Goal: Task Accomplishment & Management: Manage account settings

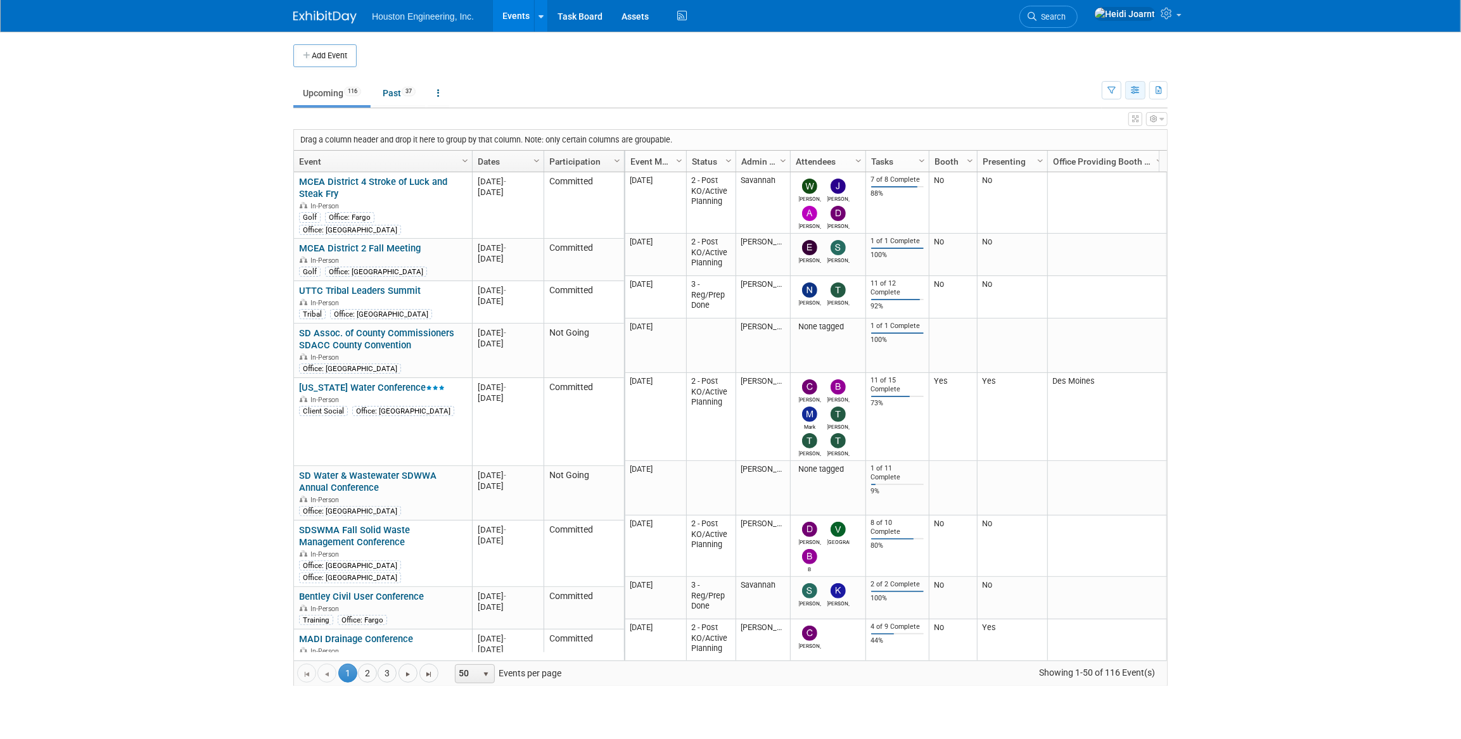
click at [1133, 94] on button "button" at bounding box center [1135, 90] width 20 height 18
click at [1083, 172] on link "Calendar View" at bounding box center [1082, 174] width 106 height 18
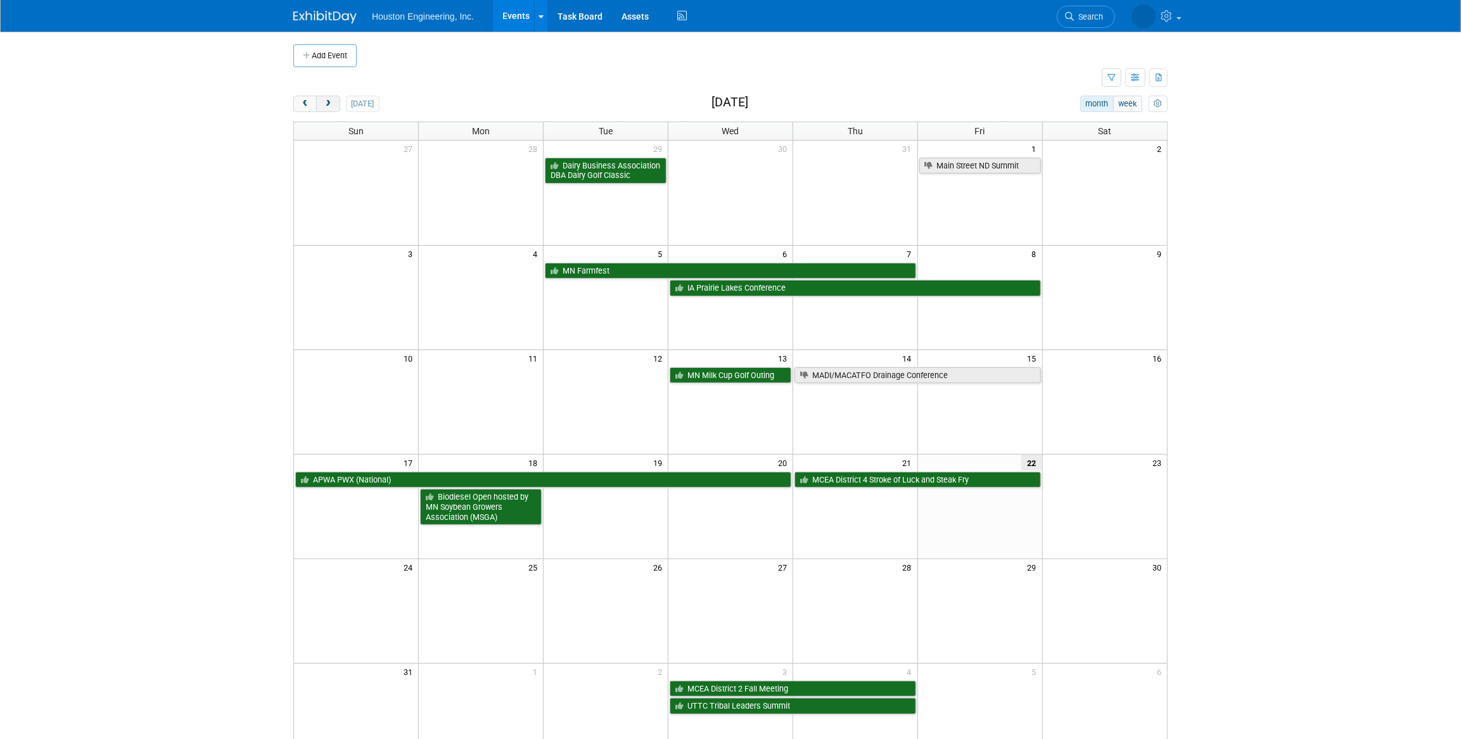
click at [331, 102] on span "next" at bounding box center [328, 104] width 10 height 8
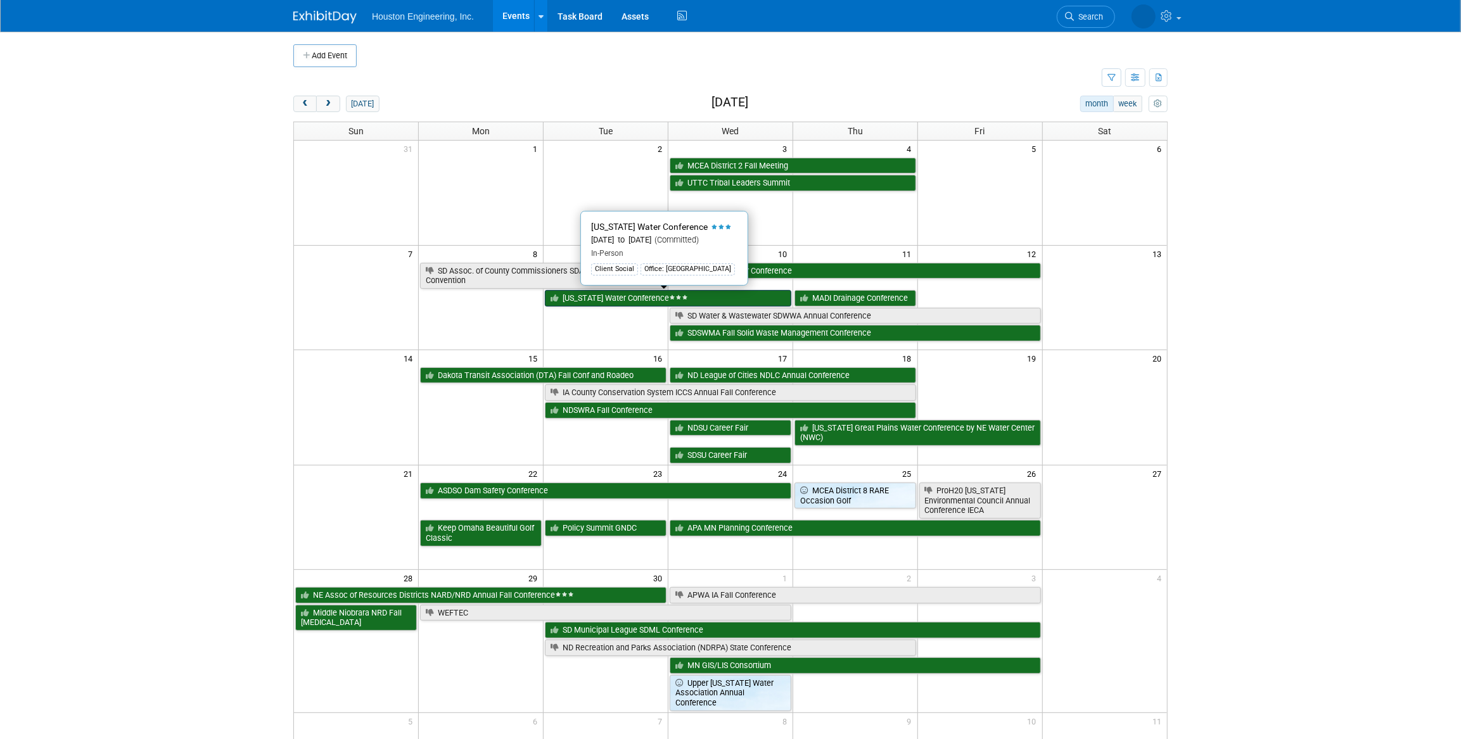
click at [629, 300] on link "[US_STATE] Water Conference" at bounding box center [668, 298] width 246 height 16
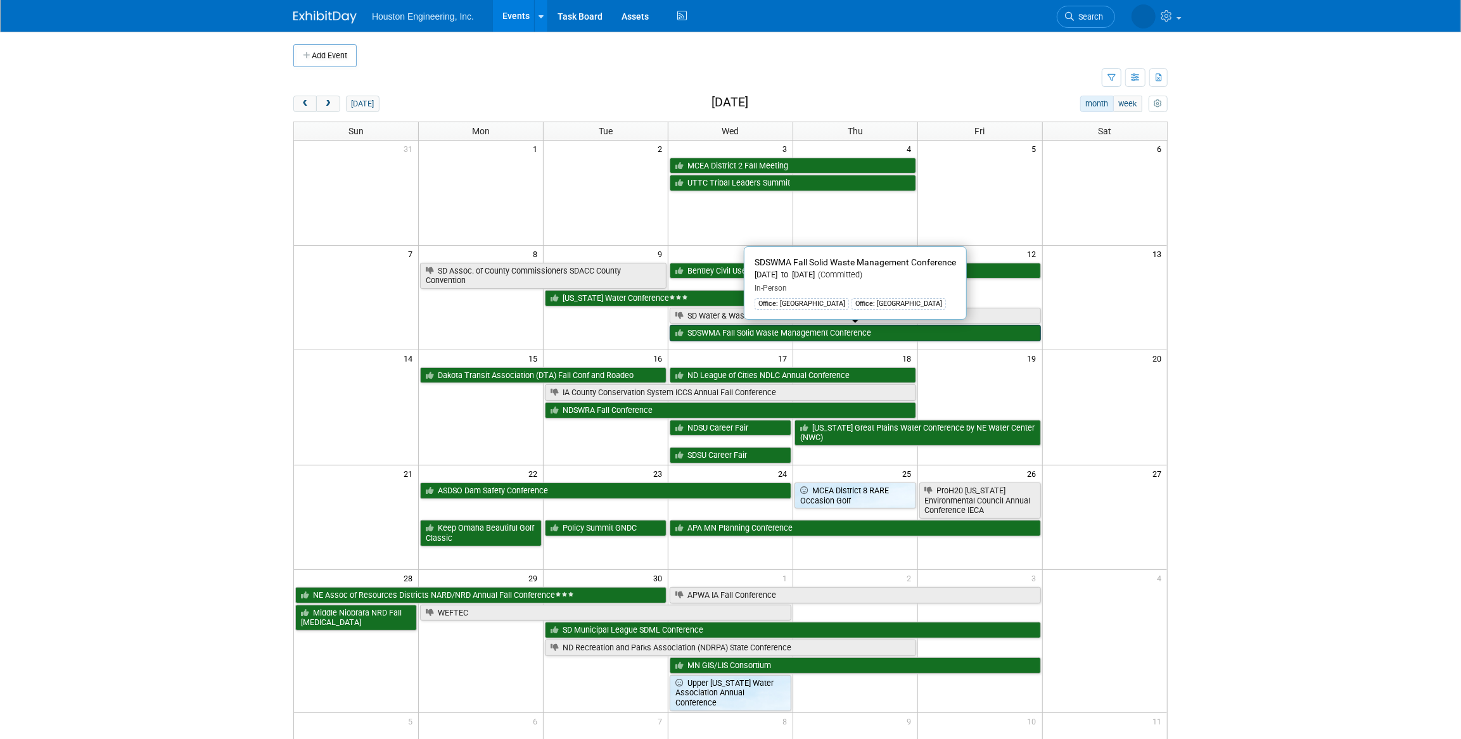
click at [821, 330] on link "SDSWMA Fall Solid Waste Management Conference" at bounding box center [855, 333] width 371 height 16
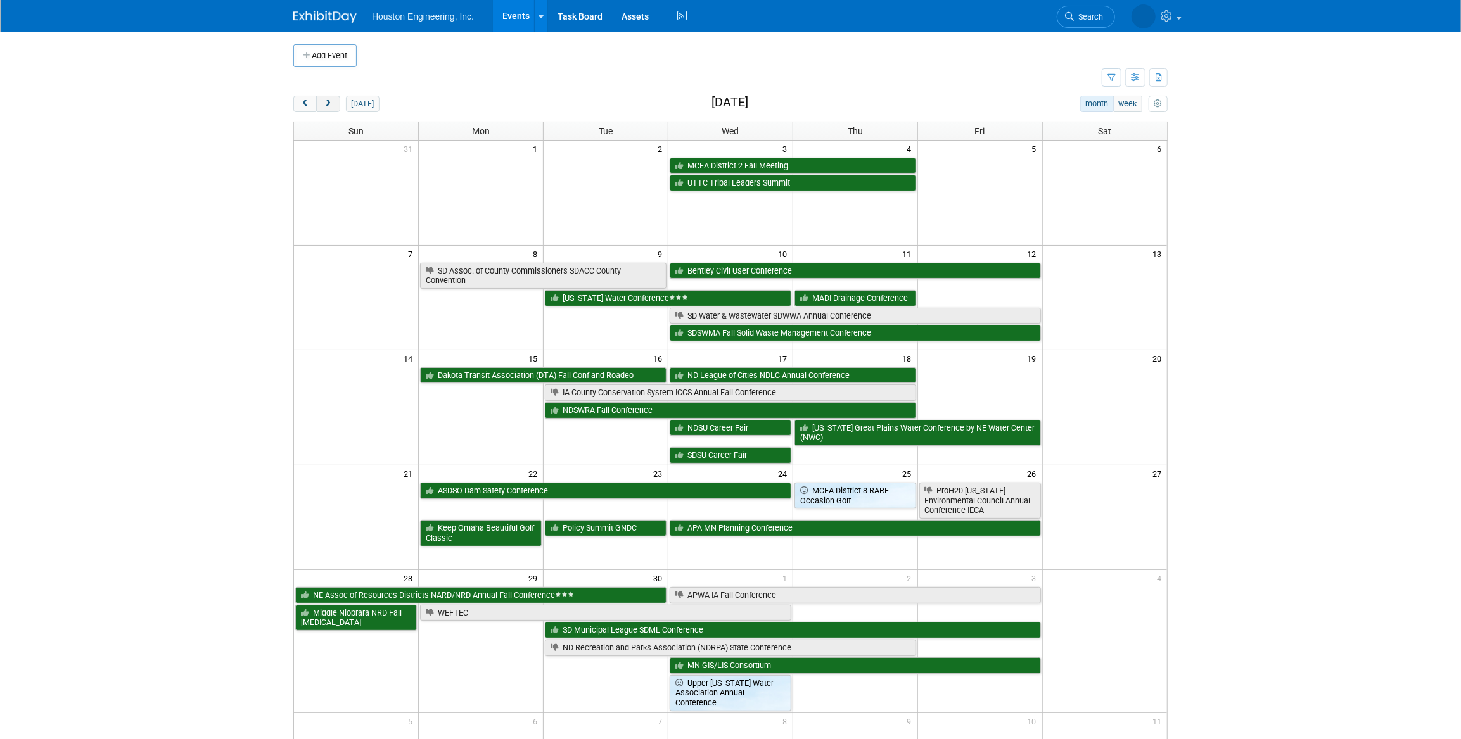
click at [337, 105] on button "next" at bounding box center [327, 104] width 23 height 16
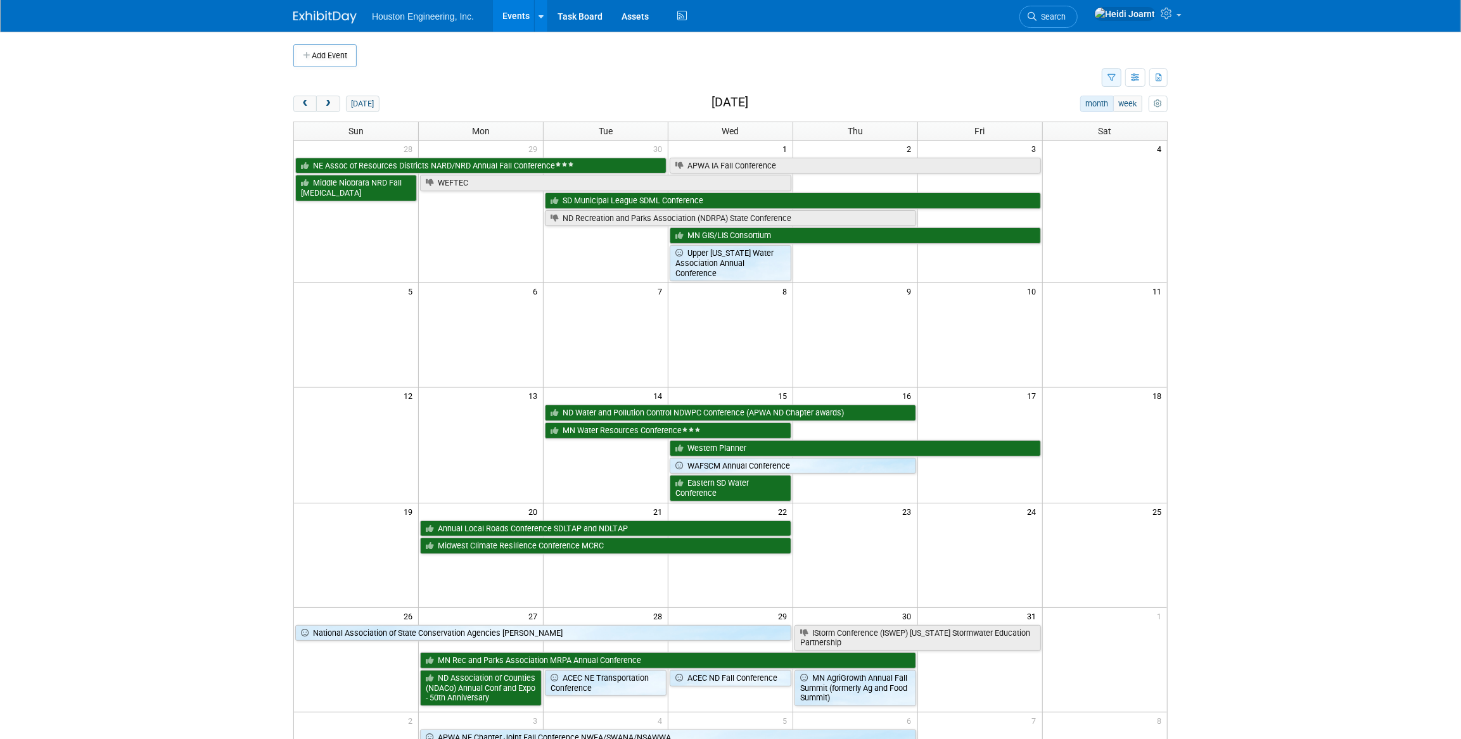
click at [1108, 77] on icon "button" at bounding box center [1112, 78] width 8 height 8
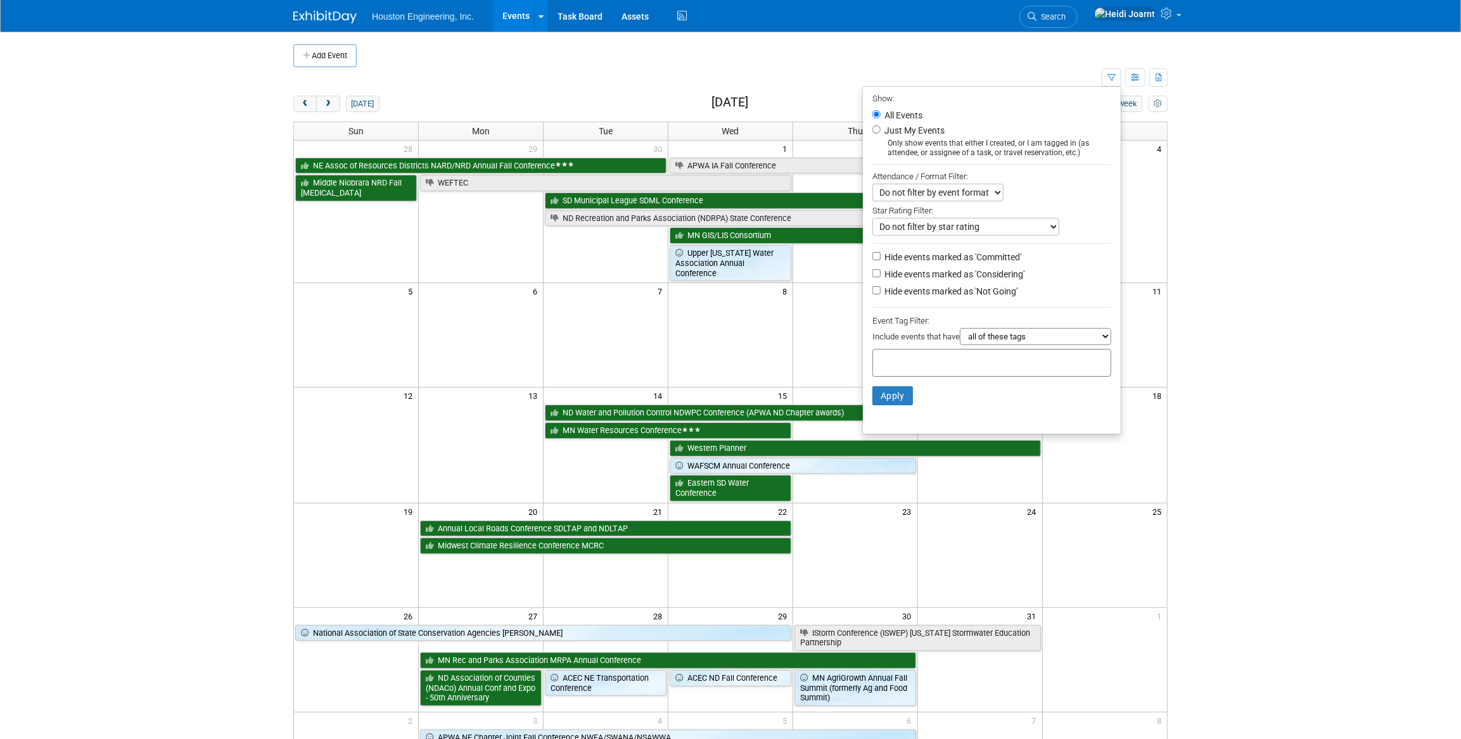
click at [919, 291] on label "Hide events marked as 'Not Going'" at bounding box center [950, 291] width 136 height 13
click at [881, 291] on input "Hide events marked as 'Not Going'" at bounding box center [876, 290] width 8 height 8
checkbox input "true"
click at [884, 409] on li "Apply Clear Filters" at bounding box center [992, 396] width 258 height 38
click at [895, 404] on button "Apply" at bounding box center [892, 395] width 41 height 19
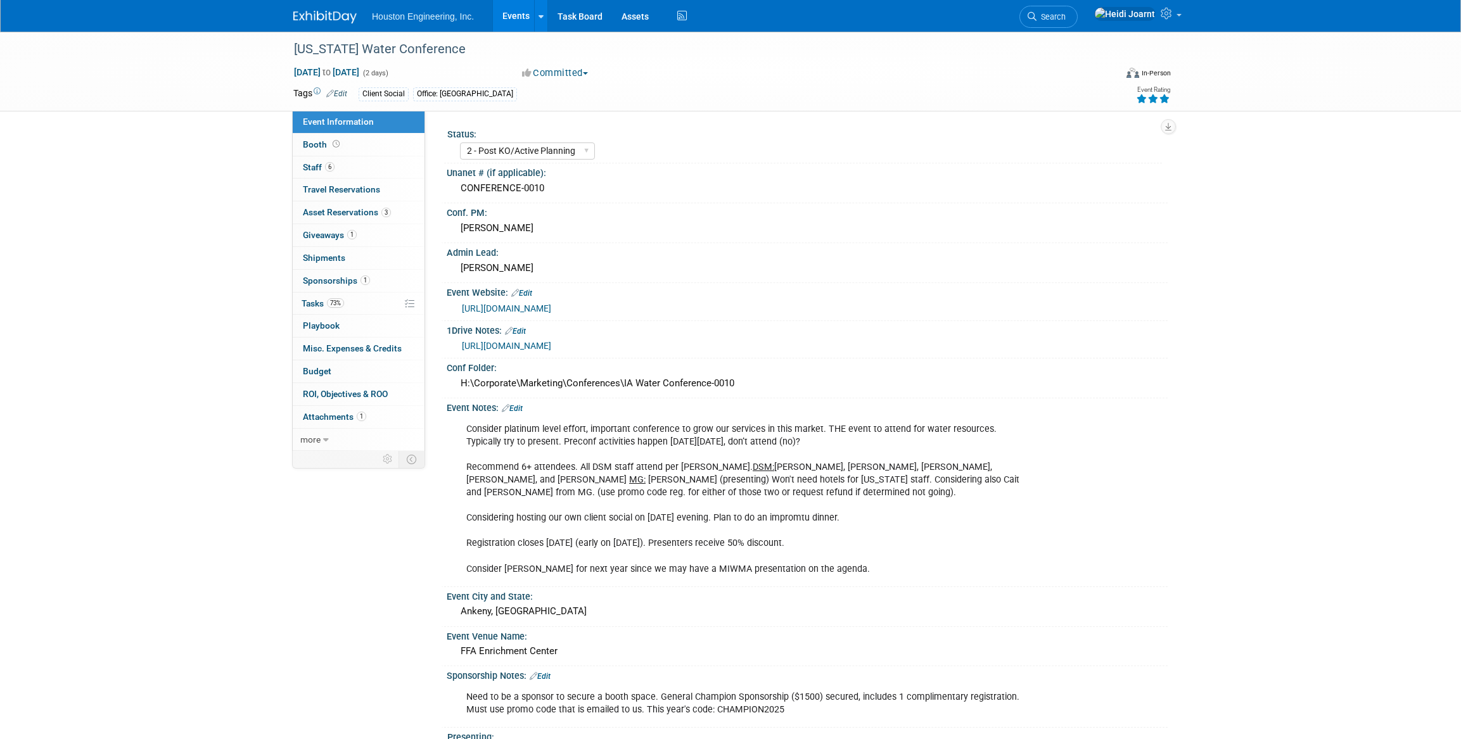
select select "2 - Post KO/Active Planning"
select select "Yes"
select select "Water Resources"
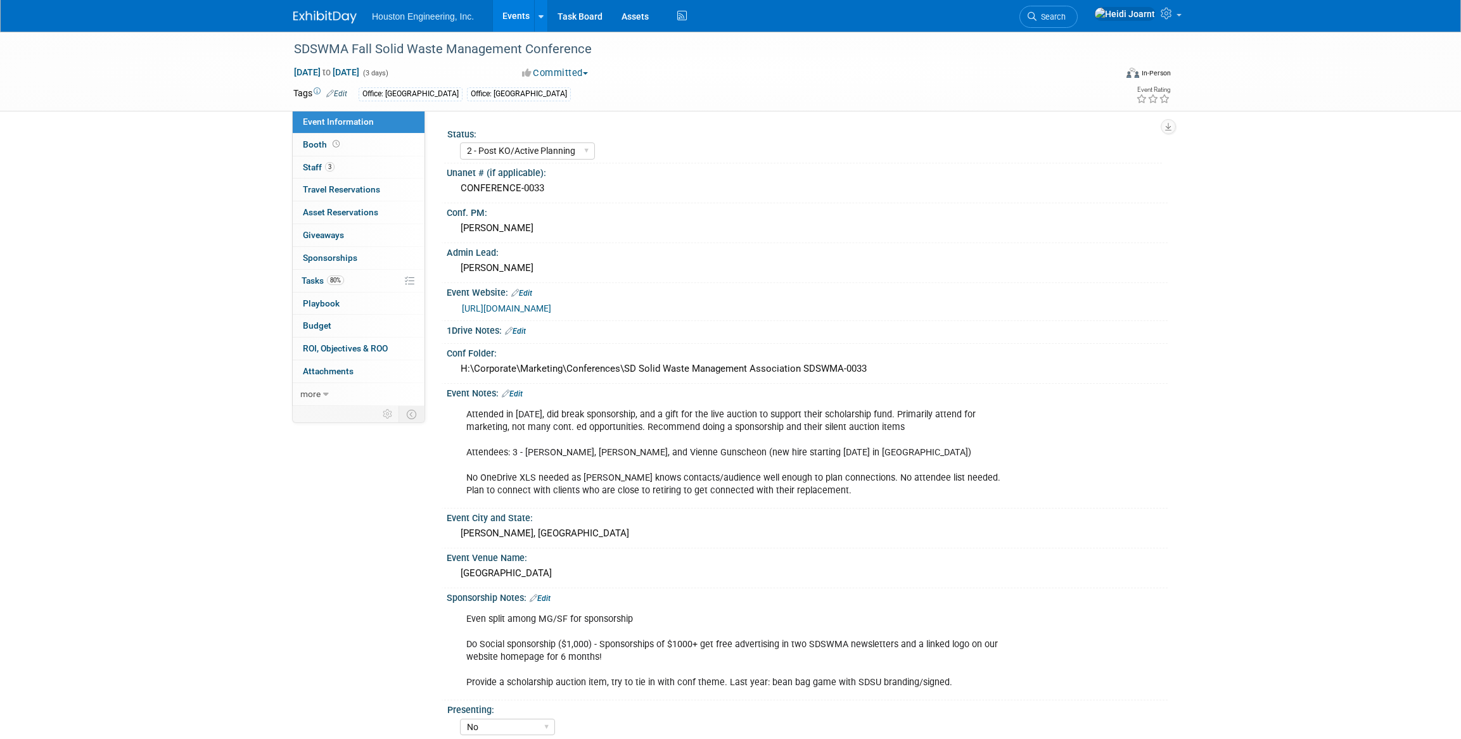
select select "2 - Post KO/Active Planning"
select select "No"
select select "Multi-sector/Any/All"
click at [347, 149] on link "Booth" at bounding box center [359, 145] width 132 height 22
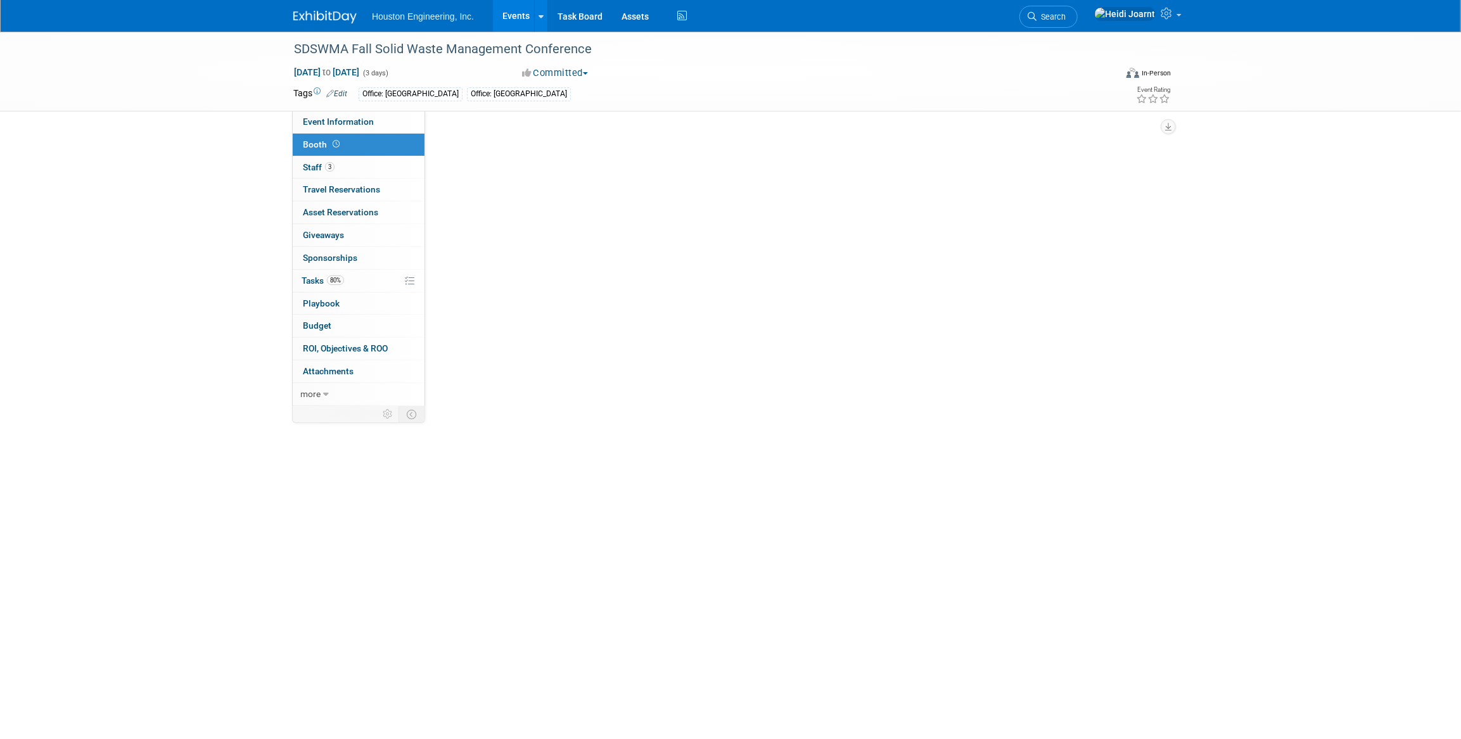
select select "No"
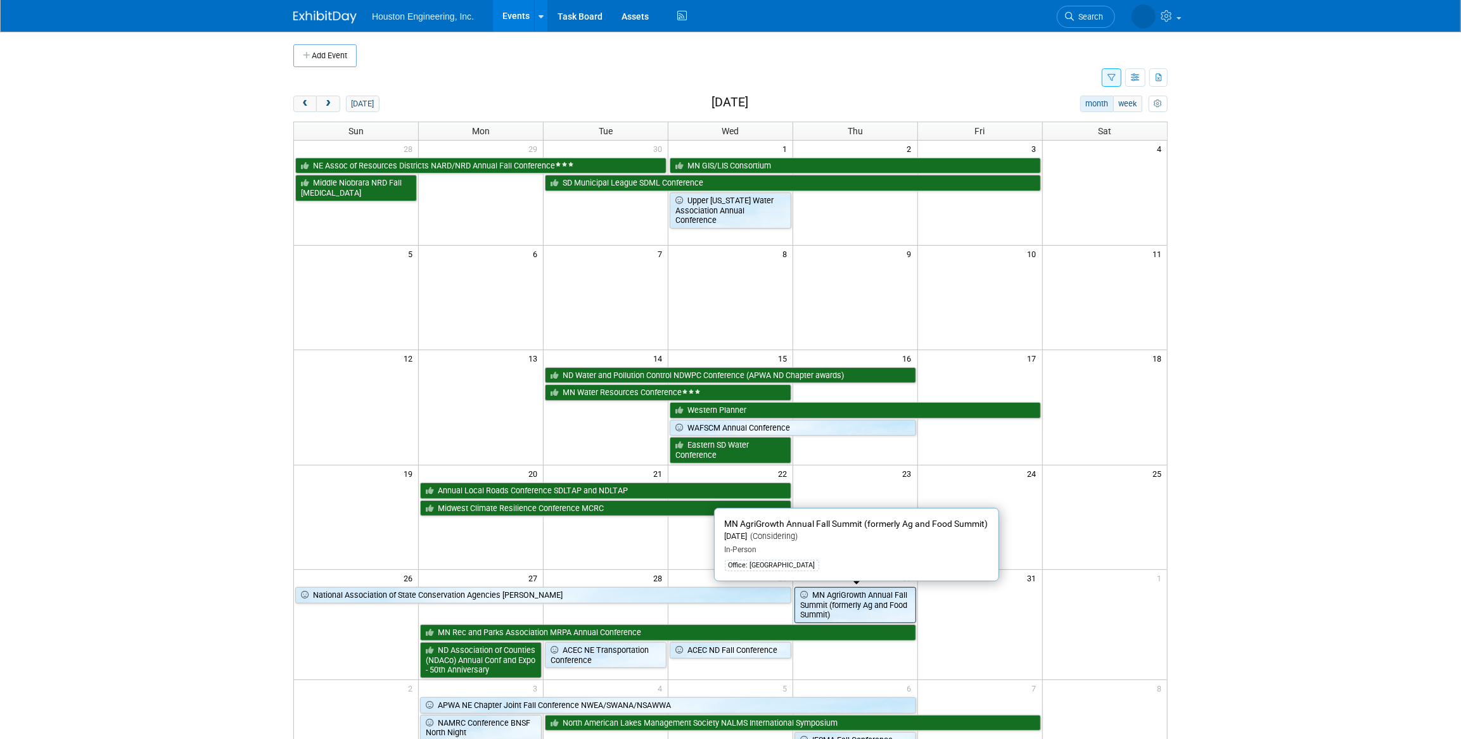
click at [864, 606] on link "MN AgriGrowth Annual Fall Summit (formerly Ag and Food Summit)" at bounding box center [856, 605] width 122 height 36
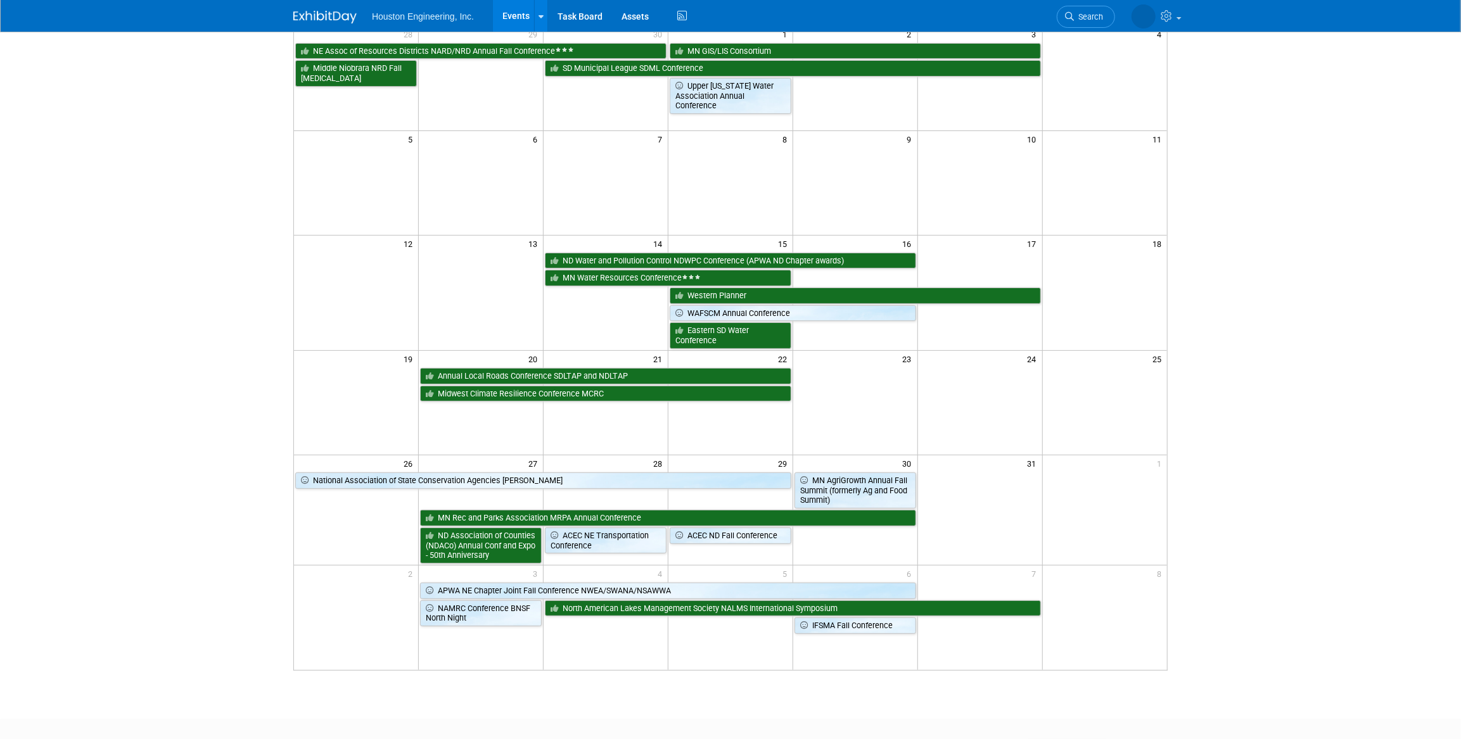
scroll to position [57, 0]
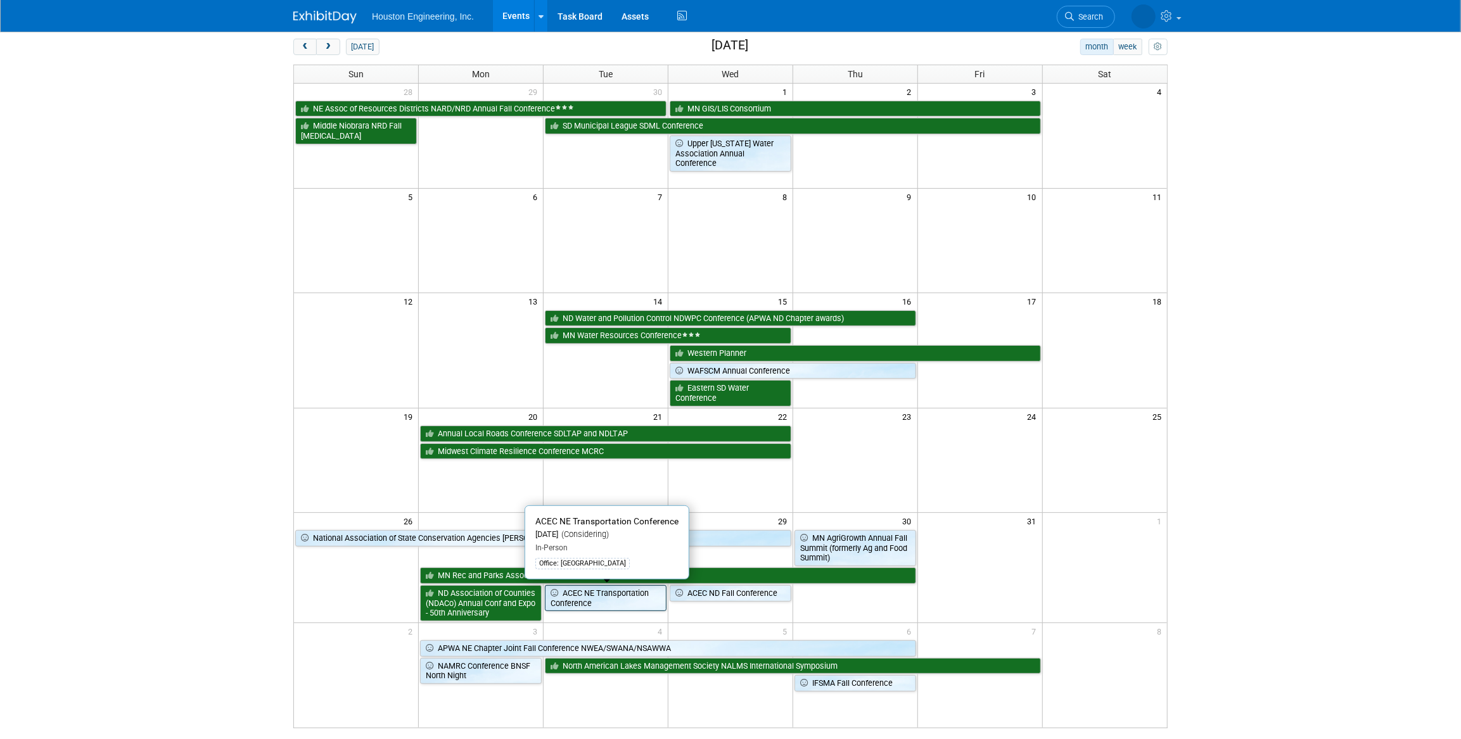
click at [637, 603] on link "ACEC NE Transportation Conference" at bounding box center [606, 598] width 122 height 26
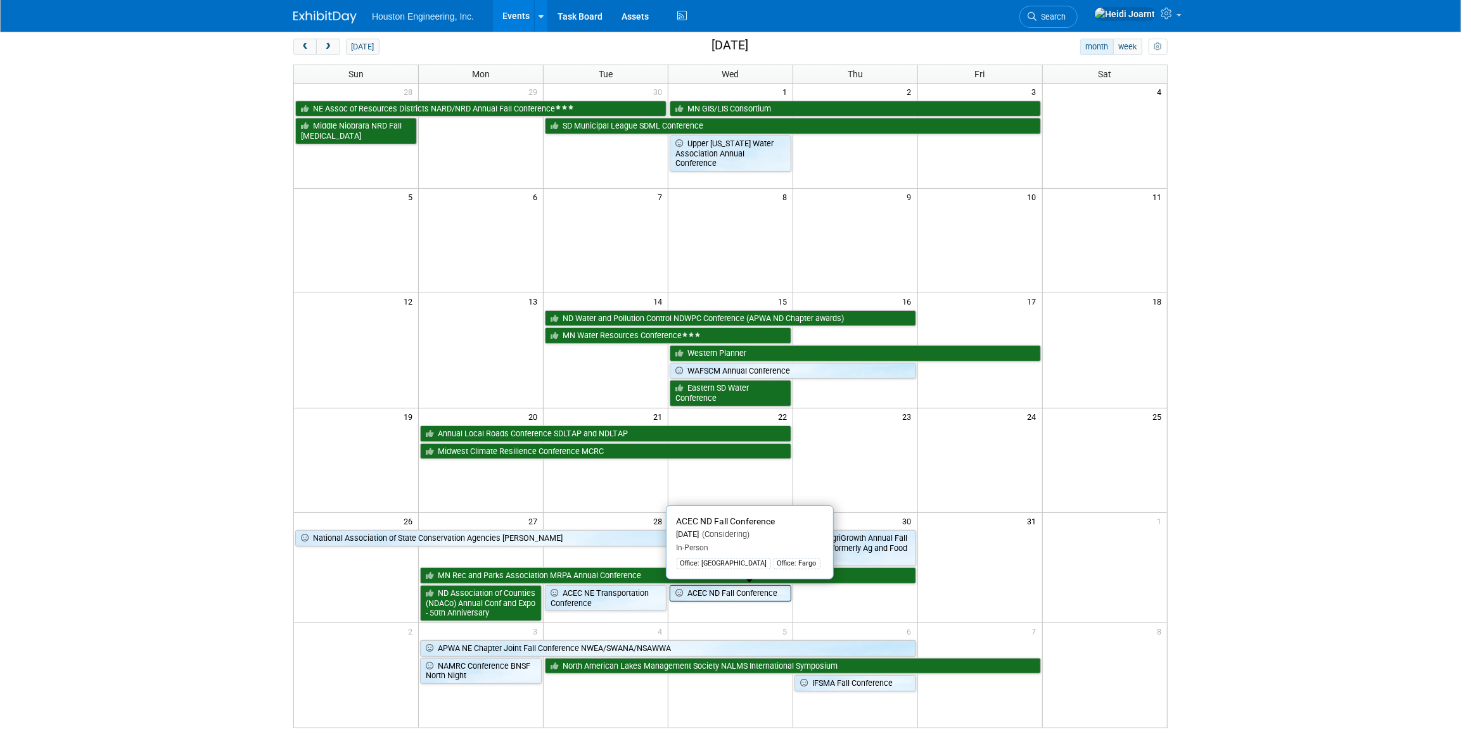
click at [705, 595] on link "ACEC ND Fall Conference" at bounding box center [731, 593] width 122 height 16
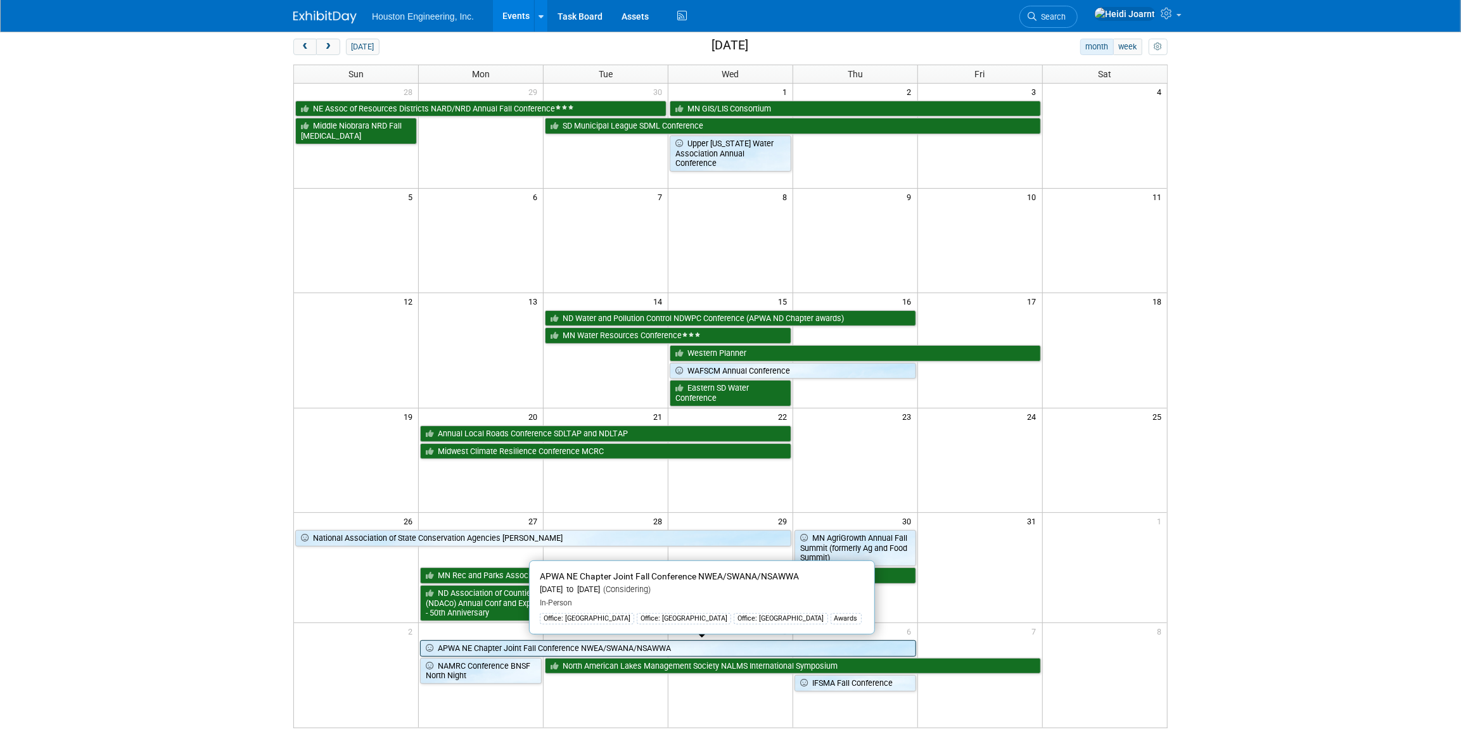
click at [643, 648] on link "APWA NE Chapter Joint Fall Conference NWEA/SWANA/NSAWWA" at bounding box center [667, 649] width 495 height 16
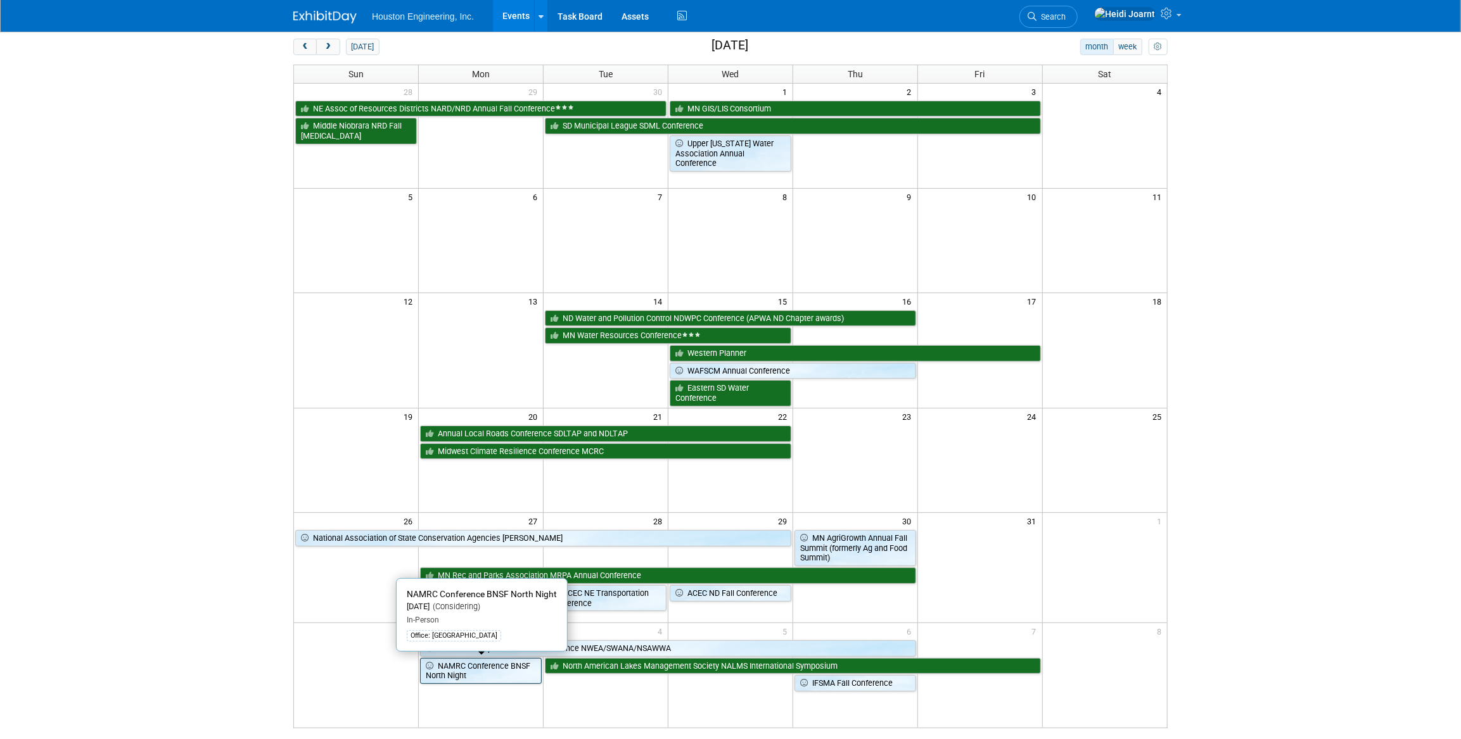
click at [506, 675] on link "NAMRC Conference BNSF North Night" at bounding box center [481, 671] width 122 height 26
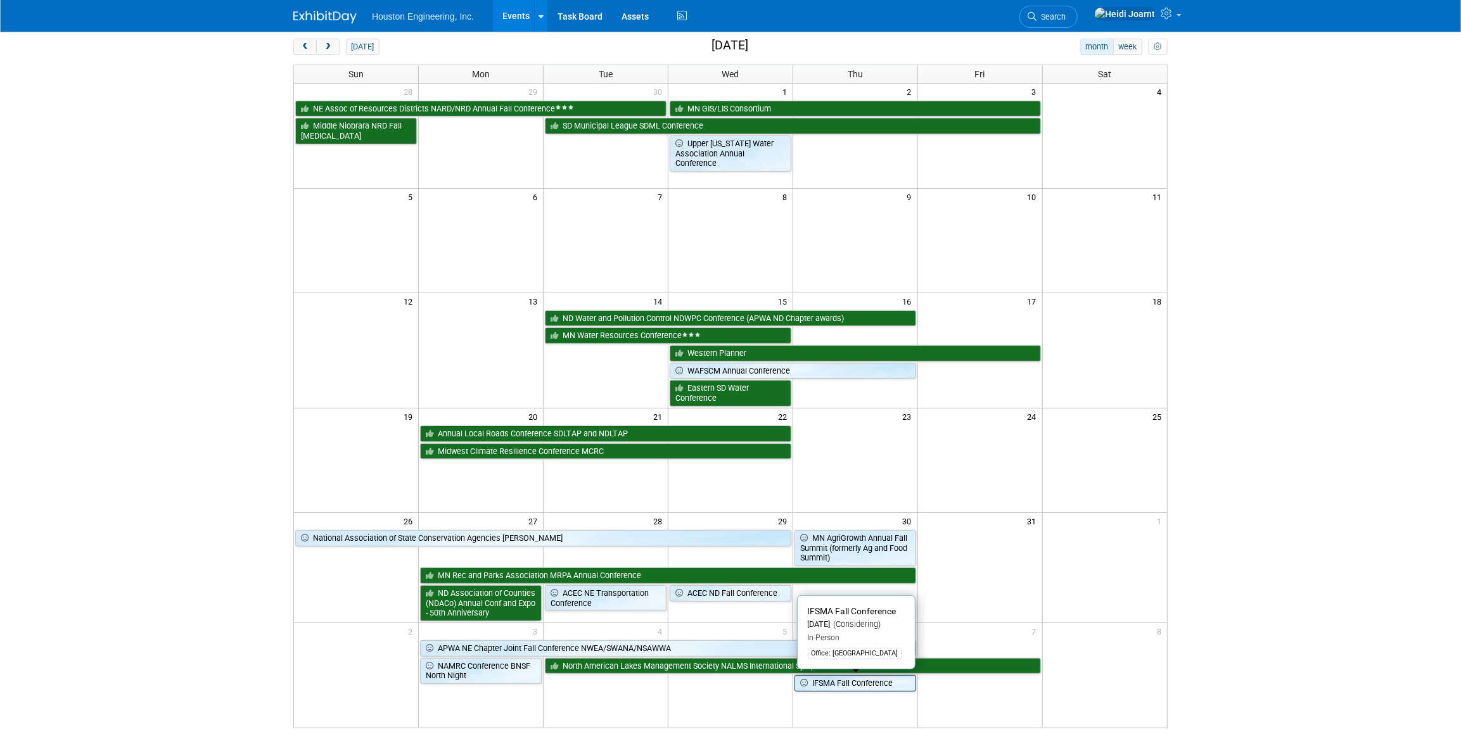
click at [850, 680] on link "IFSMA Fall Conference" at bounding box center [856, 683] width 122 height 16
click at [331, 41] on button "next" at bounding box center [327, 47] width 23 height 16
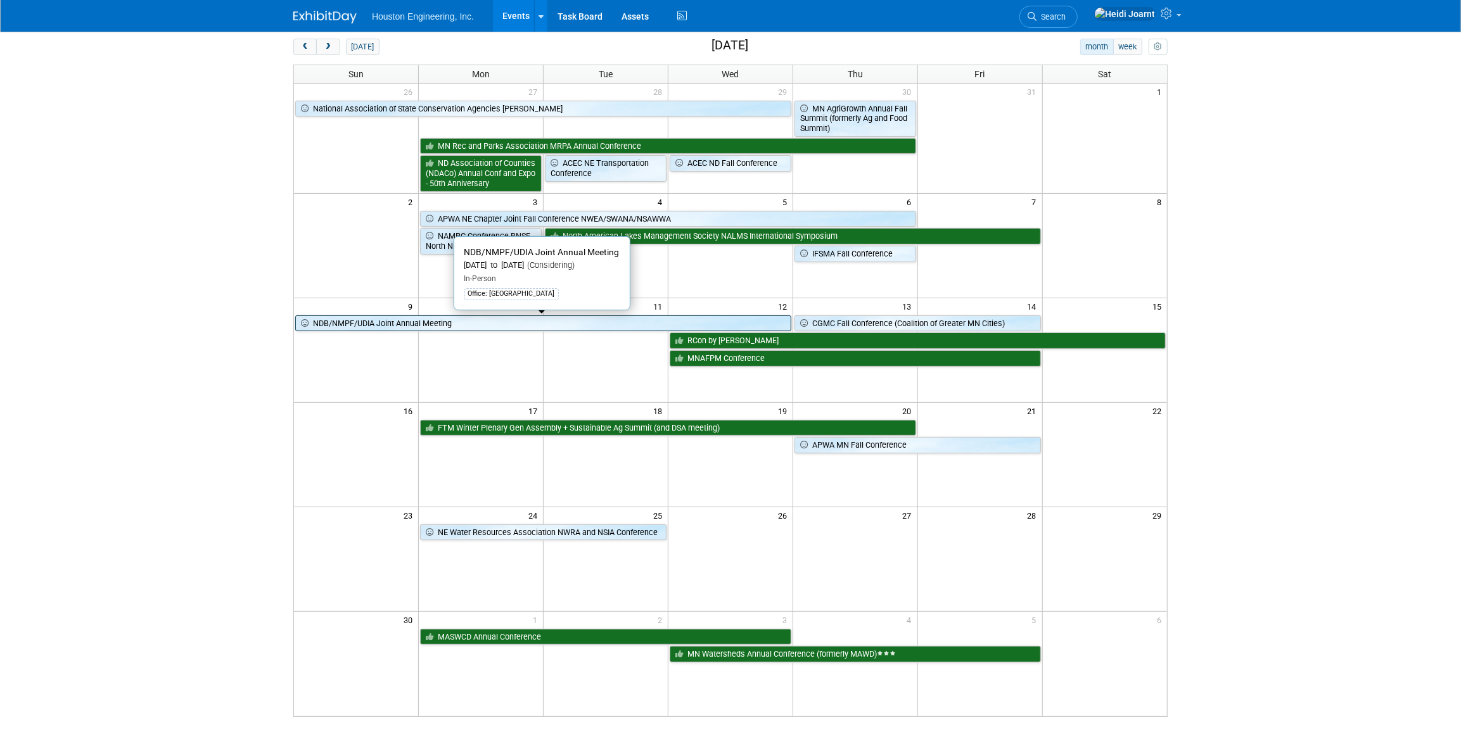
click at [627, 322] on link "NDB/NMPF/UDIA Joint Annual Meeting" at bounding box center [543, 324] width 496 height 16
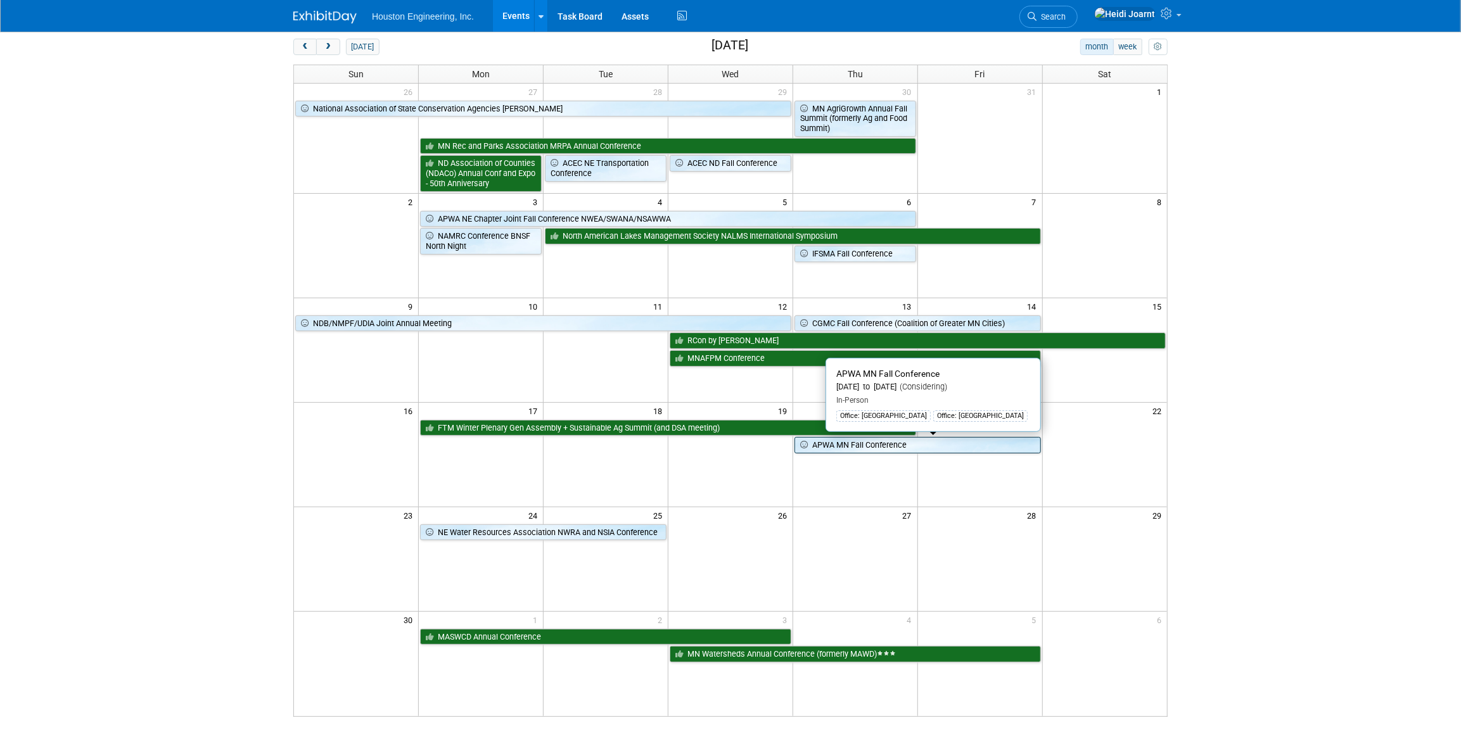
click at [911, 443] on link "APWA MN Fall Conference" at bounding box center [918, 445] width 246 height 16
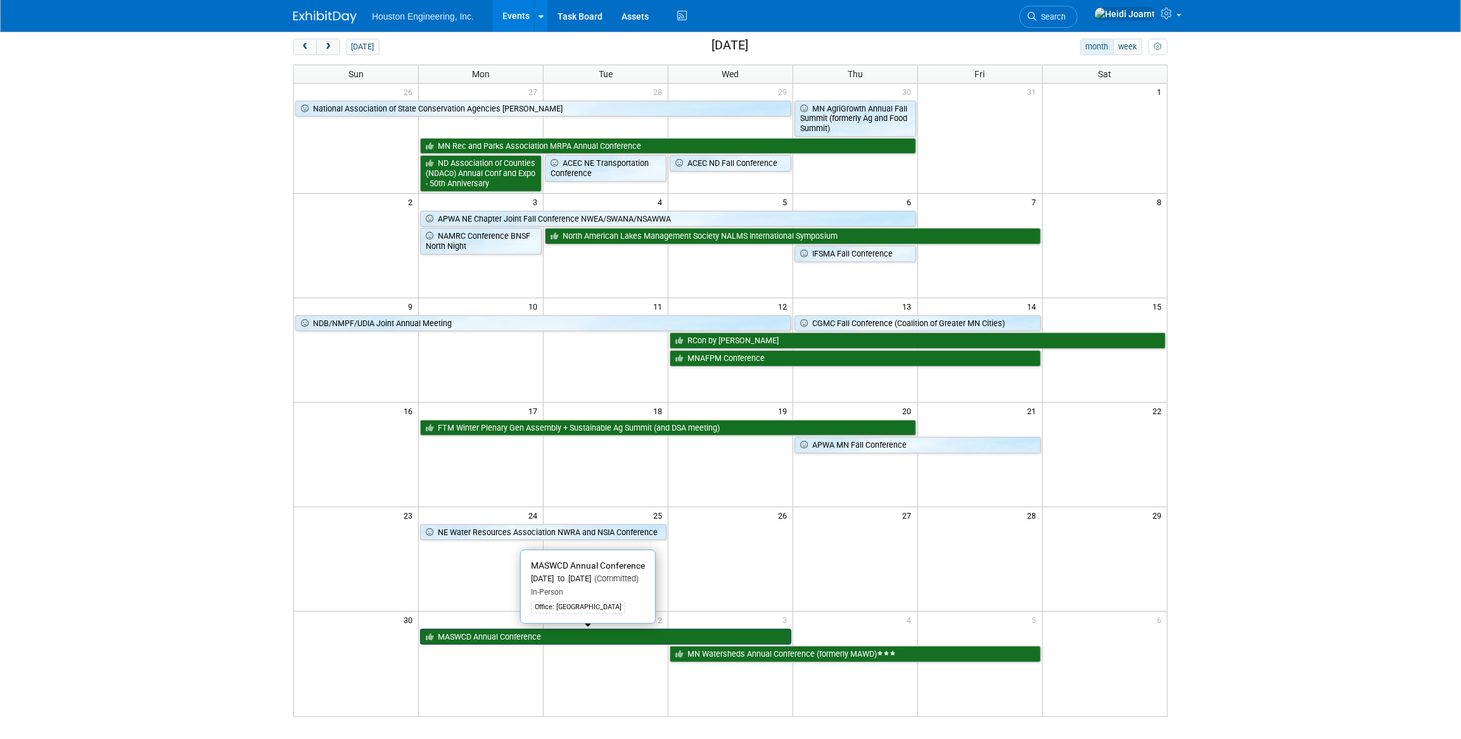
click at [652, 634] on link "MASWCD Annual Conference" at bounding box center [605, 637] width 371 height 16
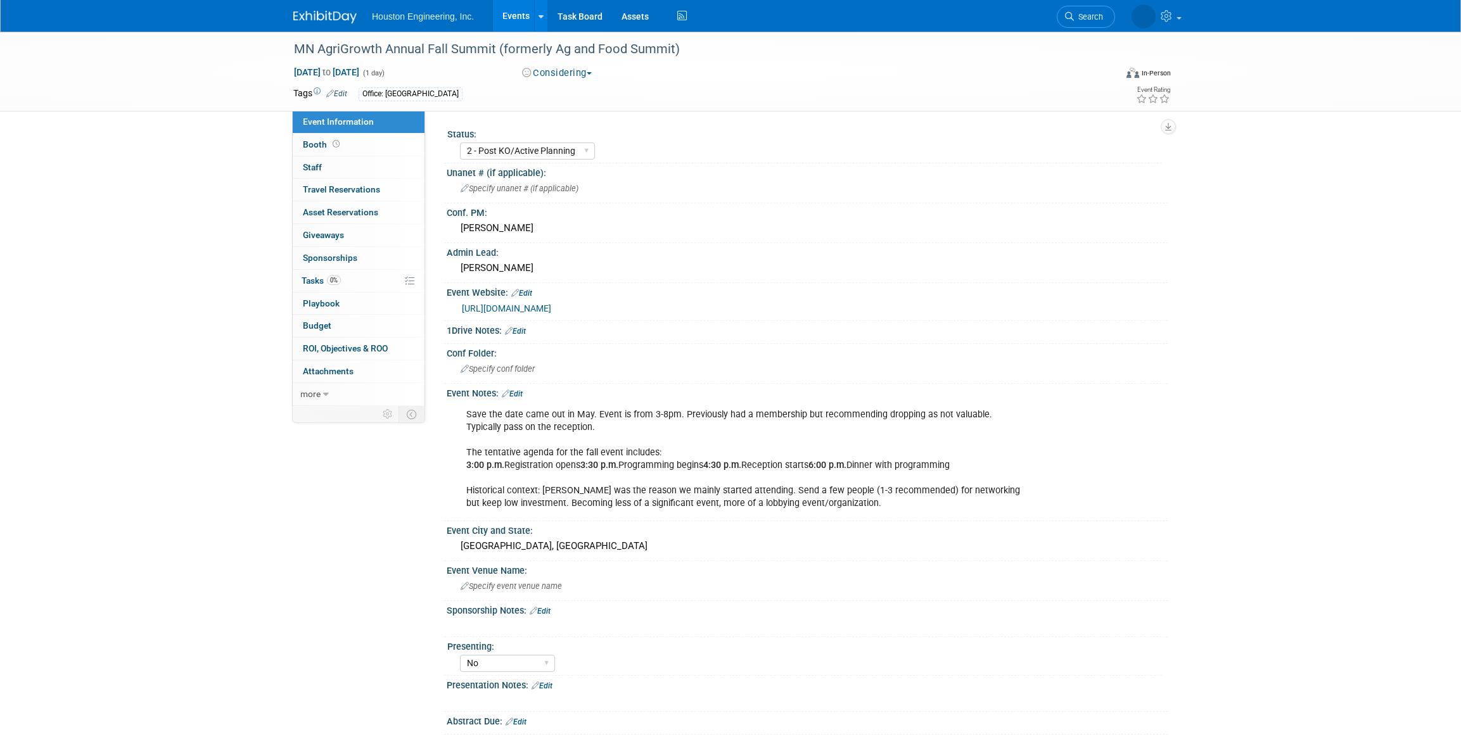
select select "2 - Post KO/Active Planning"
select select "No"
select select "Environmental"
click at [356, 142] on link "Booth" at bounding box center [359, 145] width 132 height 22
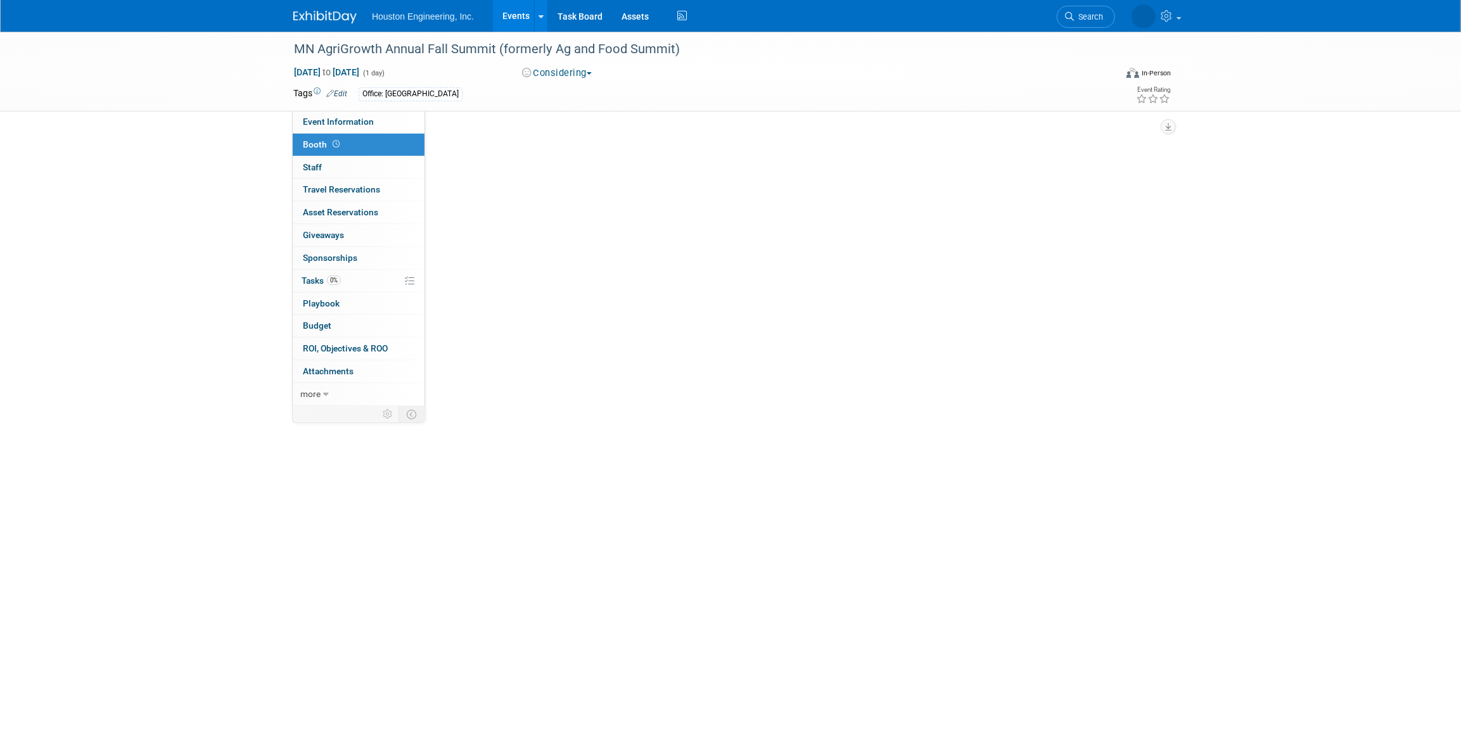
select select "No"
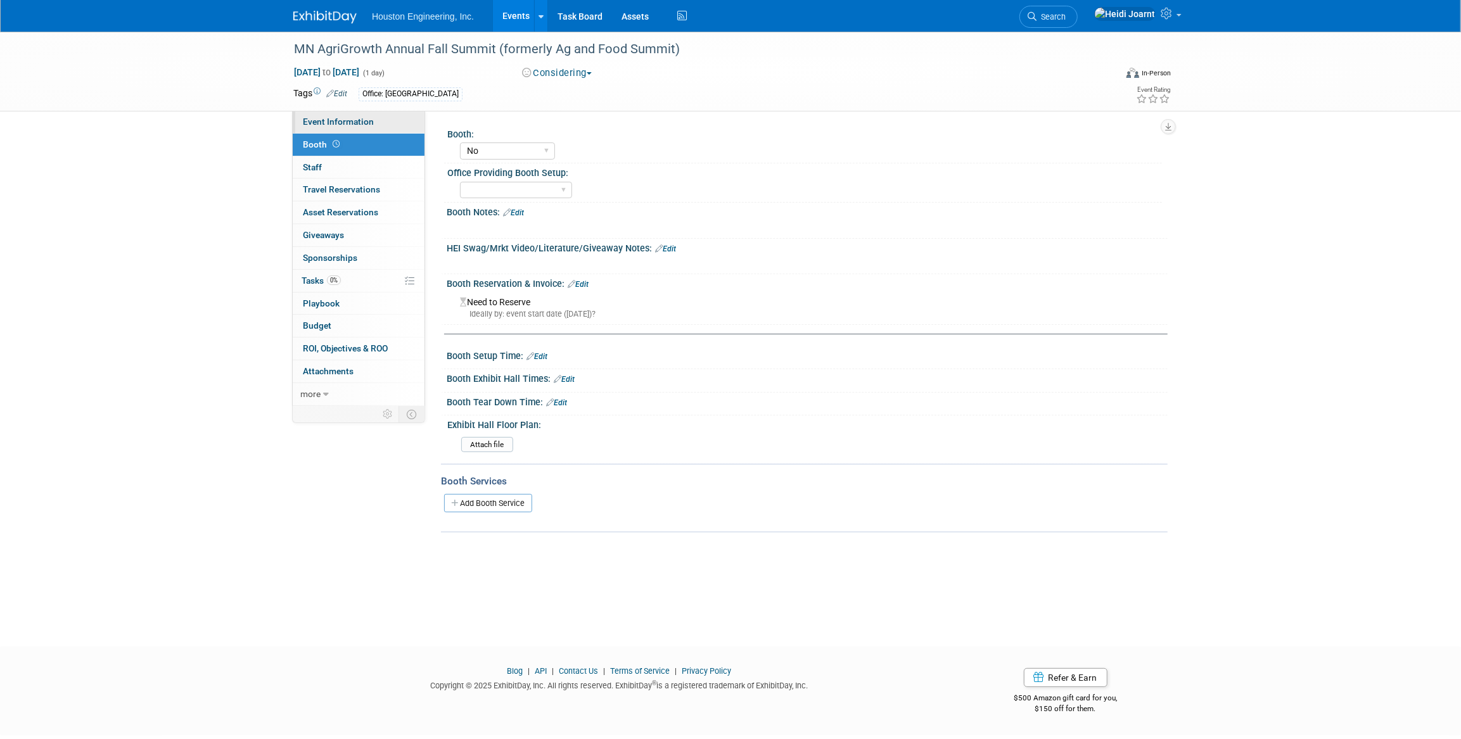
click at [365, 117] on span "Event Information" at bounding box center [338, 122] width 71 height 10
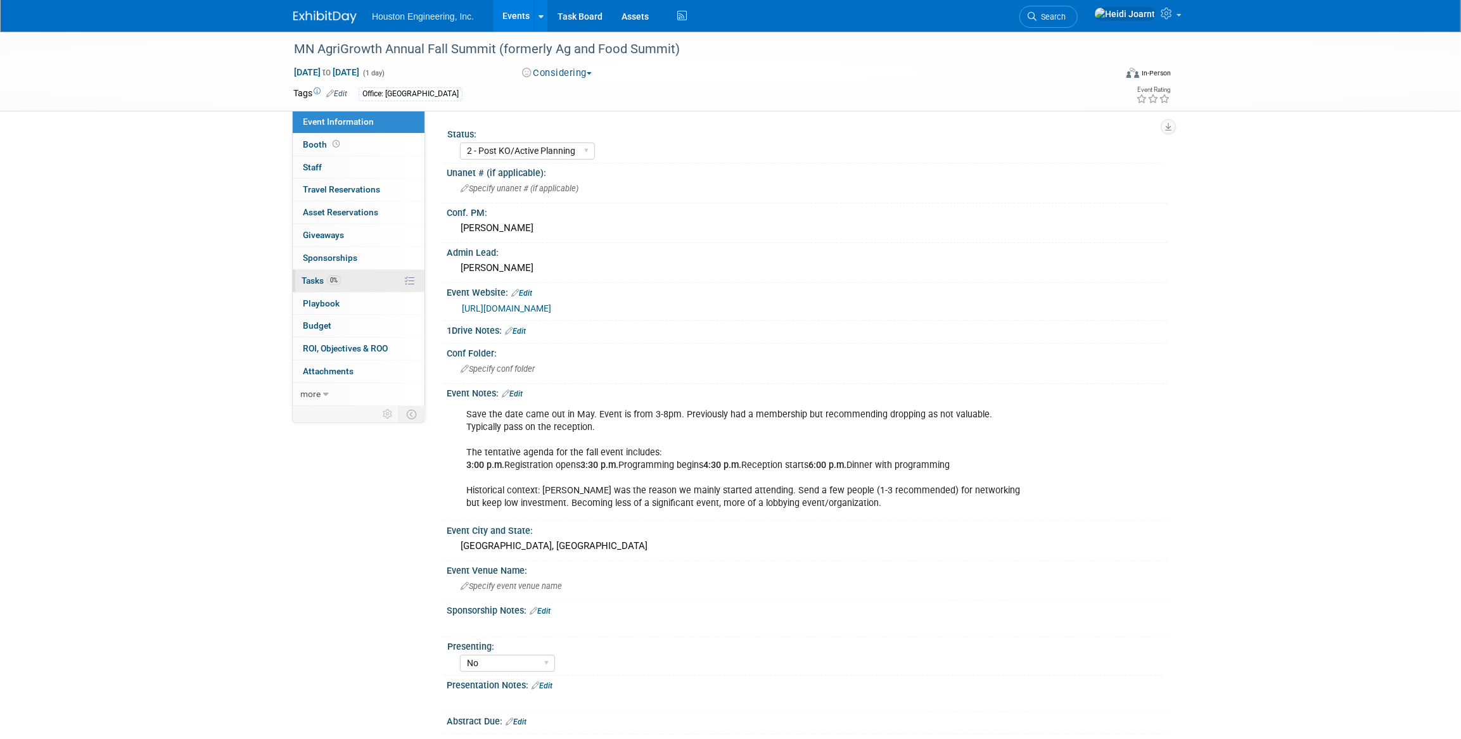
click at [347, 279] on link "0% Tasks 0%" at bounding box center [359, 281] width 132 height 22
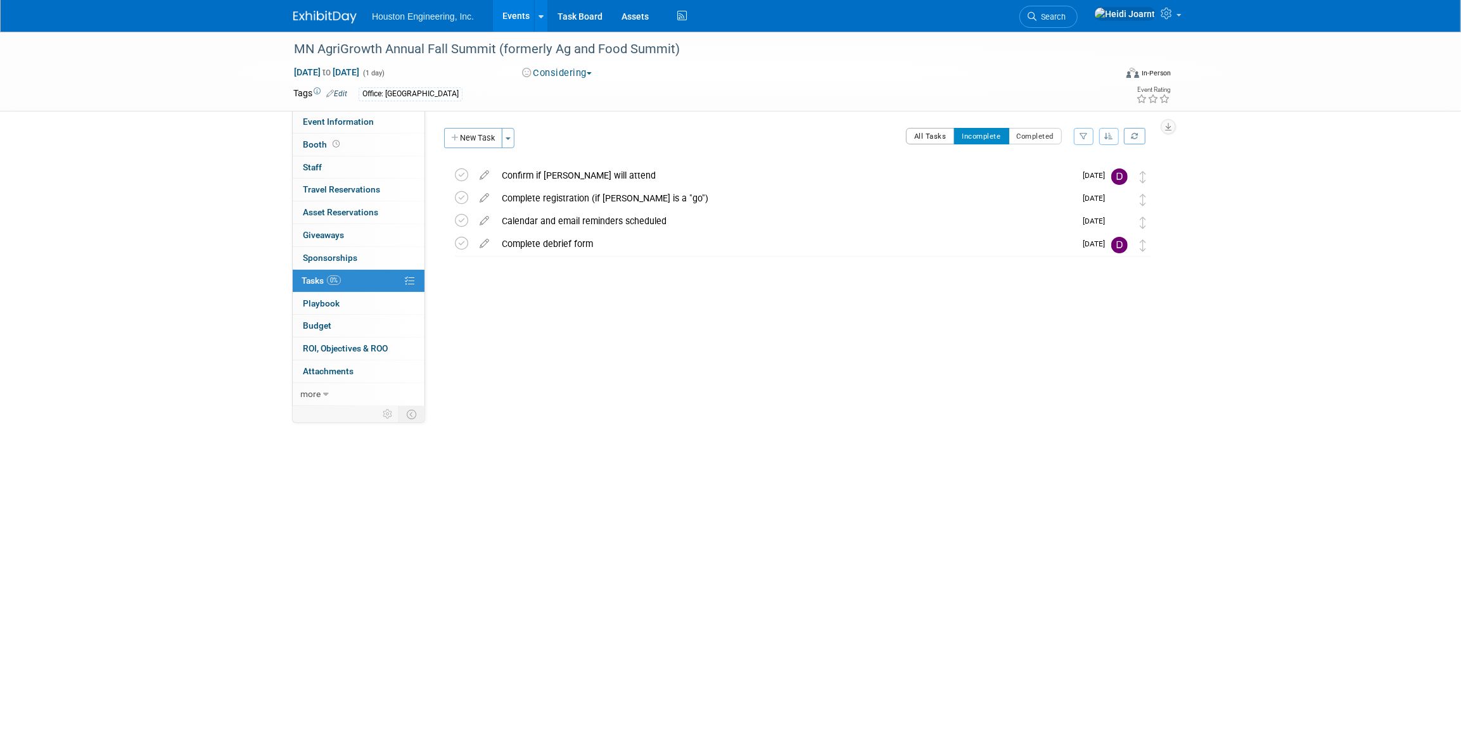
click at [938, 130] on button "All Tasks" at bounding box center [930, 136] width 49 height 16
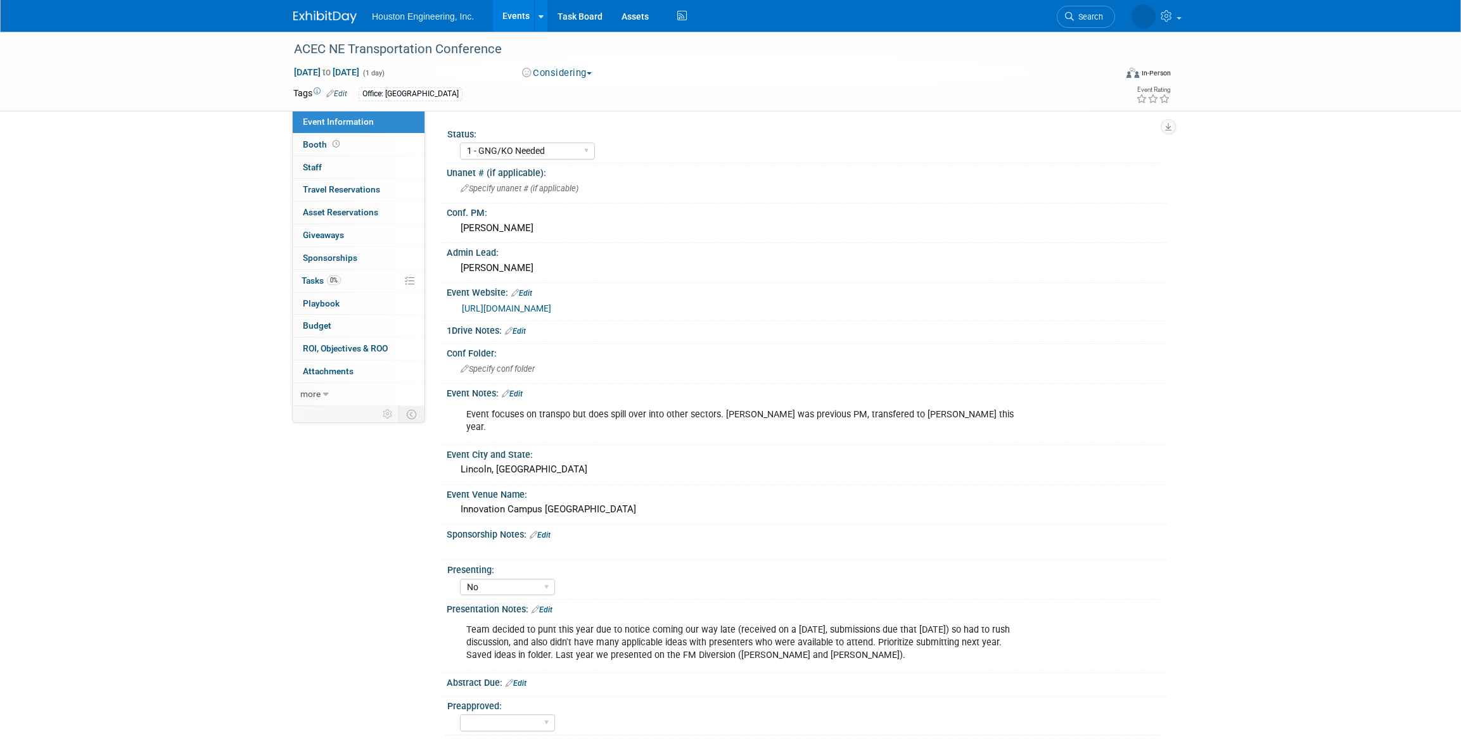
select select "1 - GNG/KO Needed"
select select "No"
select select "Multi-sector/Any/All"
click at [551, 303] on link "[URL][DOMAIN_NAME]" at bounding box center [506, 308] width 89 height 10
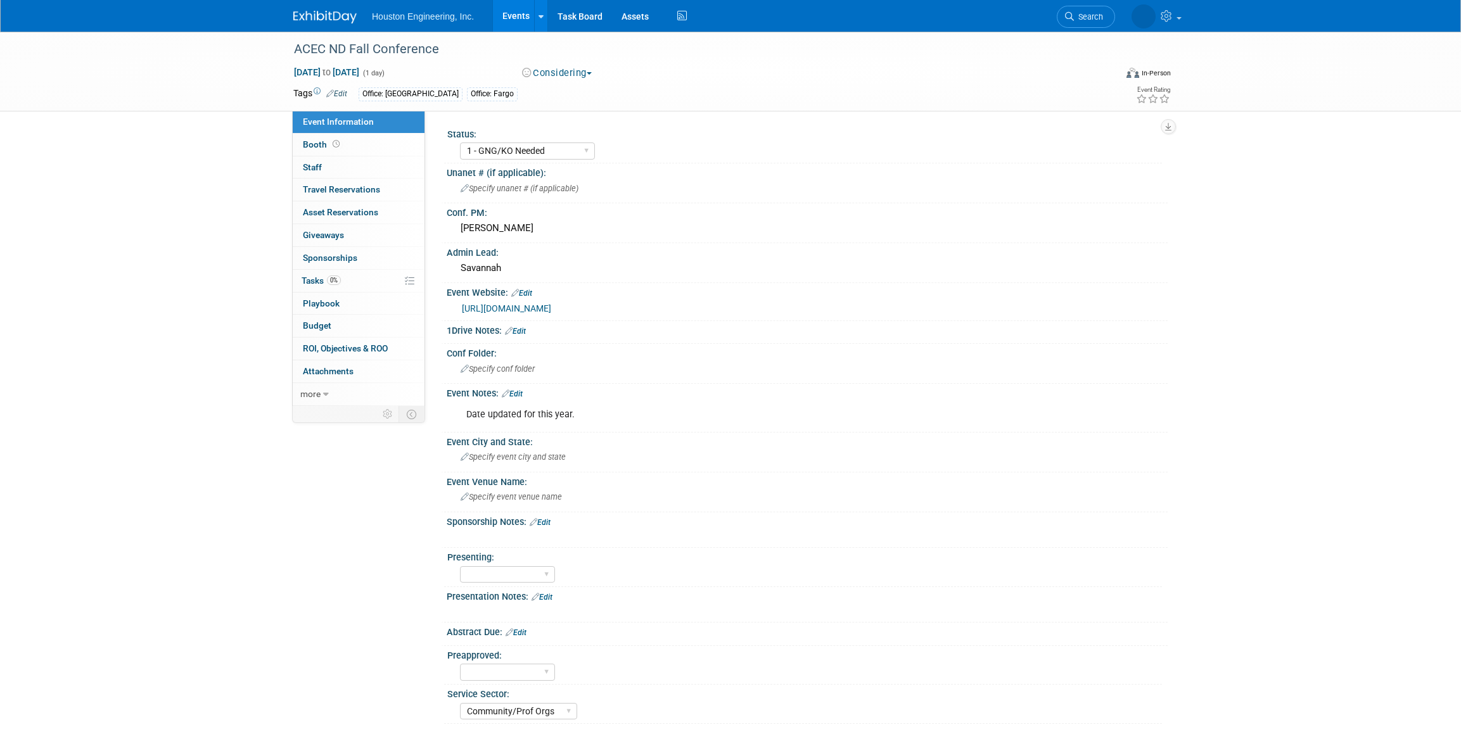
select select "1 - GNG/KO Needed"
select select "Community/Prof Orgs"
click at [551, 306] on link "https://www.acecnd.org/conferences/fall-conference/" at bounding box center [506, 308] width 89 height 10
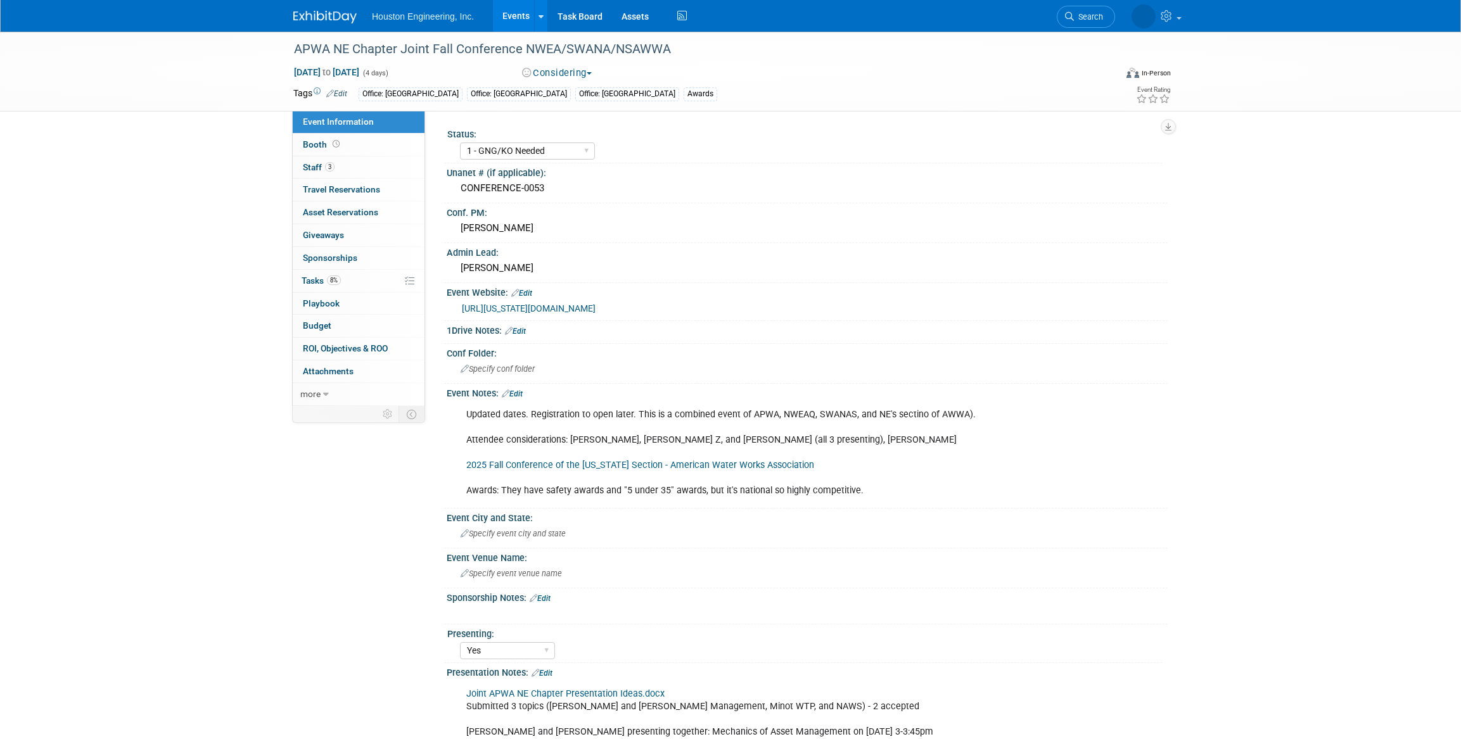
select select "1 - GNG/KO Needed"
select select "Yes"
select select "Multi-sector/Any/All"
click at [345, 278] on link "8% Tasks 8%" at bounding box center [359, 281] width 132 height 22
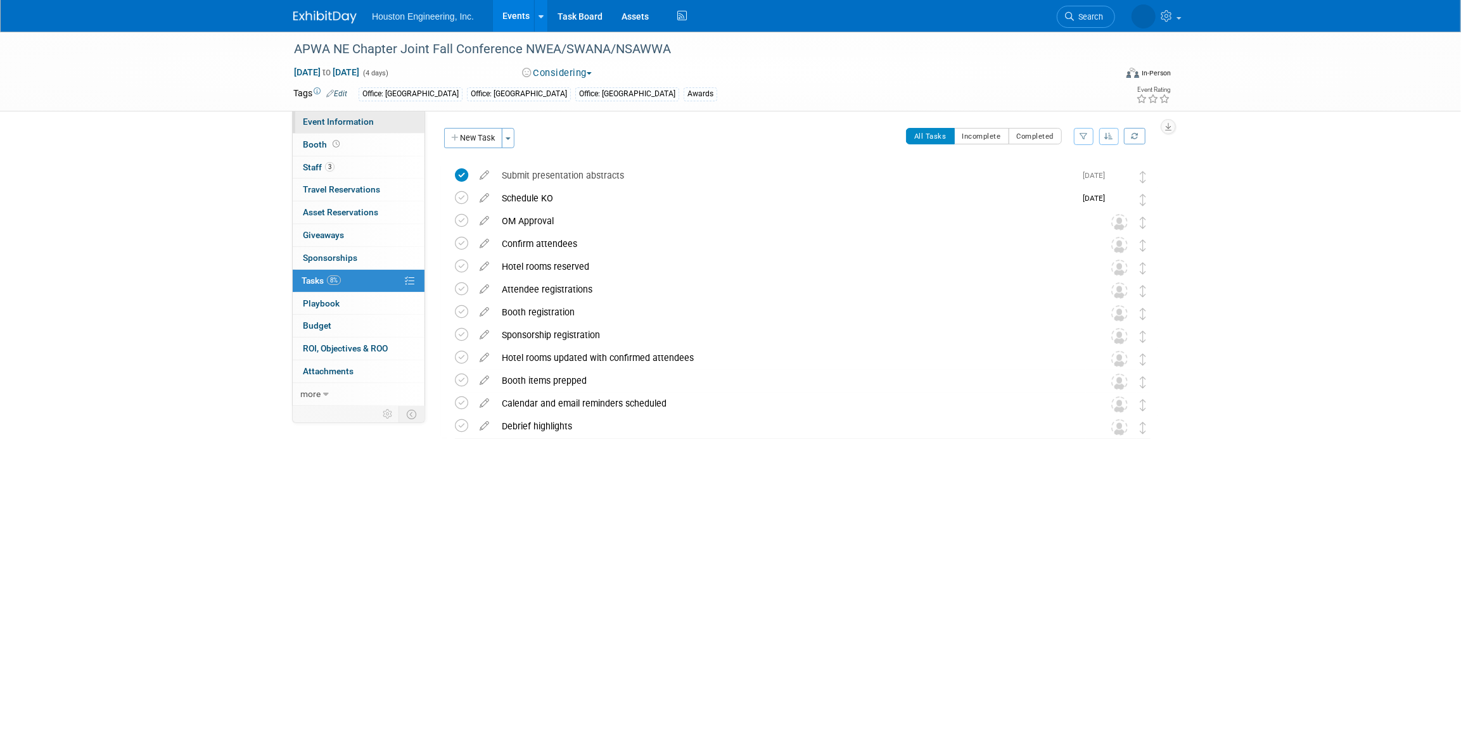
click at [348, 120] on span "Event Information" at bounding box center [338, 122] width 71 height 10
select select "1 - GNG/KO Needed"
select select "Yes"
select select "Multi-sector/Any/All"
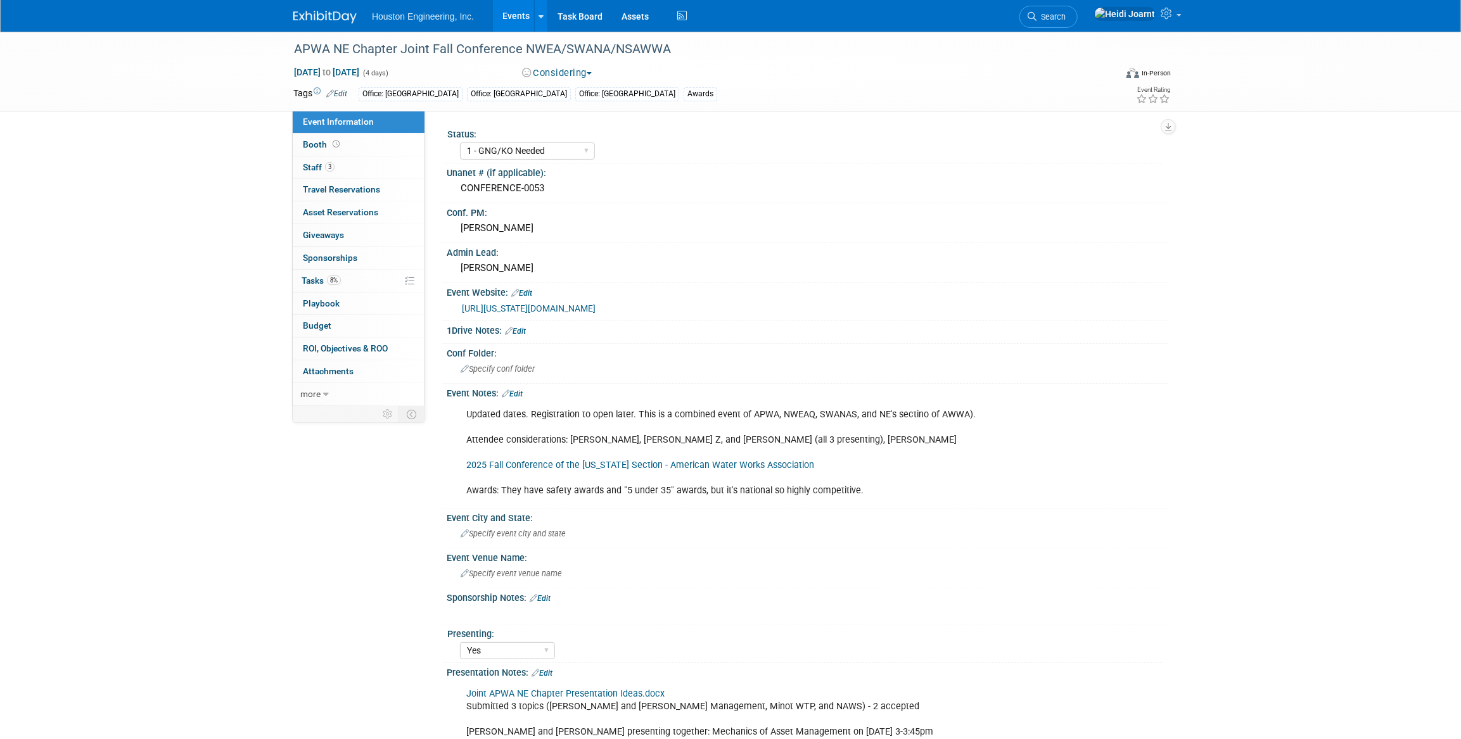
click at [596, 303] on link "https://nebraska.apwa.org/news-and-announcements/2025-joint-fall-conference/" at bounding box center [529, 308] width 134 height 10
click at [527, 294] on link "Edit" at bounding box center [521, 293] width 21 height 9
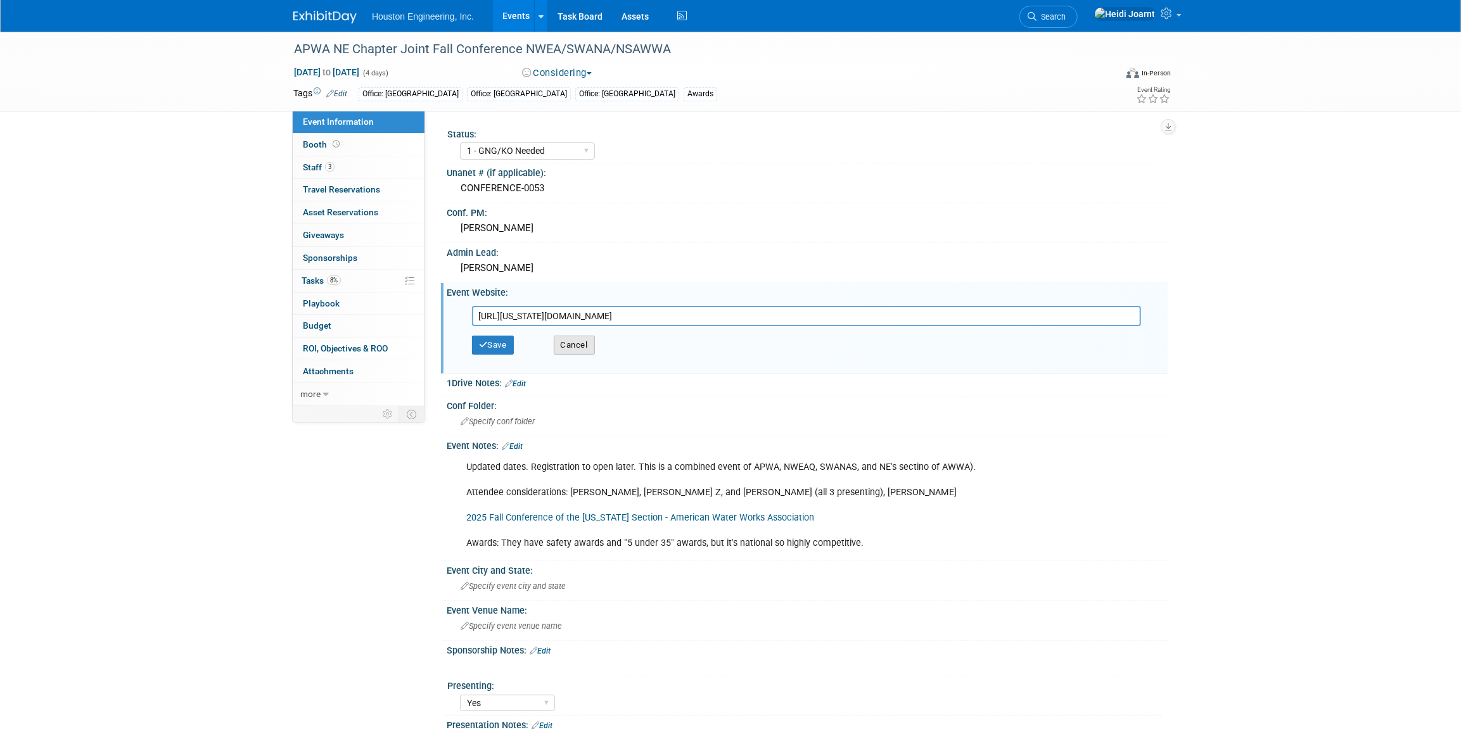
click at [582, 342] on button "Cancel" at bounding box center [574, 345] width 41 height 19
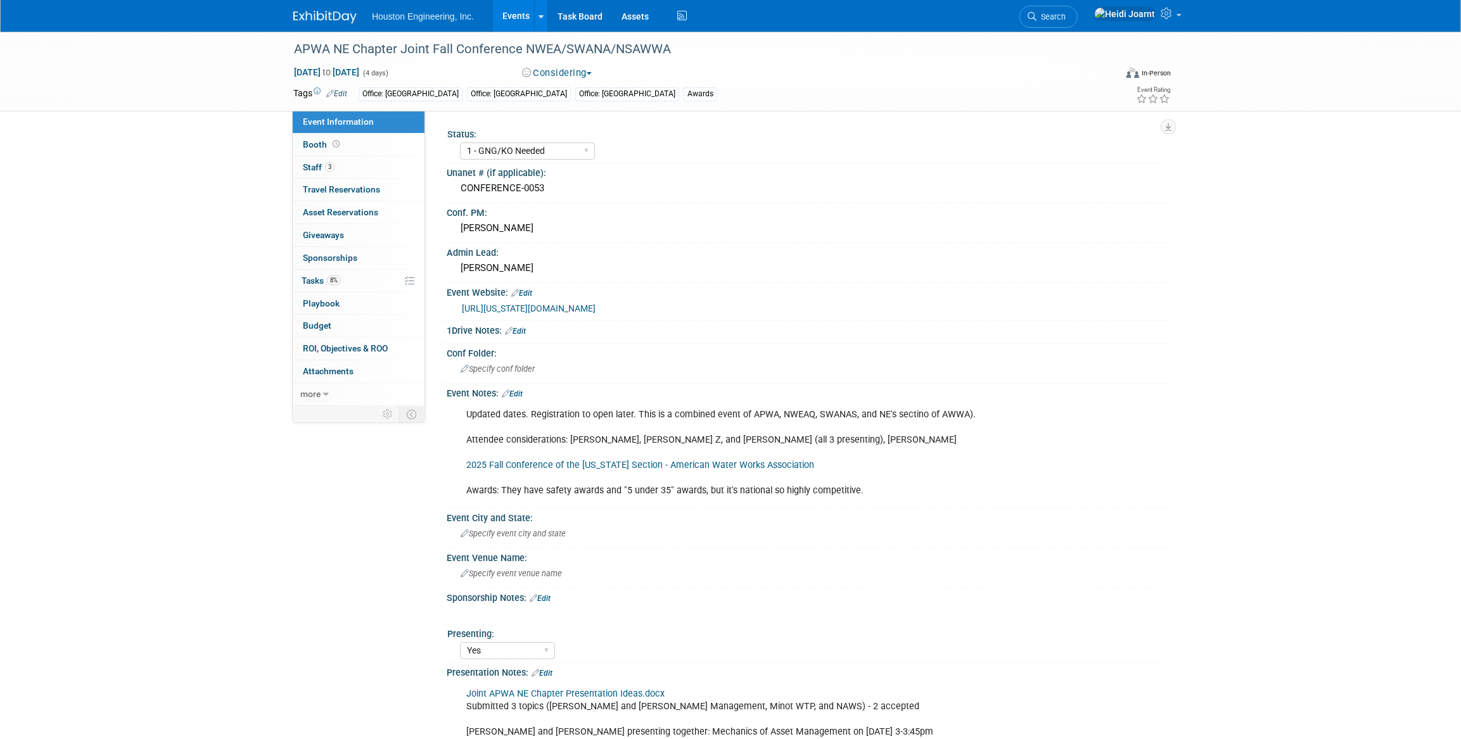
click at [594, 460] on link "2025 Fall Conference of the Nebraska Section - American Water Works Association" at bounding box center [640, 465] width 348 height 11
click at [374, 80] on div "Nov 3, 2025 to Nov 6, 2025 (4 days) Nov 3, 2025 to Nov 6, 2025 Considering Comm…" at bounding box center [732, 75] width 897 height 19
click at [360, 71] on span "Nov 3, 2025 to Nov 6, 2025" at bounding box center [326, 72] width 67 height 11
select select "10"
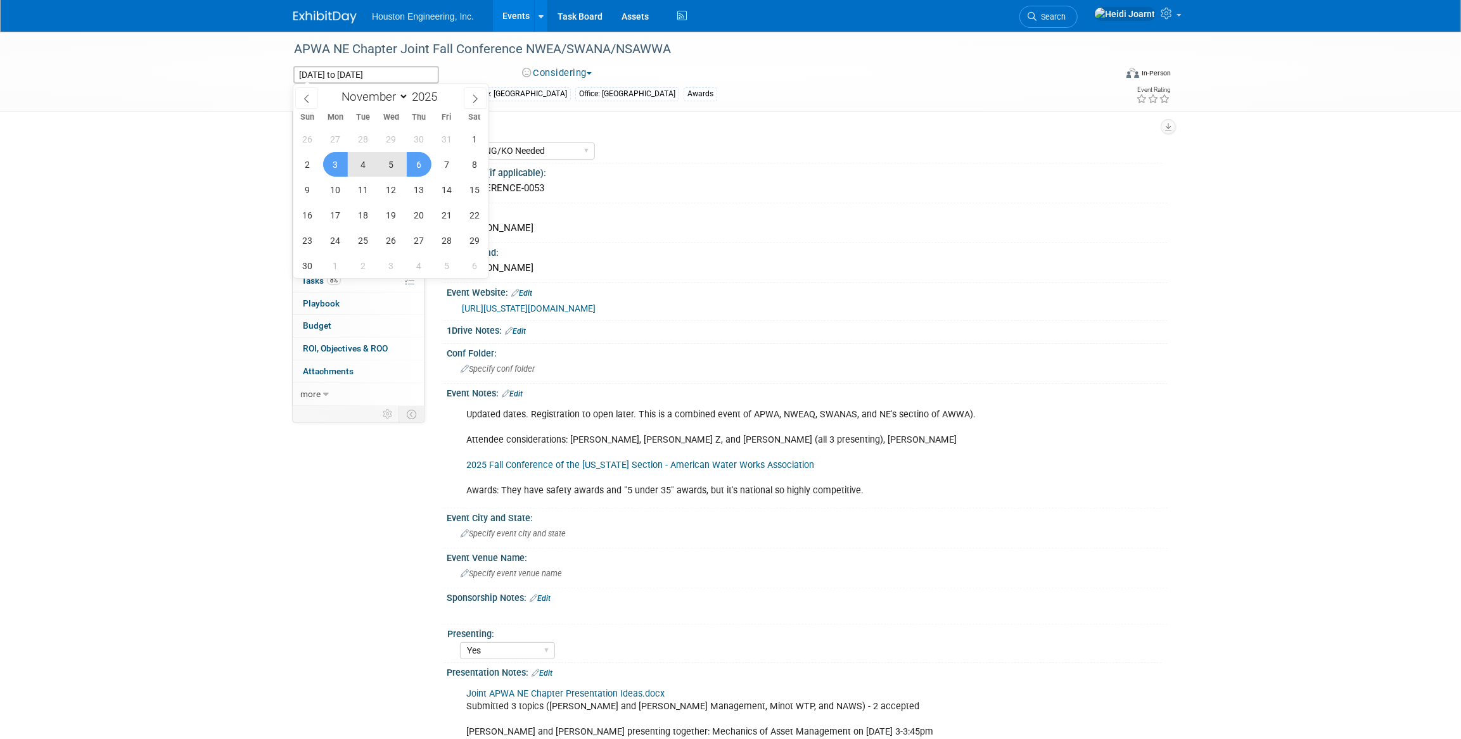
click at [367, 168] on span "4" at bounding box center [363, 164] width 25 height 25
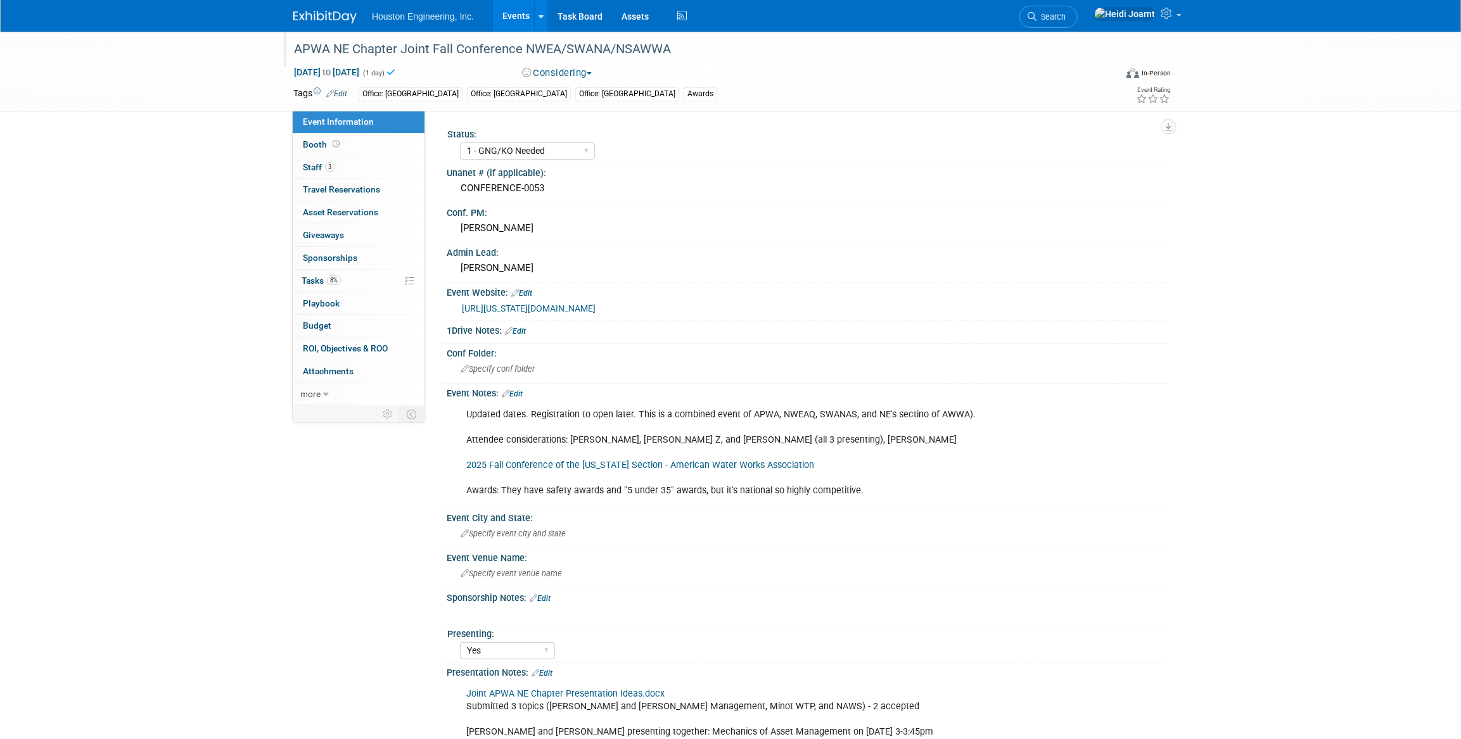
click at [348, 63] on div "APWA NE Chapter Joint Fall Conference NWEA/SWANA/NSAWWA" at bounding box center [695, 49] width 822 height 34
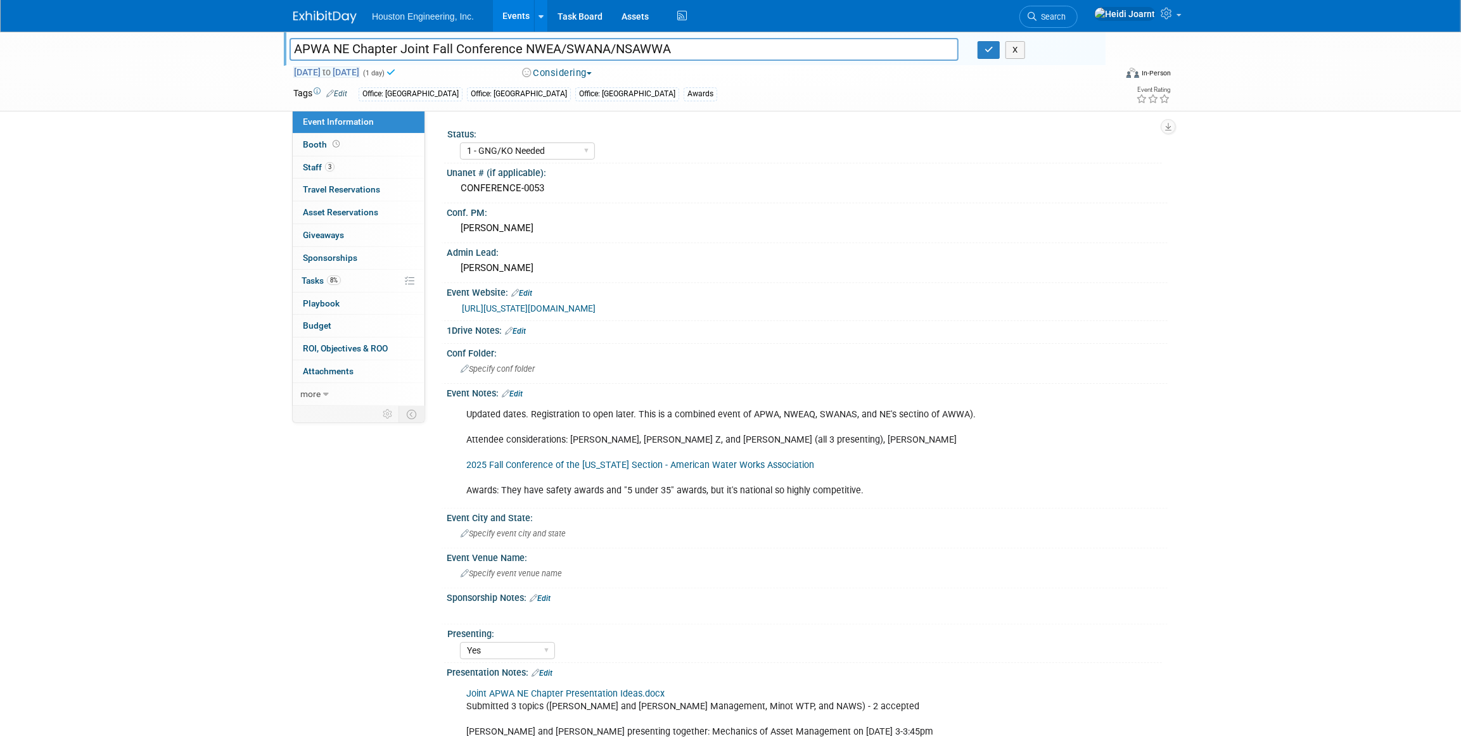
click at [333, 67] on span "to" at bounding box center [327, 72] width 12 height 10
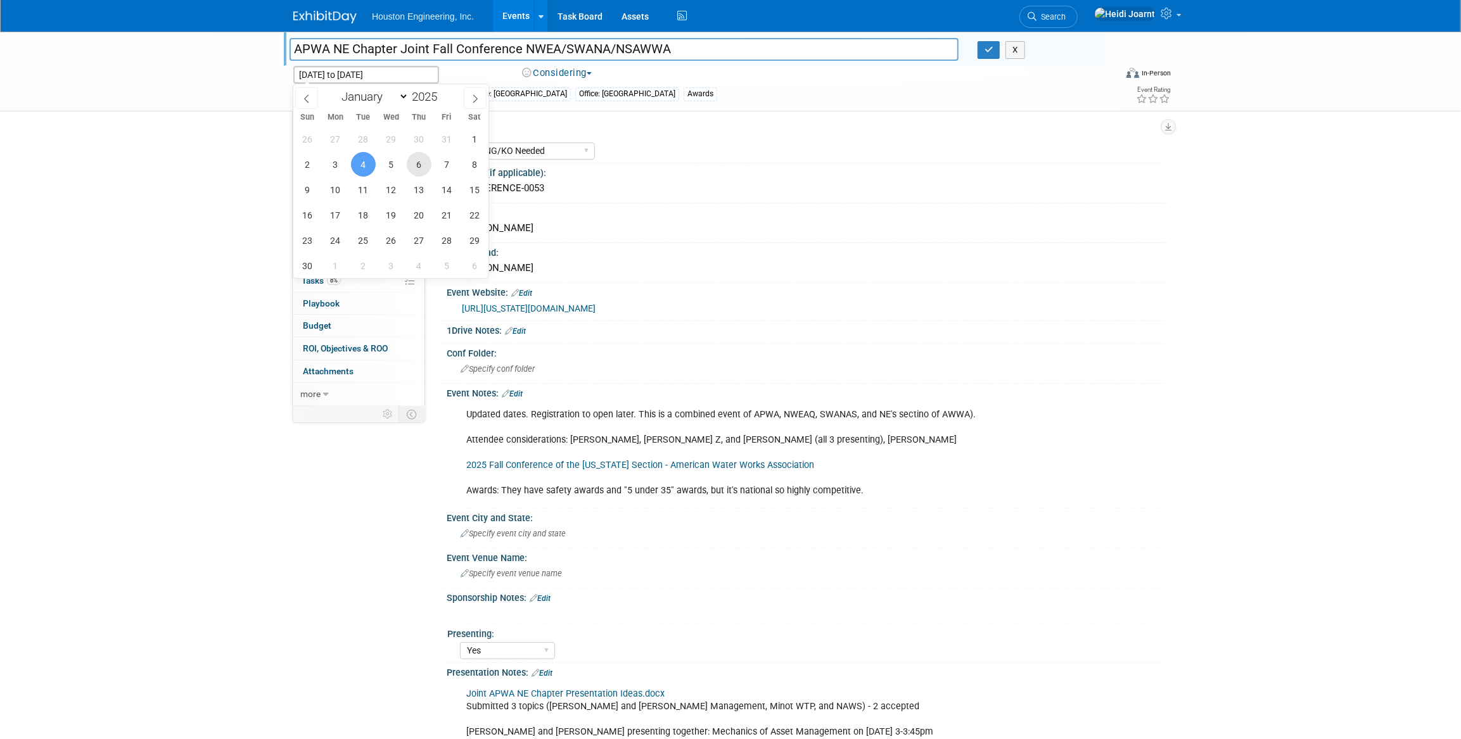
click at [426, 167] on span "6" at bounding box center [419, 164] width 25 height 25
type input "Nov 6, 2025"
click at [353, 165] on span "4" at bounding box center [363, 164] width 25 height 25
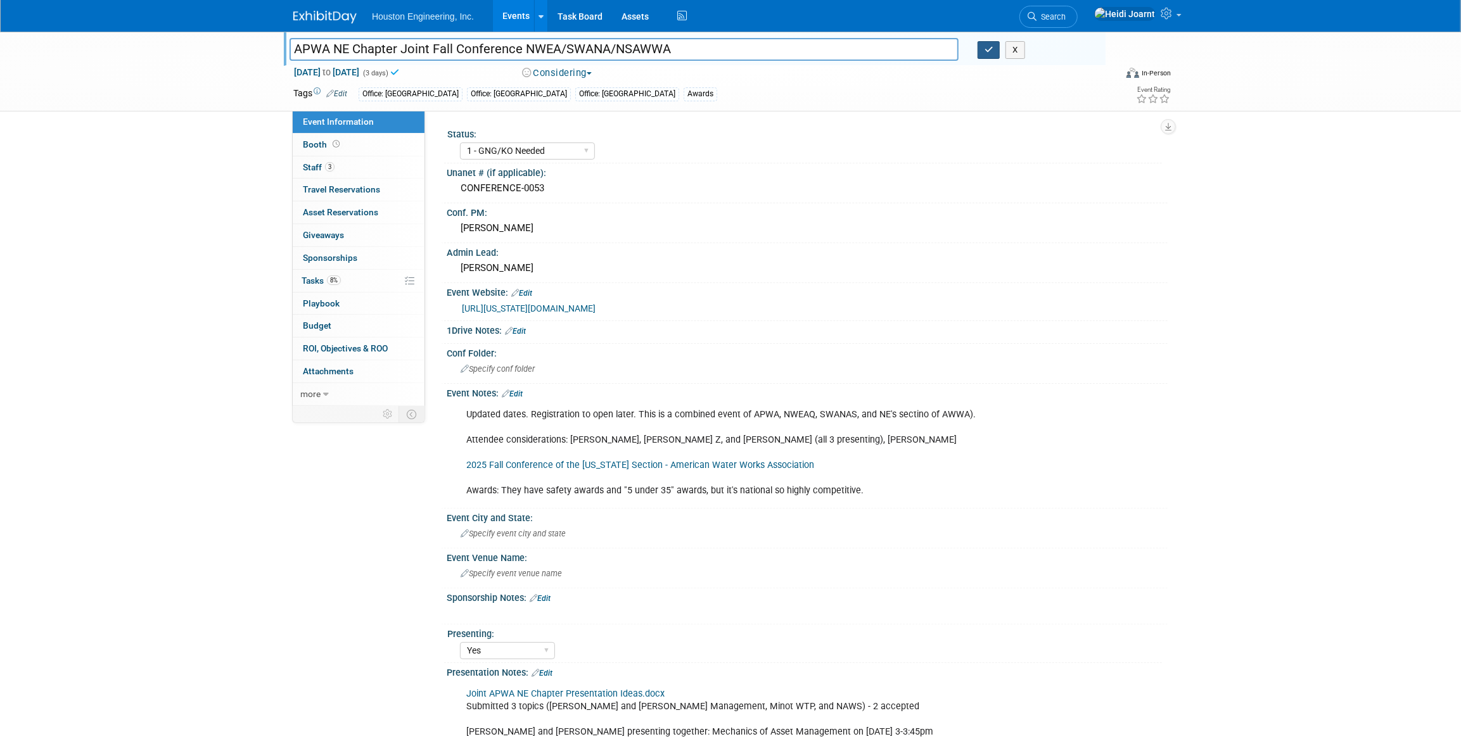
click at [988, 51] on icon "button" at bounding box center [989, 50] width 9 height 8
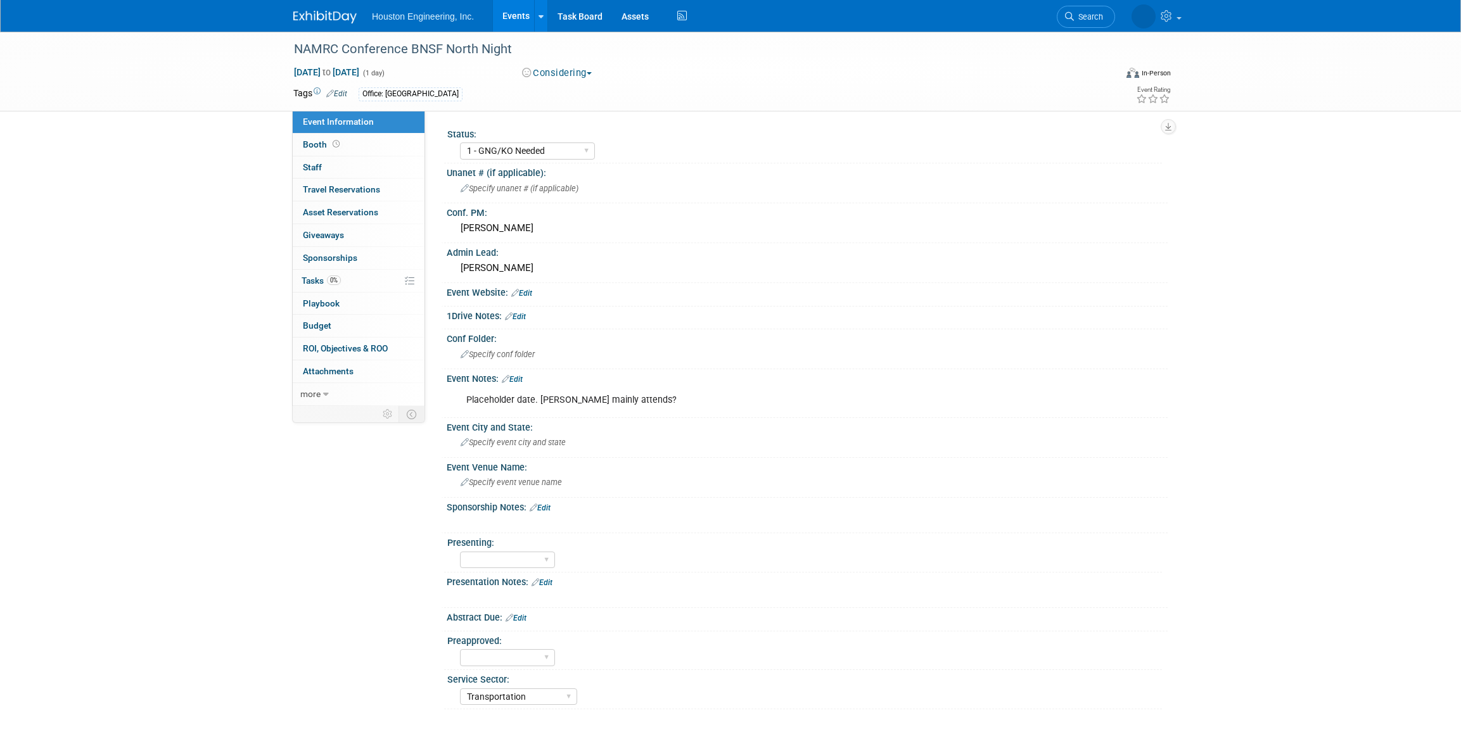
select select "1 - GNG/KO Needed"
select select "Transportation"
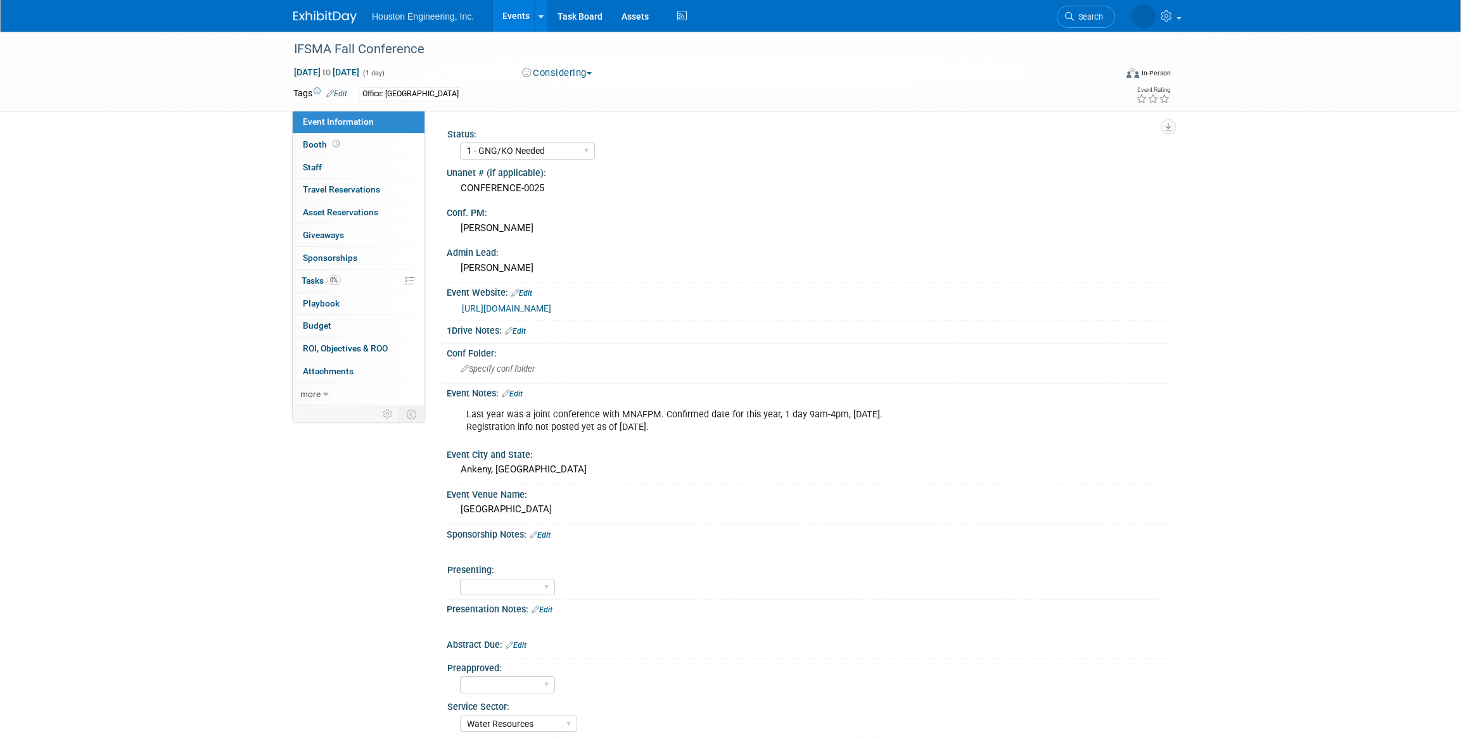
select select "1 - GNG/KO Needed"
select select "Water Resources"
click at [551, 305] on link "[URL][DOMAIN_NAME]" at bounding box center [506, 308] width 89 height 10
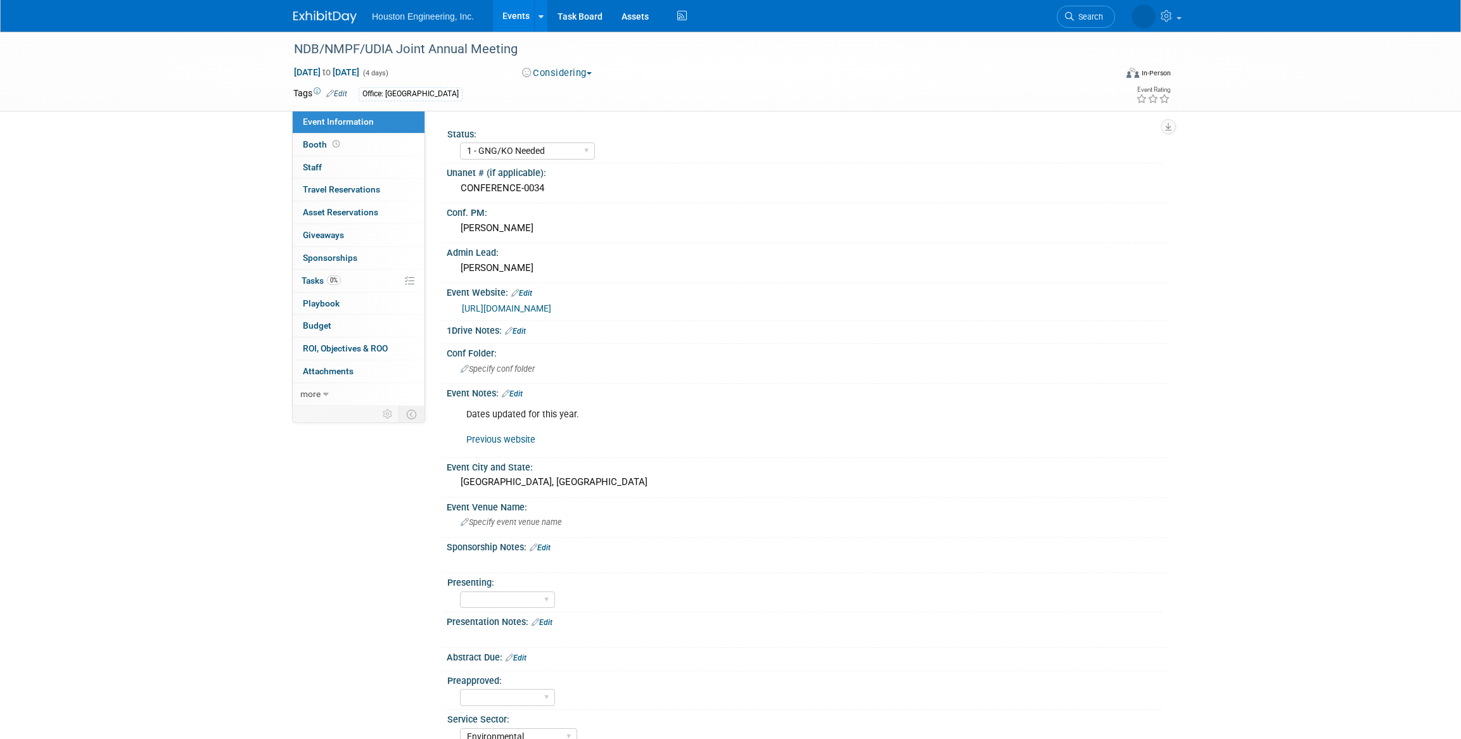
select select "1 - GNG/KO Needed"
select select "Environmental"
click at [551, 305] on link "[URL][DOMAIN_NAME]" at bounding box center [506, 308] width 89 height 10
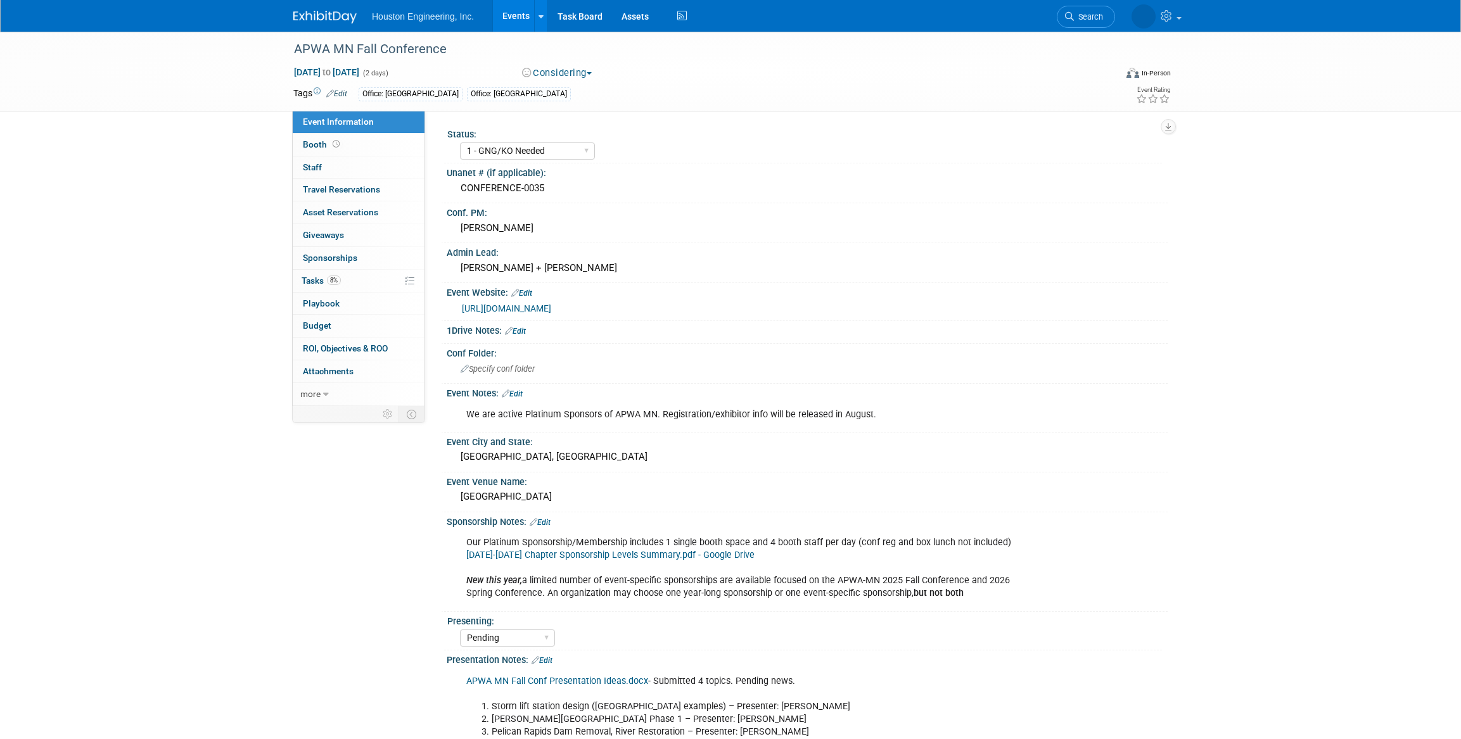
select select "1 - GNG/KO Needed"
select select "Pending"
select select "Multi-sector/Any/All"
click at [551, 306] on link "https://www.apwa-mn.org/events-education/Fall-Conference/2024" at bounding box center [506, 308] width 89 height 10
click at [357, 273] on link "8% Tasks 8%" at bounding box center [359, 281] width 132 height 22
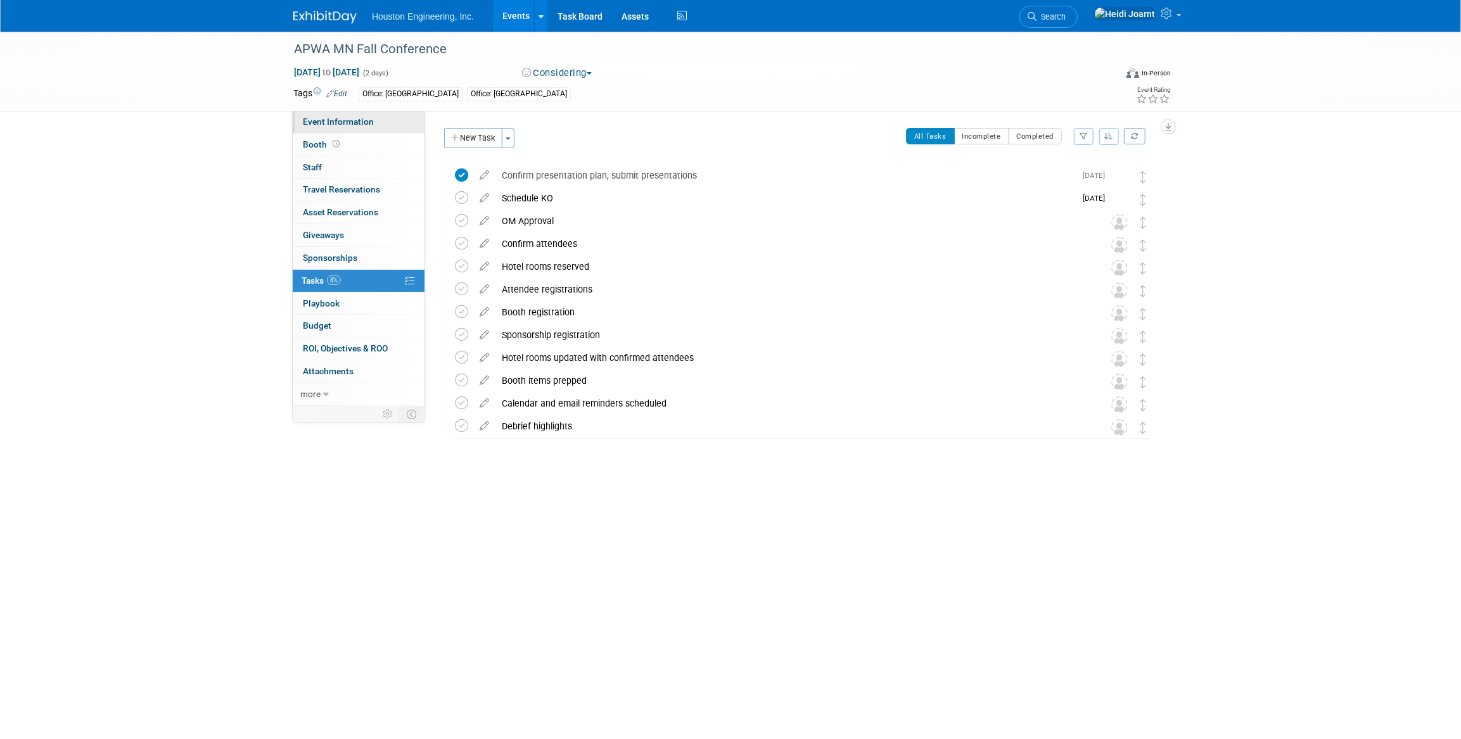
click at [381, 119] on link "Event Information" at bounding box center [359, 122] width 132 height 22
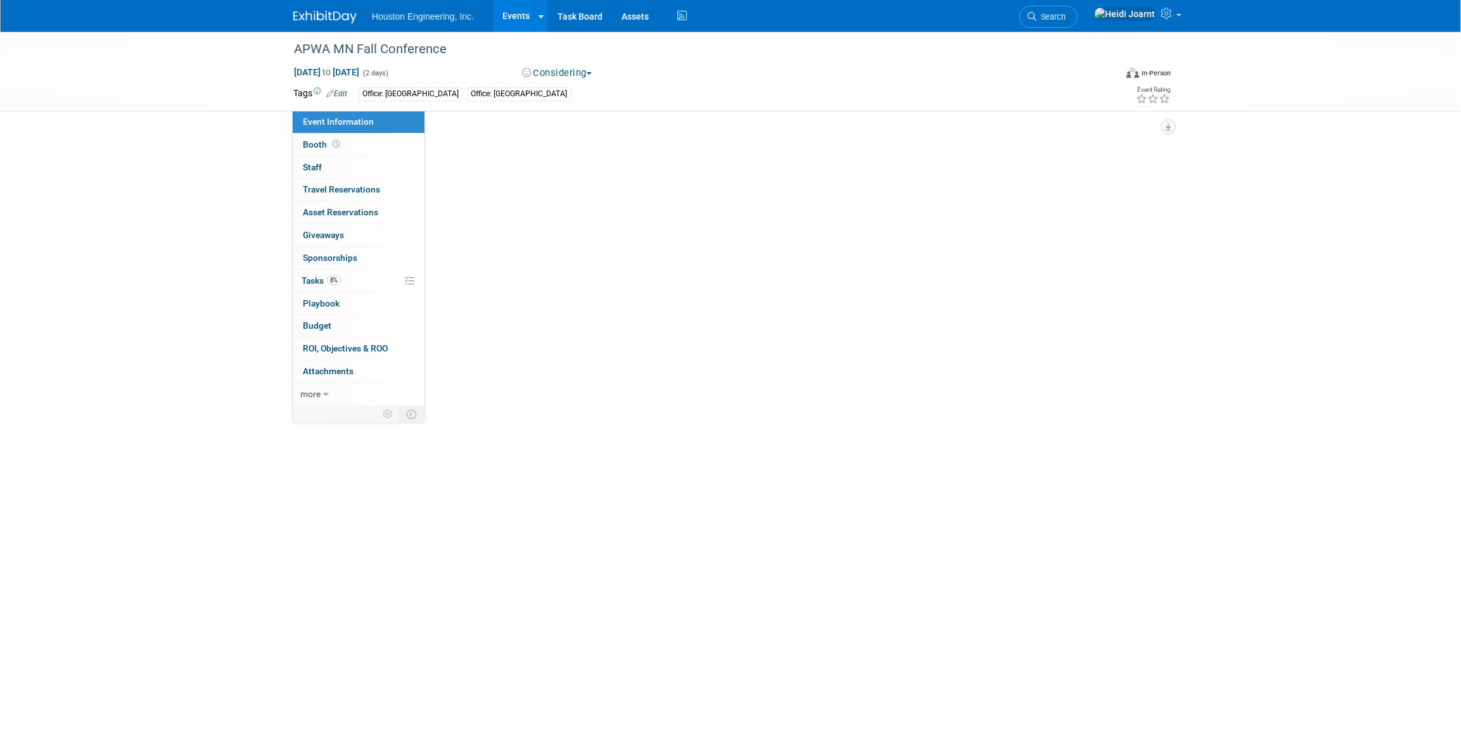
select select "1 - GNG/KO Needed"
select select "Pending"
select select "Multi-sector/Any/All"
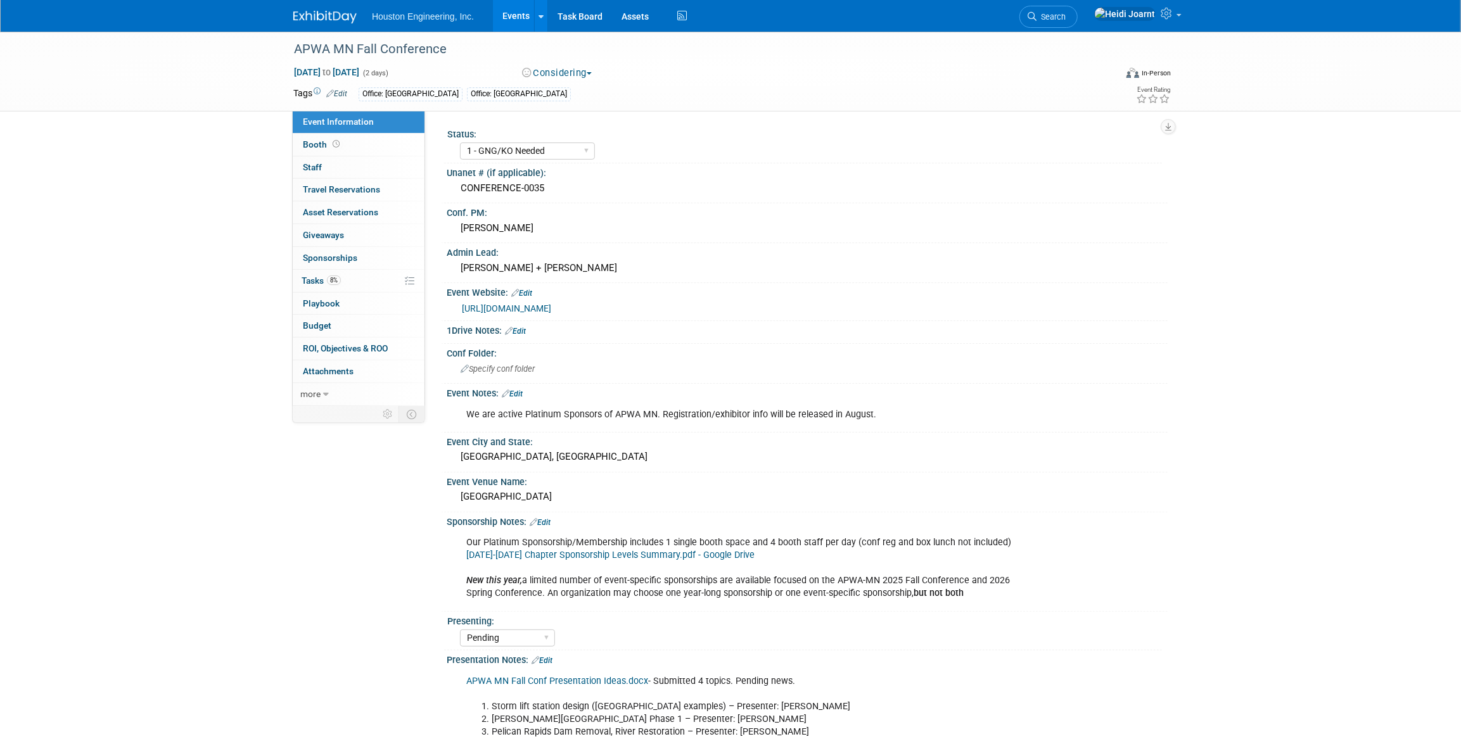
click at [551, 303] on link "https://www.apwa-mn.org/events-education/Fall-Conference/2024" at bounding box center [506, 308] width 89 height 10
click at [1152, 97] on icon at bounding box center [1152, 98] width 11 height 9
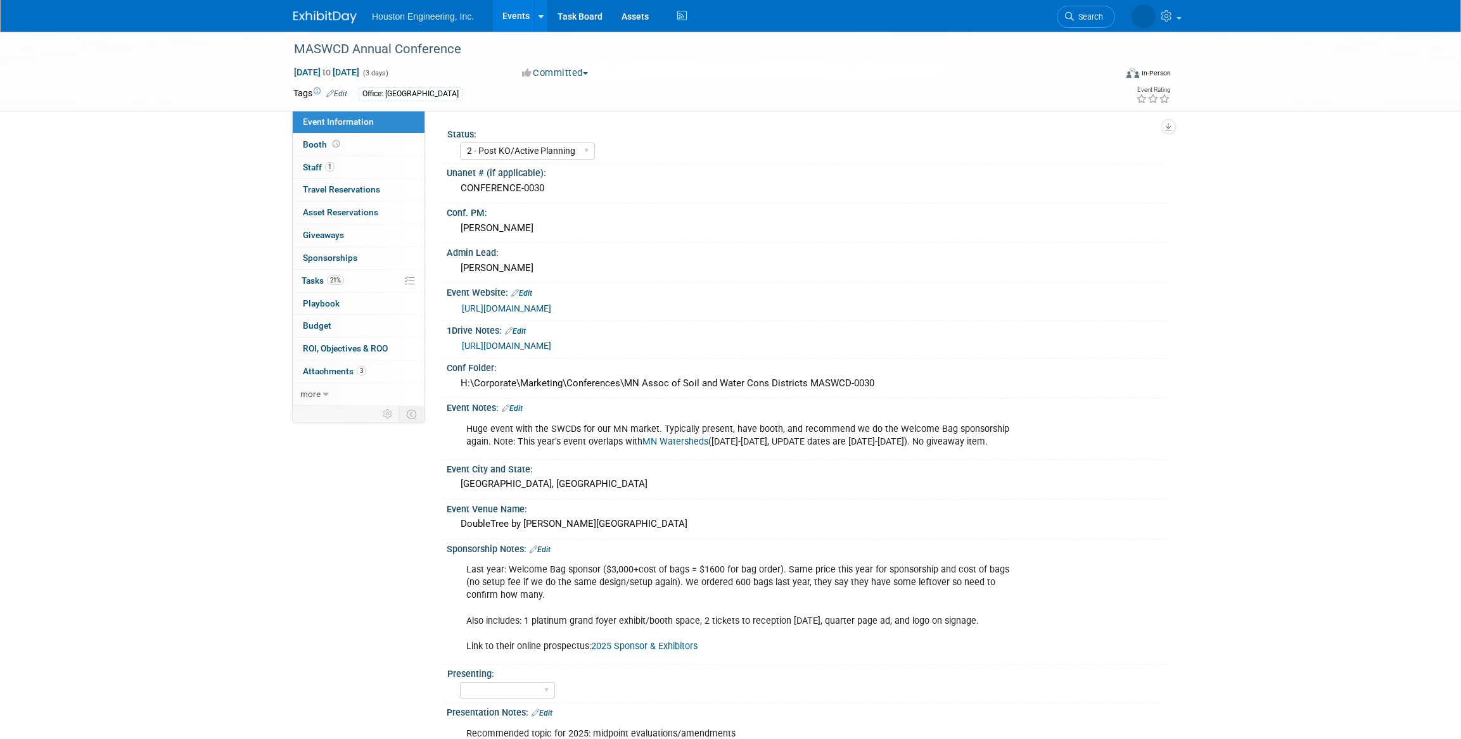
select select "2 - Post KO/Active Planning"
select select "Environmental"
click at [352, 290] on link "21% Tasks 21%" at bounding box center [359, 281] width 132 height 22
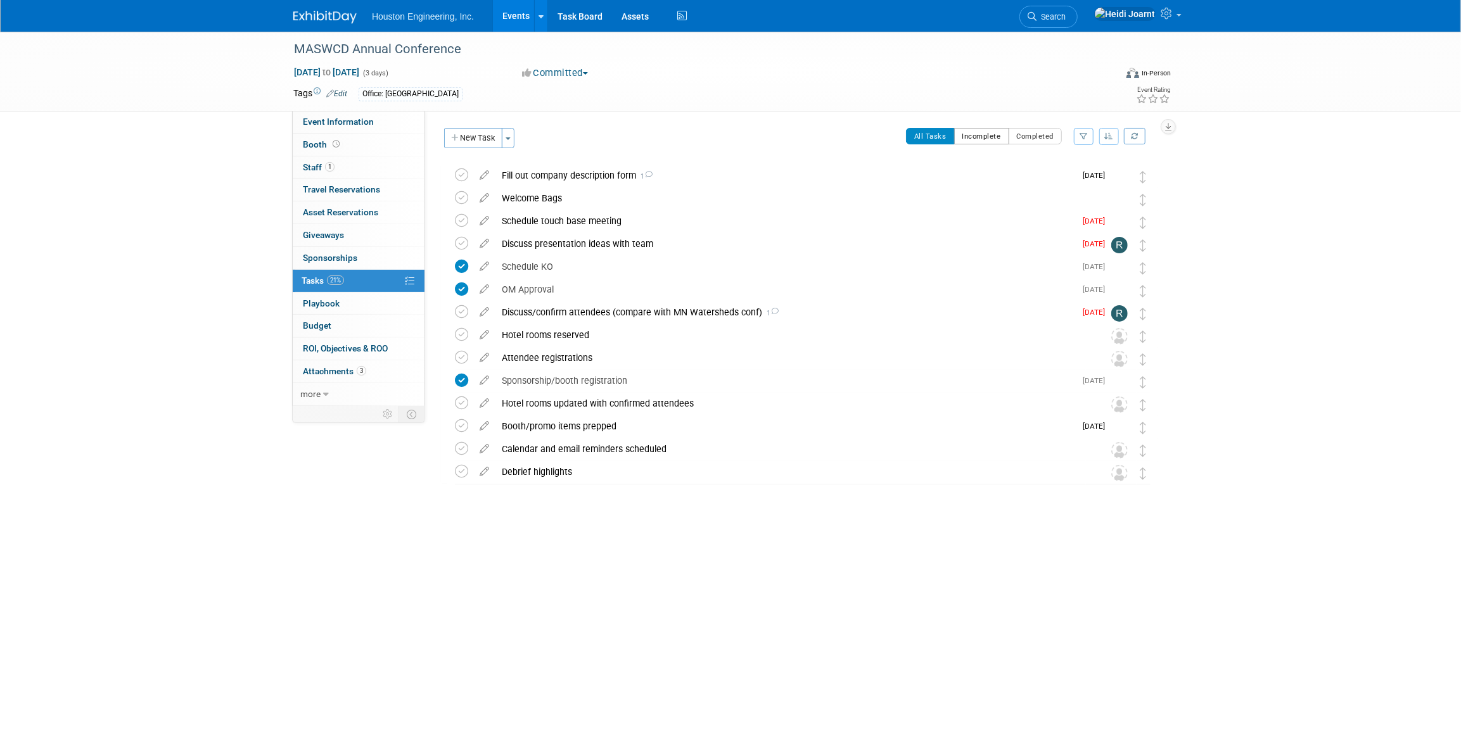
click at [994, 133] on button "Incomplete" at bounding box center [981, 136] width 55 height 16
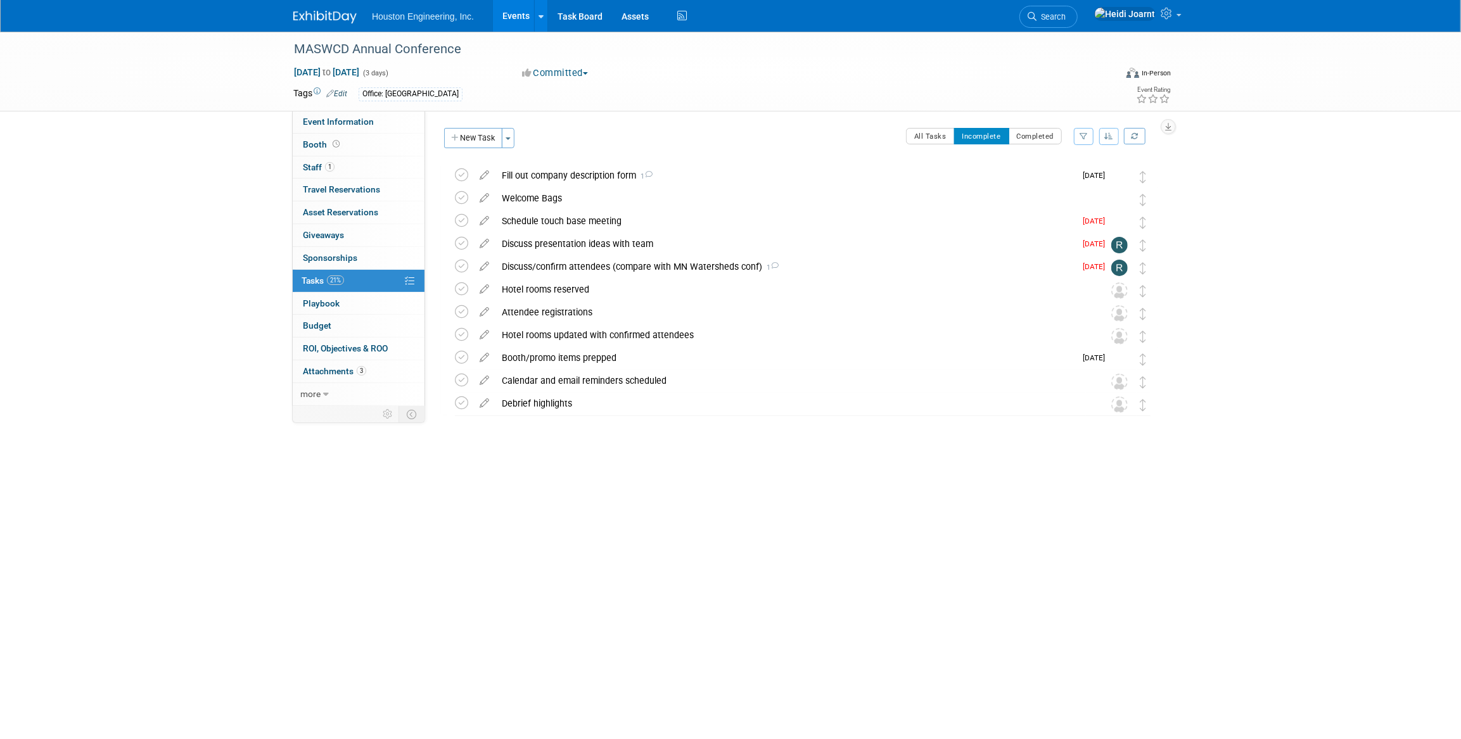
click at [1109, 139] on icon "button" at bounding box center [1109, 136] width 9 height 8
click at [1089, 189] on link "By Due Date" at bounding box center [1073, 195] width 91 height 18
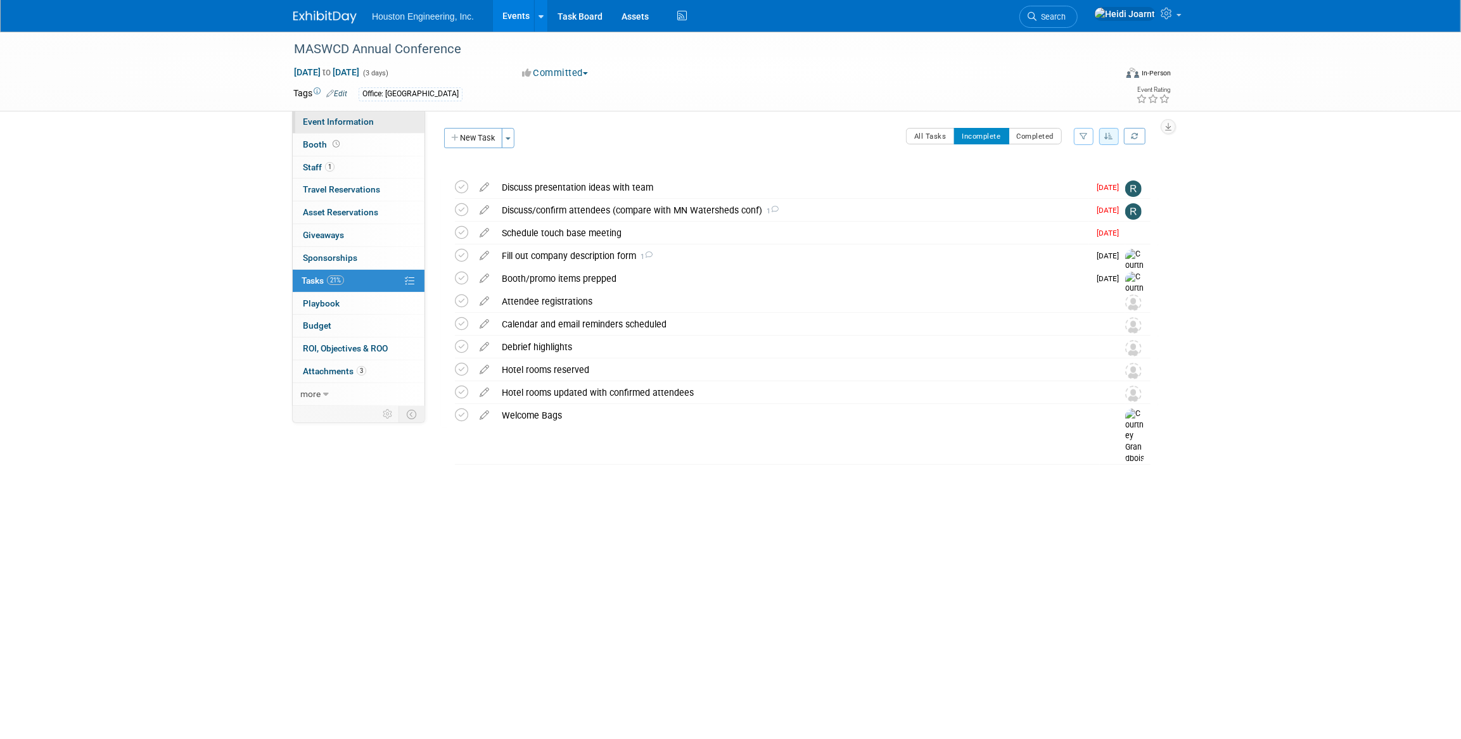
click at [348, 129] on link "Event Information" at bounding box center [359, 122] width 132 height 22
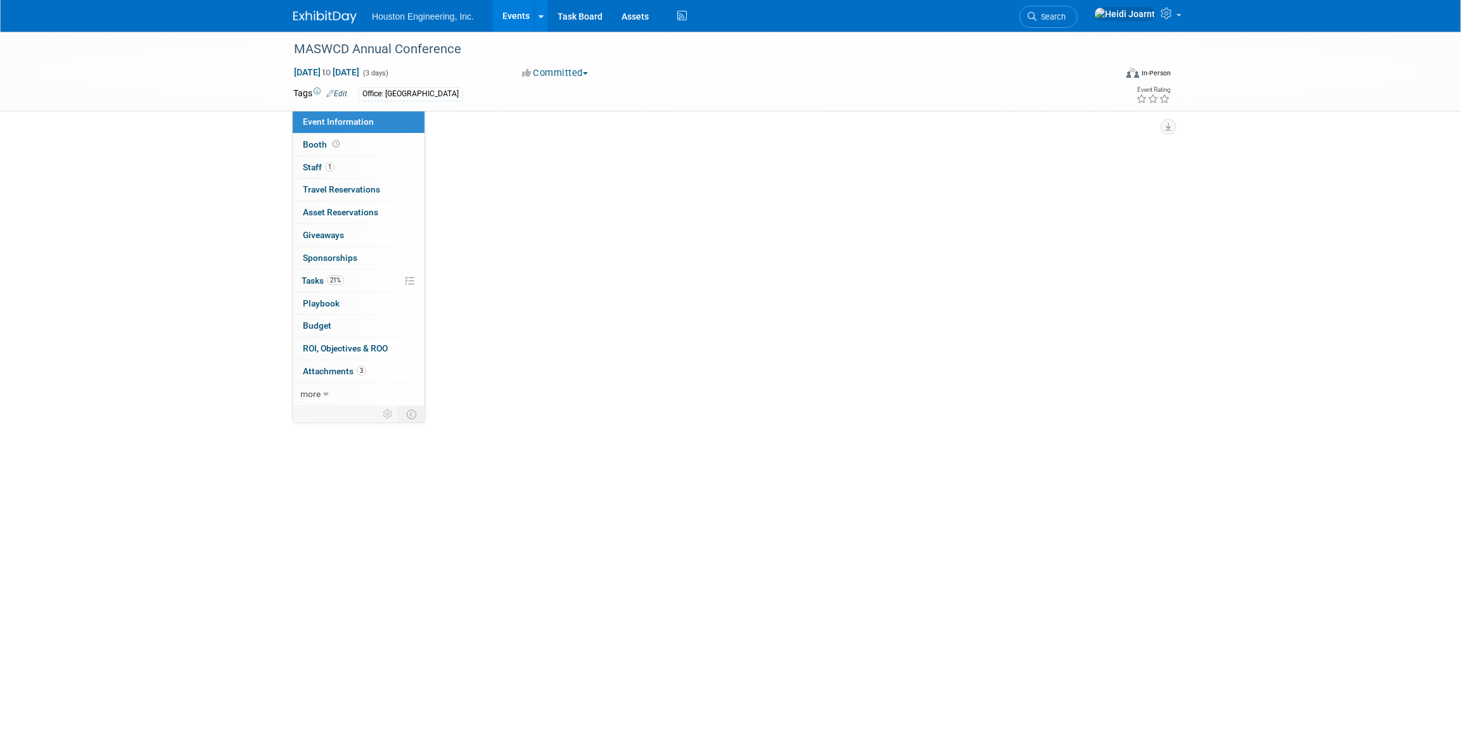
select select "2 - Post KO/Active Planning"
select select "Environmental"
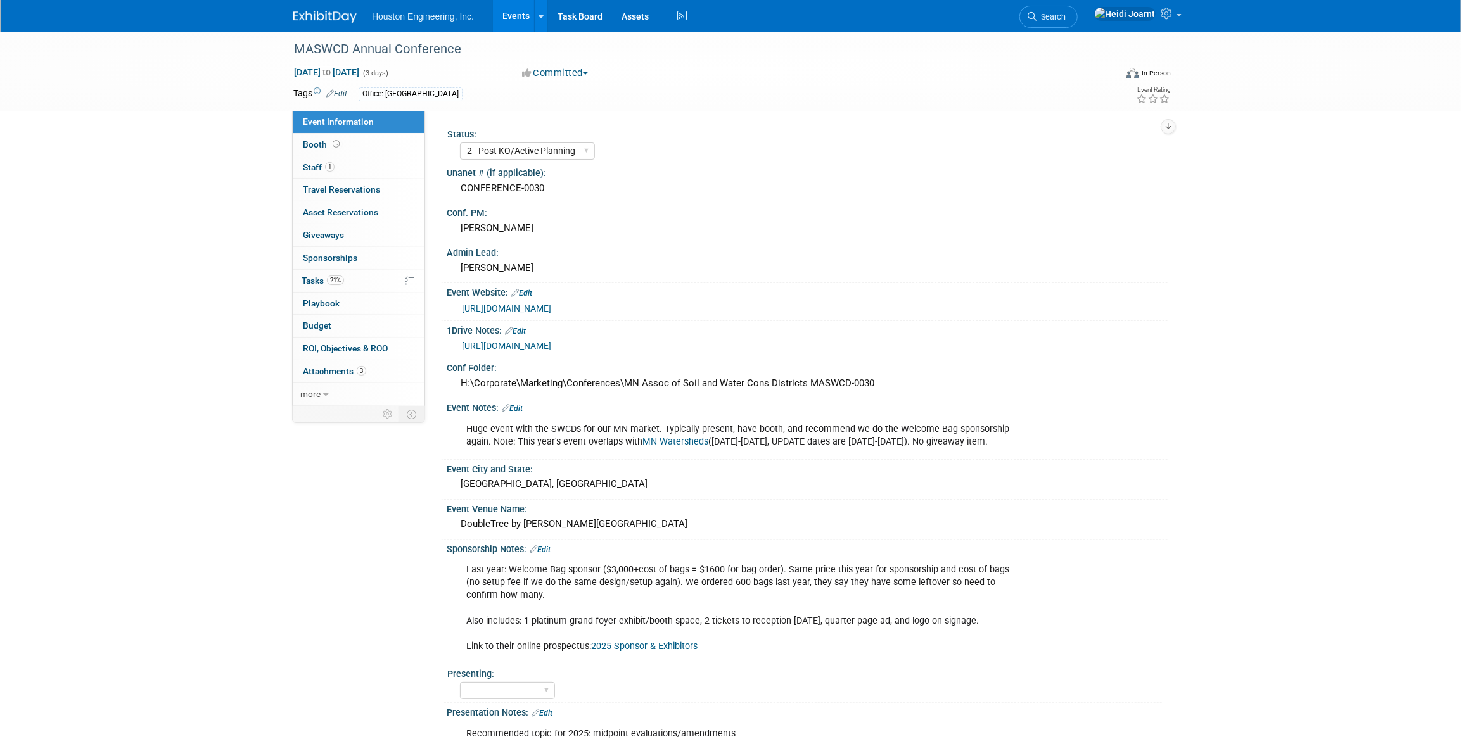
click at [551, 344] on link "[URL][DOMAIN_NAME]" at bounding box center [506, 346] width 89 height 10
click at [525, 308] on link "[URL][DOMAIN_NAME]" at bounding box center [506, 308] width 89 height 10
click at [527, 403] on div "Event Notes: Edit" at bounding box center [807, 407] width 721 height 16
click at [528, 406] on div "Event Notes: Edit" at bounding box center [807, 407] width 721 height 16
click at [523, 405] on link "Edit" at bounding box center [512, 408] width 21 height 9
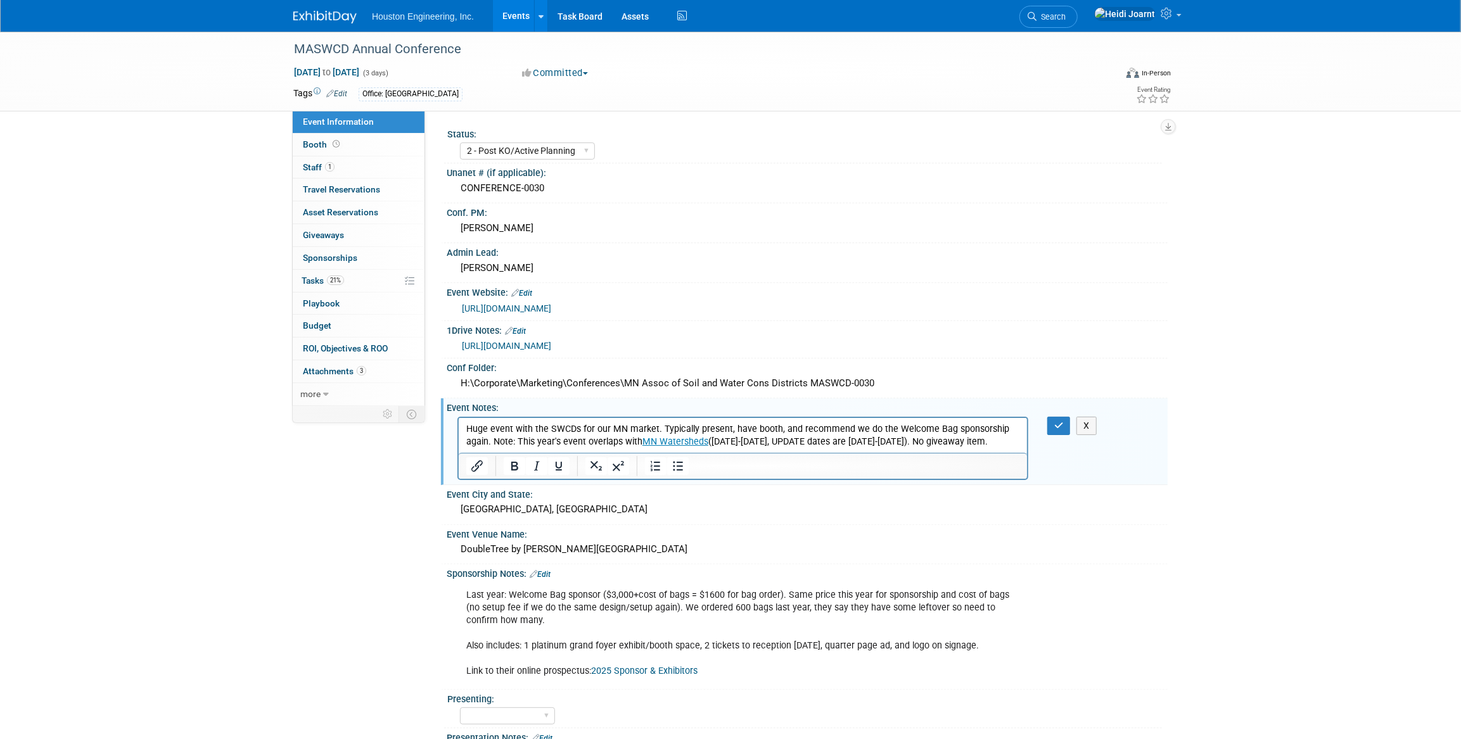
drag, startPoint x: 492, startPoint y: 440, endPoint x: 1113, endPoint y: 887, distance: 764.9
click at [492, 440] on p "Huge event with the SWCDs for our MN market. Typically present, have booth, and…" at bounding box center [743, 435] width 554 height 25
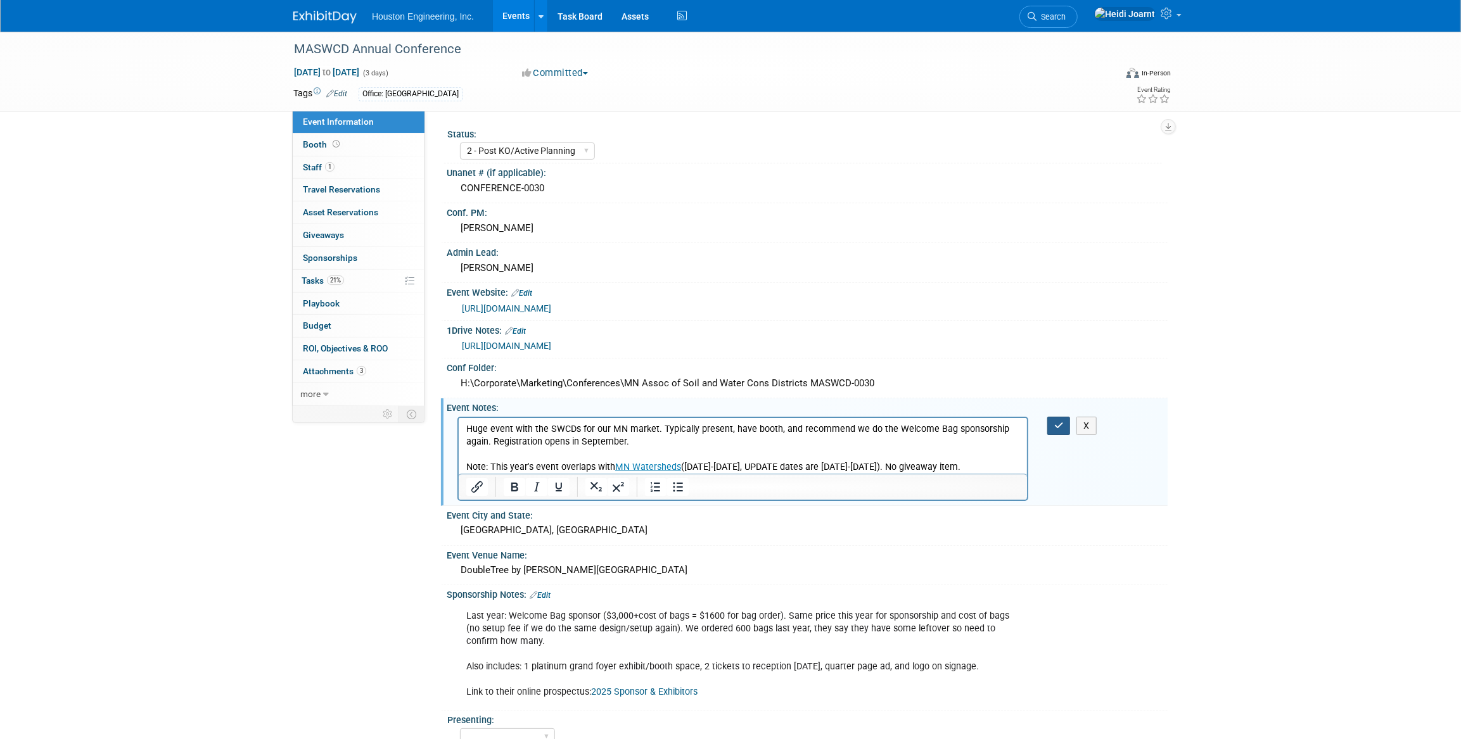
drag, startPoint x: 1055, startPoint y: 428, endPoint x: 514, endPoint y: 15, distance: 680.8
click at [1055, 428] on icon "button" at bounding box center [1059, 425] width 10 height 9
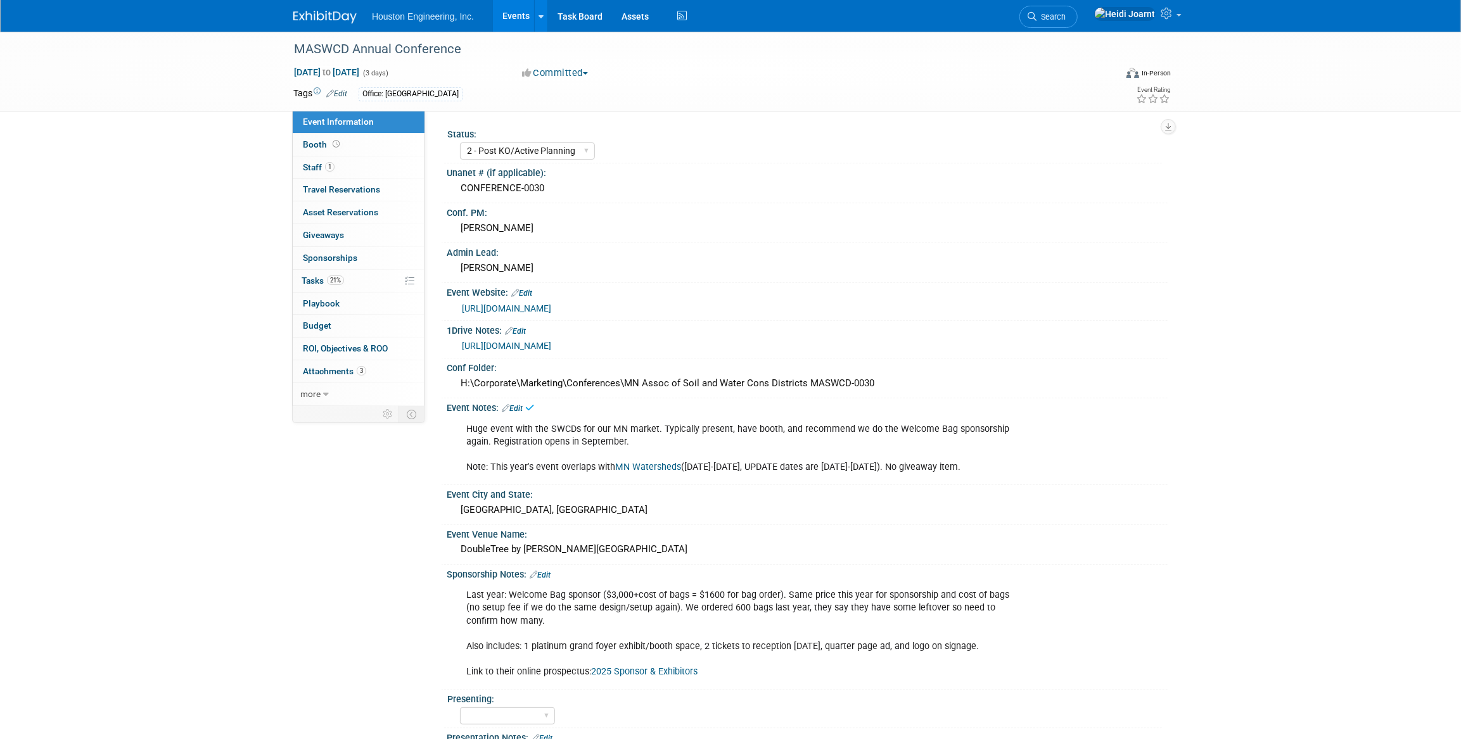
click at [834, 465] on div "Huge event with the SWCDs for our MN market. Typically present, have booth, and…" at bounding box center [742, 448] width 571 height 63
click at [834, 464] on div "Huge event with the SWCDs for our MN market. Typically present, have booth, and…" at bounding box center [742, 448] width 571 height 63
click at [523, 405] on link "Edit" at bounding box center [512, 408] width 21 height 9
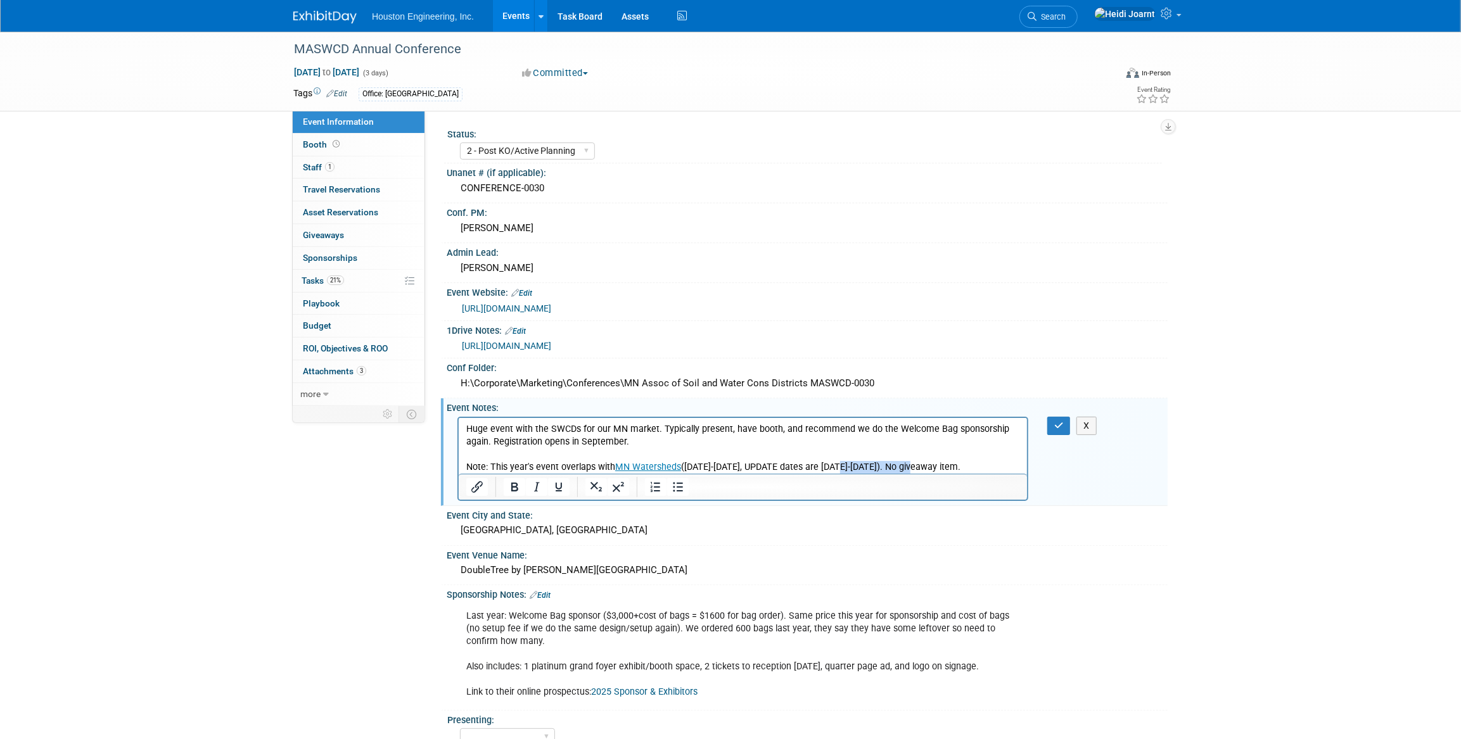
drag, startPoint x: 834, startPoint y: 469, endPoint x: 923, endPoint y: 469, distance: 88.1
click at [923, 469] on p "Huge event with the SWCDs for our MN market. Typically present, have booth, and…" at bounding box center [743, 448] width 554 height 51
click at [1011, 426] on p "Huge event with the SWCDs for our MN market. Typically present, have booth, and…" at bounding box center [743, 448] width 554 height 51
click at [491, 440] on p "Huge event with the SWCDs for our MN market. Typically present, have booth, and…" at bounding box center [743, 448] width 554 height 51
click at [1052, 426] on button "button" at bounding box center [1058, 426] width 23 height 18
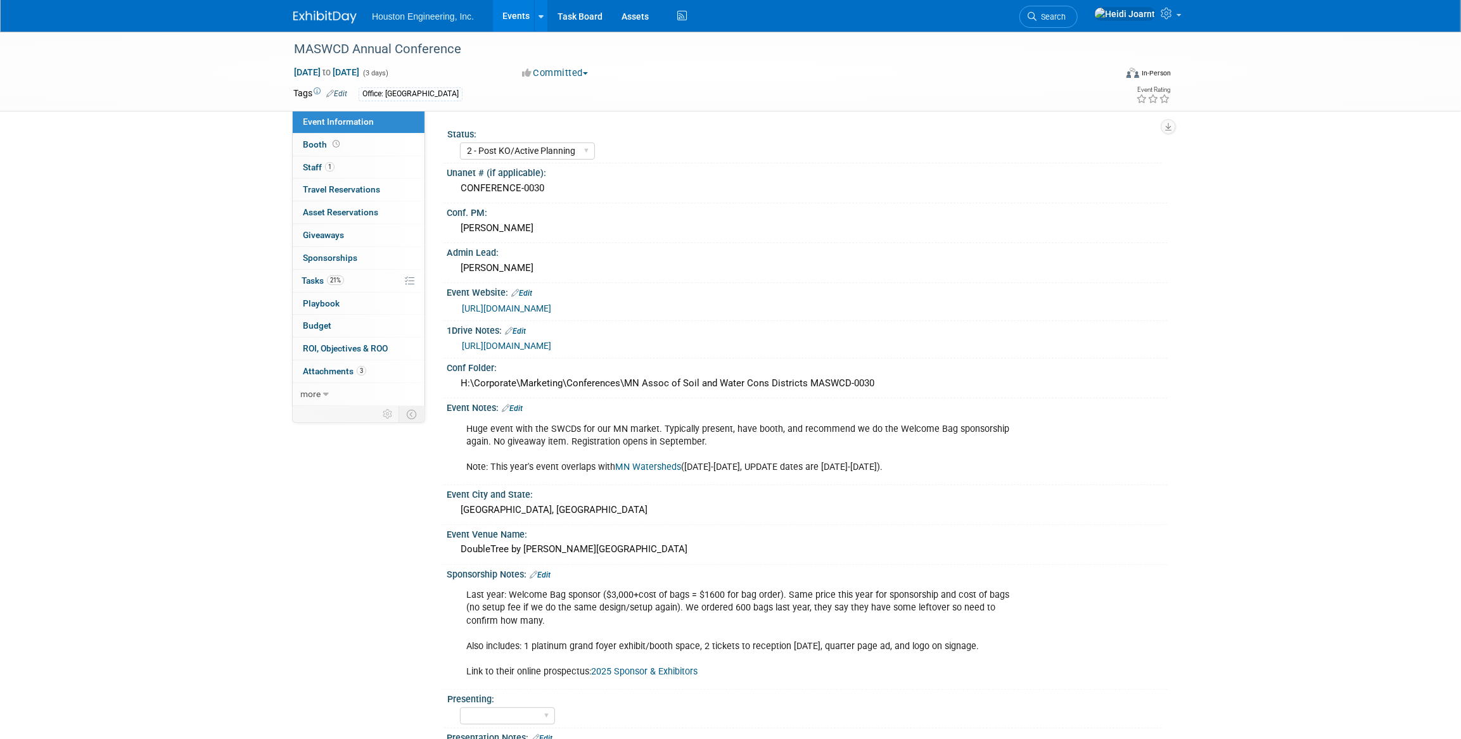
scroll to position [186, 0]
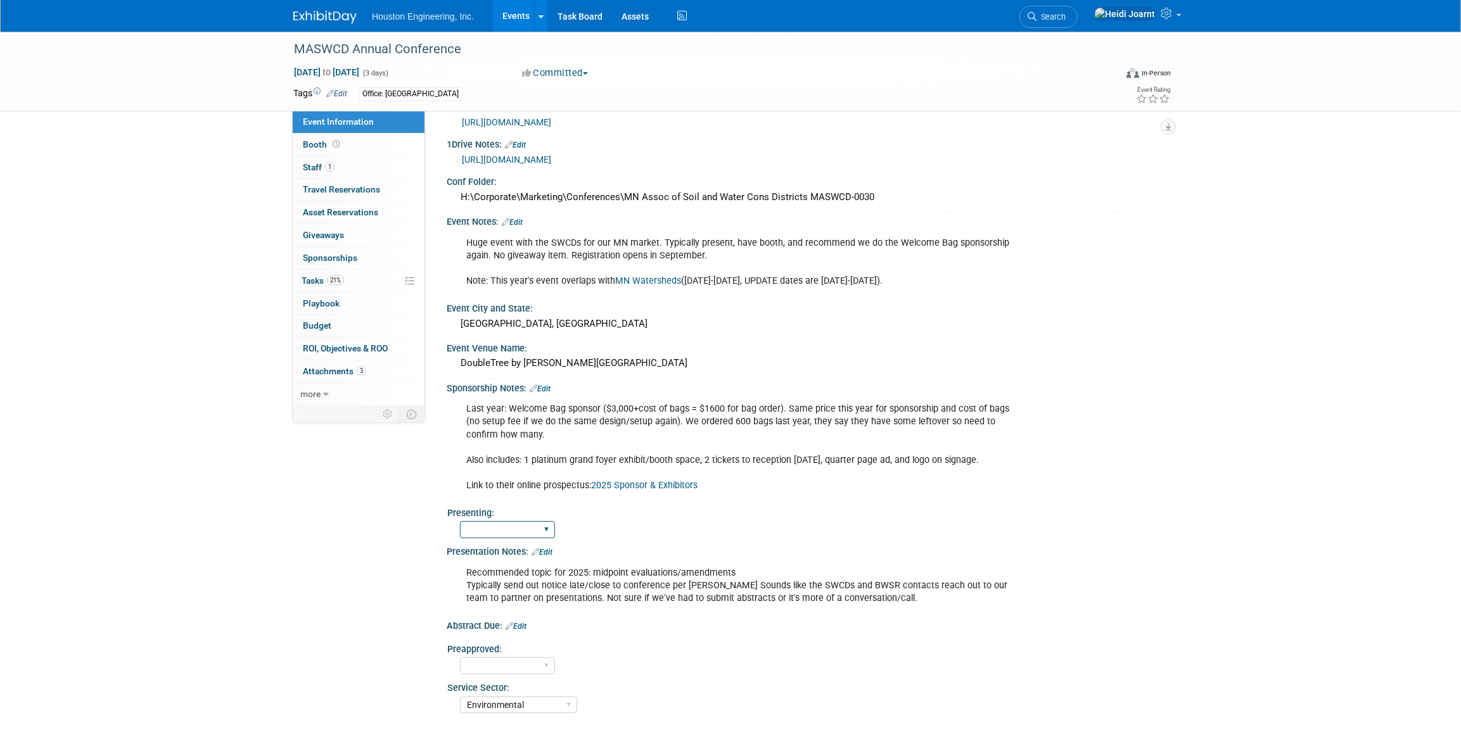
click at [535, 528] on select "Yes No Pending" at bounding box center [507, 529] width 95 height 17
select select "Pending"
click at [460, 521] on select "Yes No Pending" at bounding box center [507, 529] width 95 height 17
click at [513, 21] on link "Events" at bounding box center [516, 16] width 46 height 32
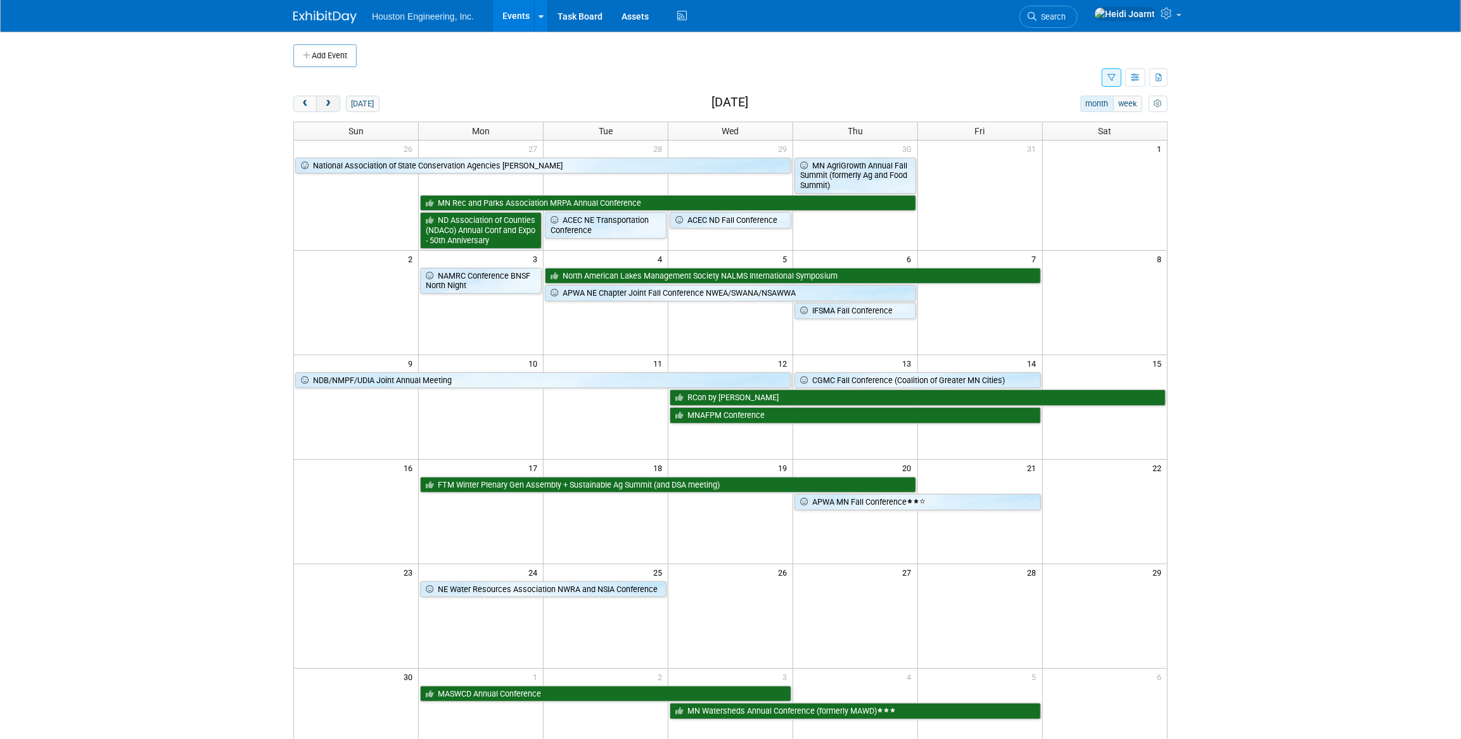
click at [333, 107] on button "next" at bounding box center [327, 104] width 23 height 16
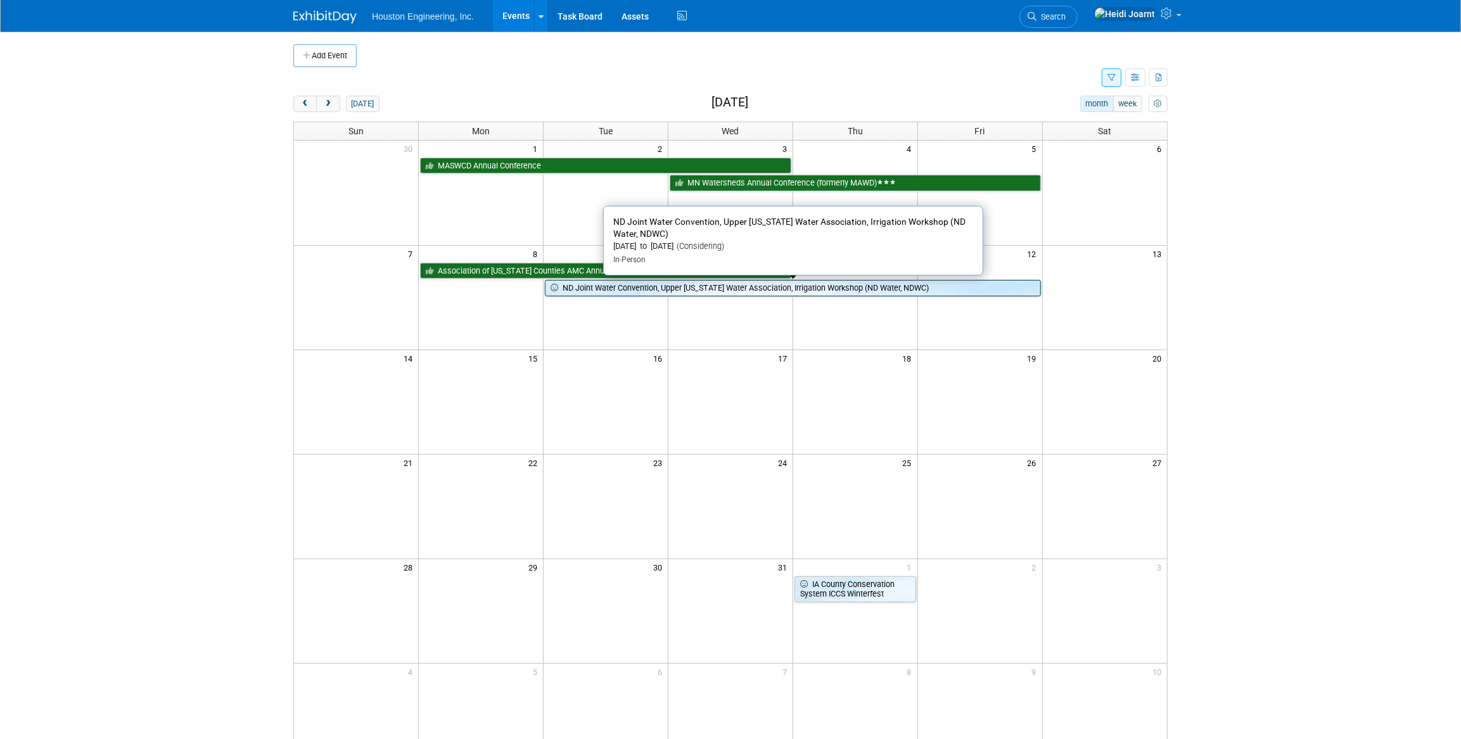
click at [640, 290] on link "ND Joint Water Convention, Upper [US_STATE] Water Association, Irrigation Works…" at bounding box center [792, 288] width 495 height 16
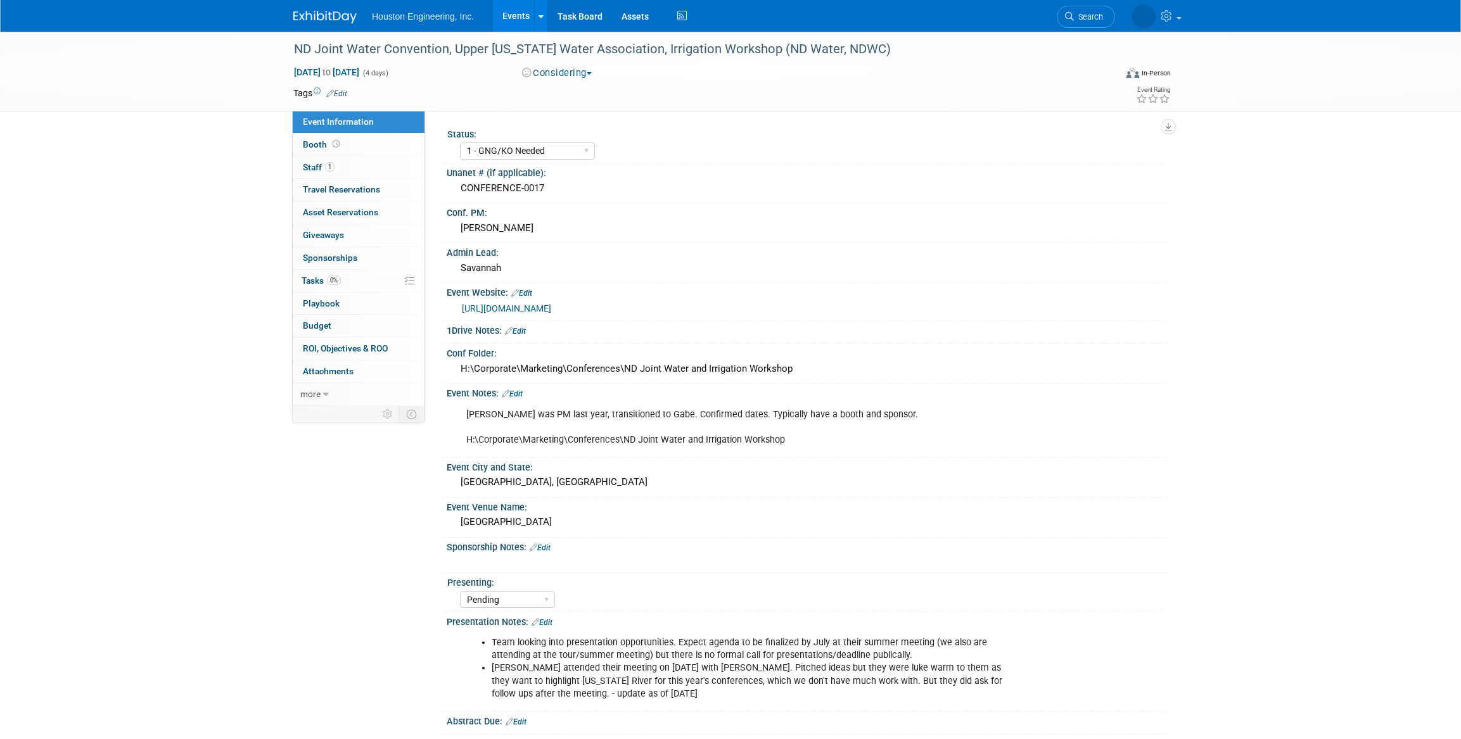
select select "1 - GNG/KO Needed"
select select "Pending"
select select "Water Resources"
click at [551, 303] on link "https://ndwater.org/events/2025waterconvention/" at bounding box center [506, 308] width 89 height 10
click at [355, 284] on link "0% Tasks 0%" at bounding box center [359, 281] width 132 height 22
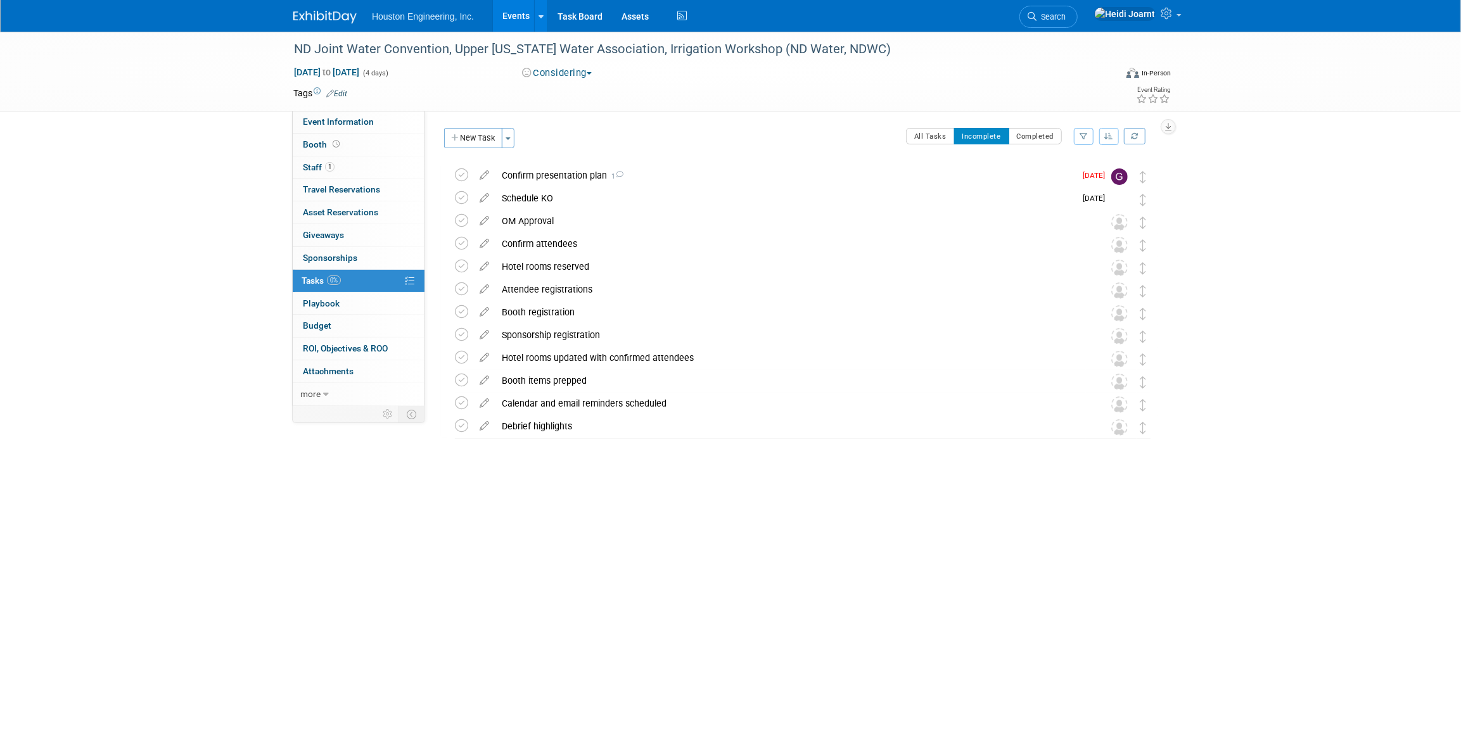
click at [526, 18] on link "Events" at bounding box center [516, 16] width 46 height 32
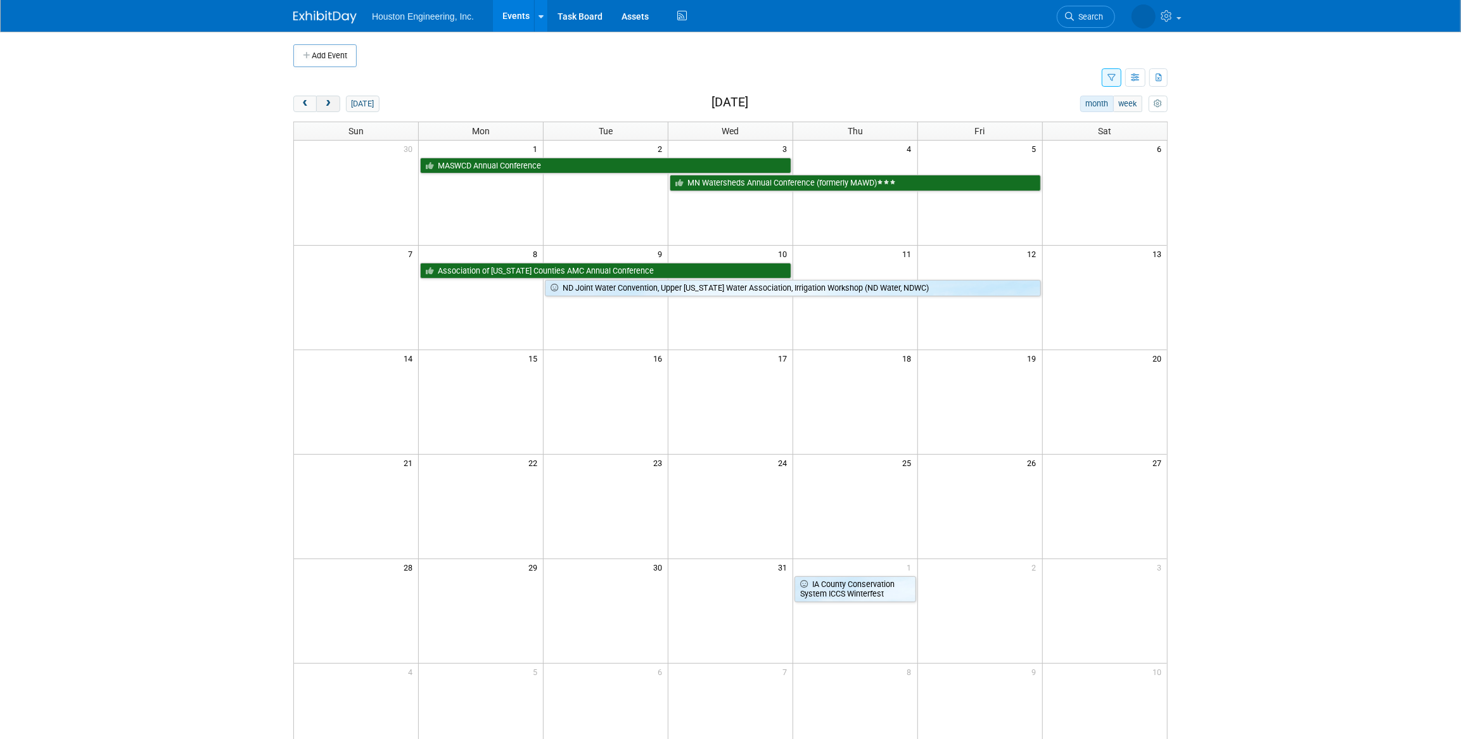
click at [329, 108] on button "next" at bounding box center [327, 104] width 23 height 16
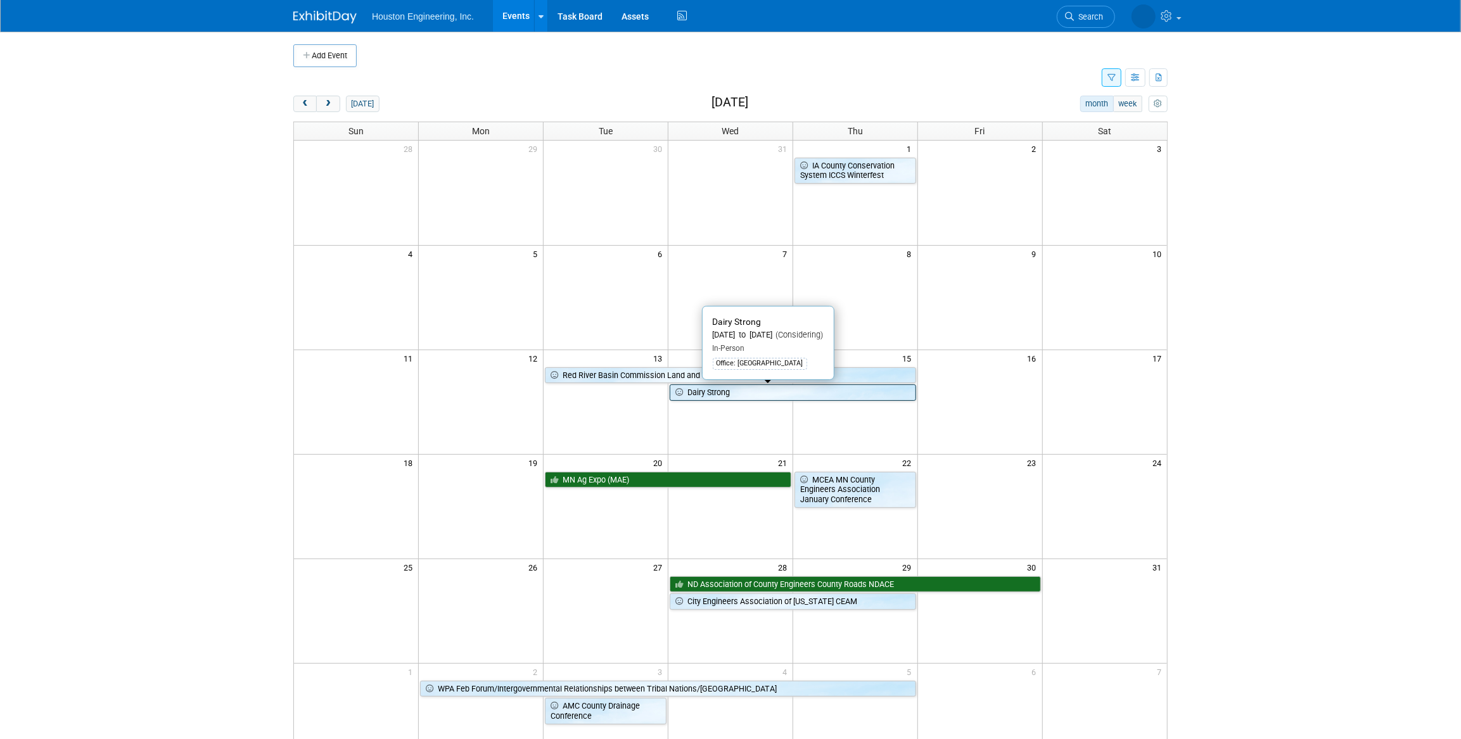
click at [741, 393] on link "Dairy Strong" at bounding box center [793, 393] width 246 height 16
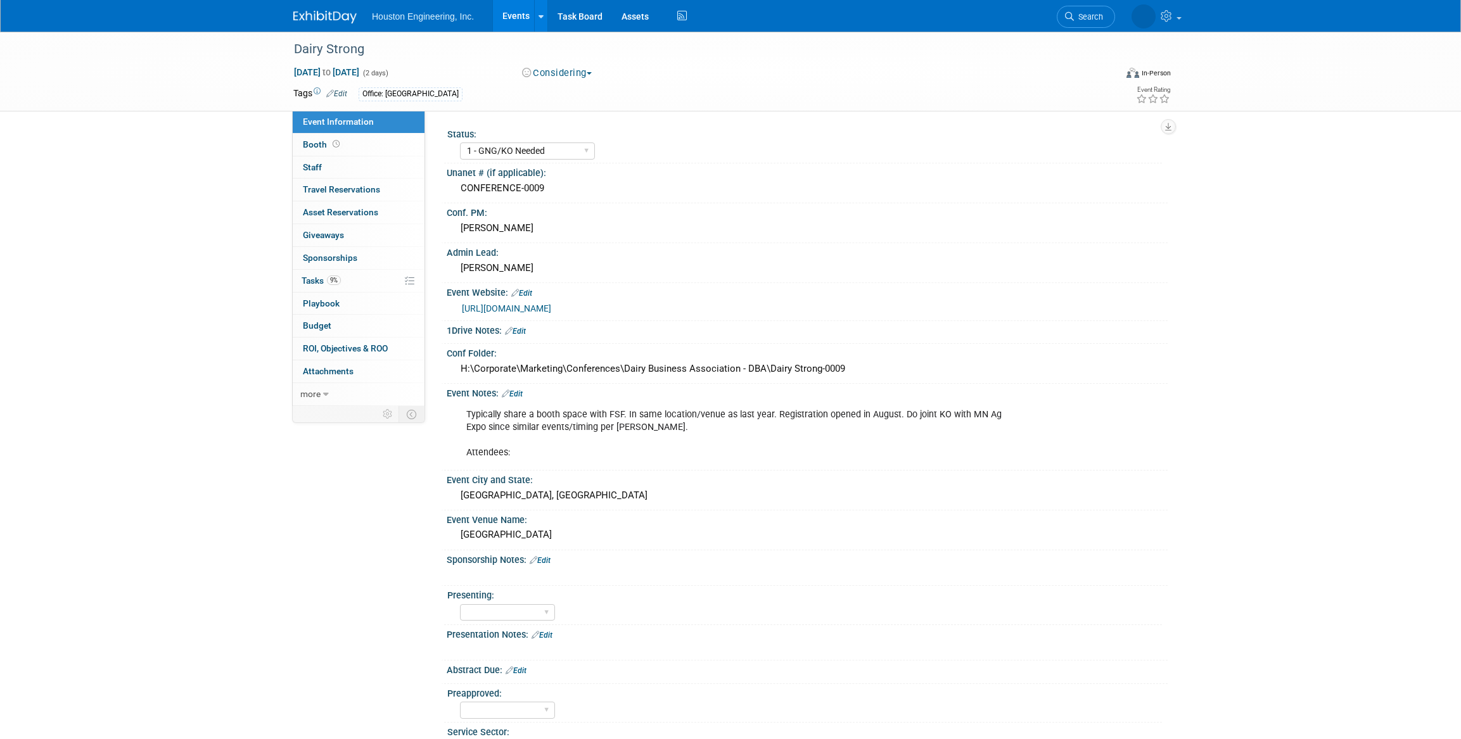
select select "1 - GNG/KO Needed"
select select "Environmental"
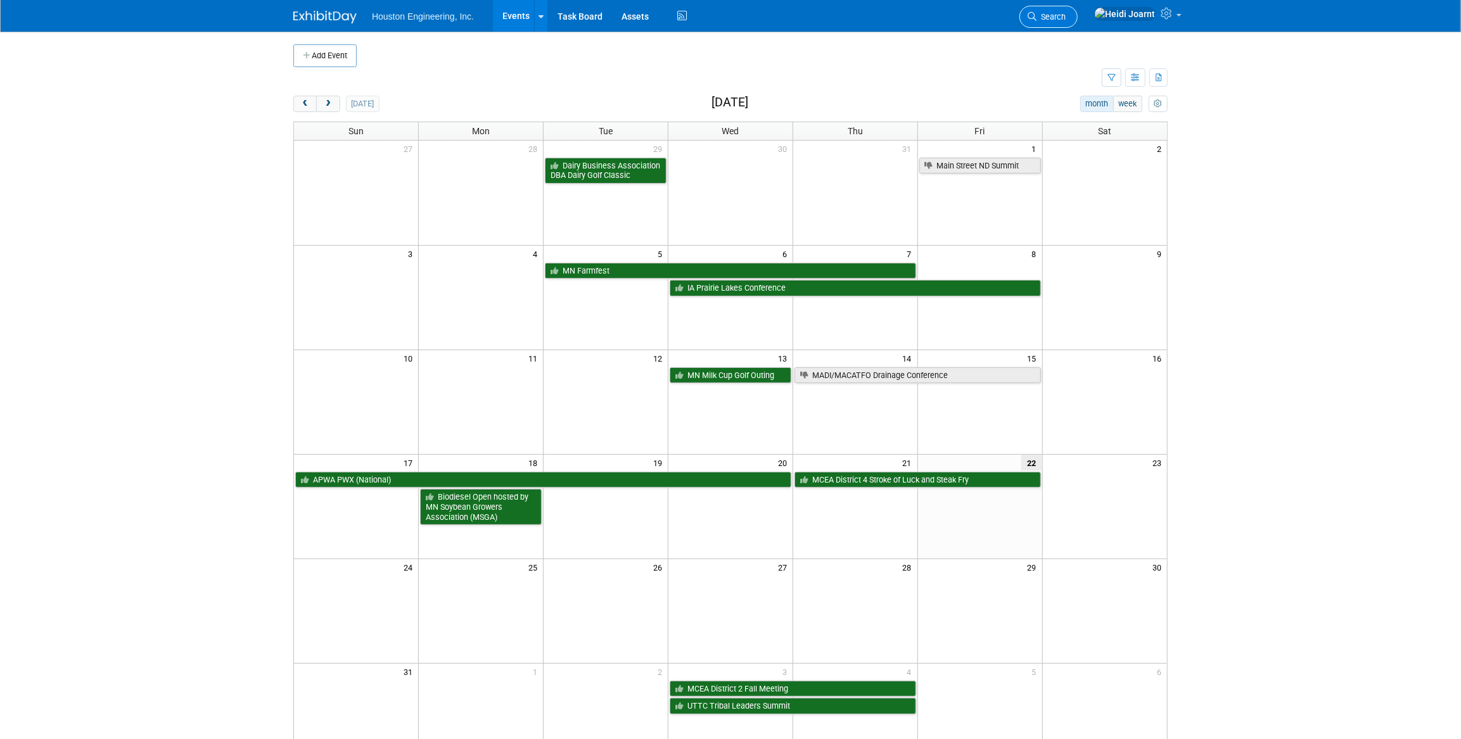
click at [1066, 17] on span "Search" at bounding box center [1051, 17] width 29 height 10
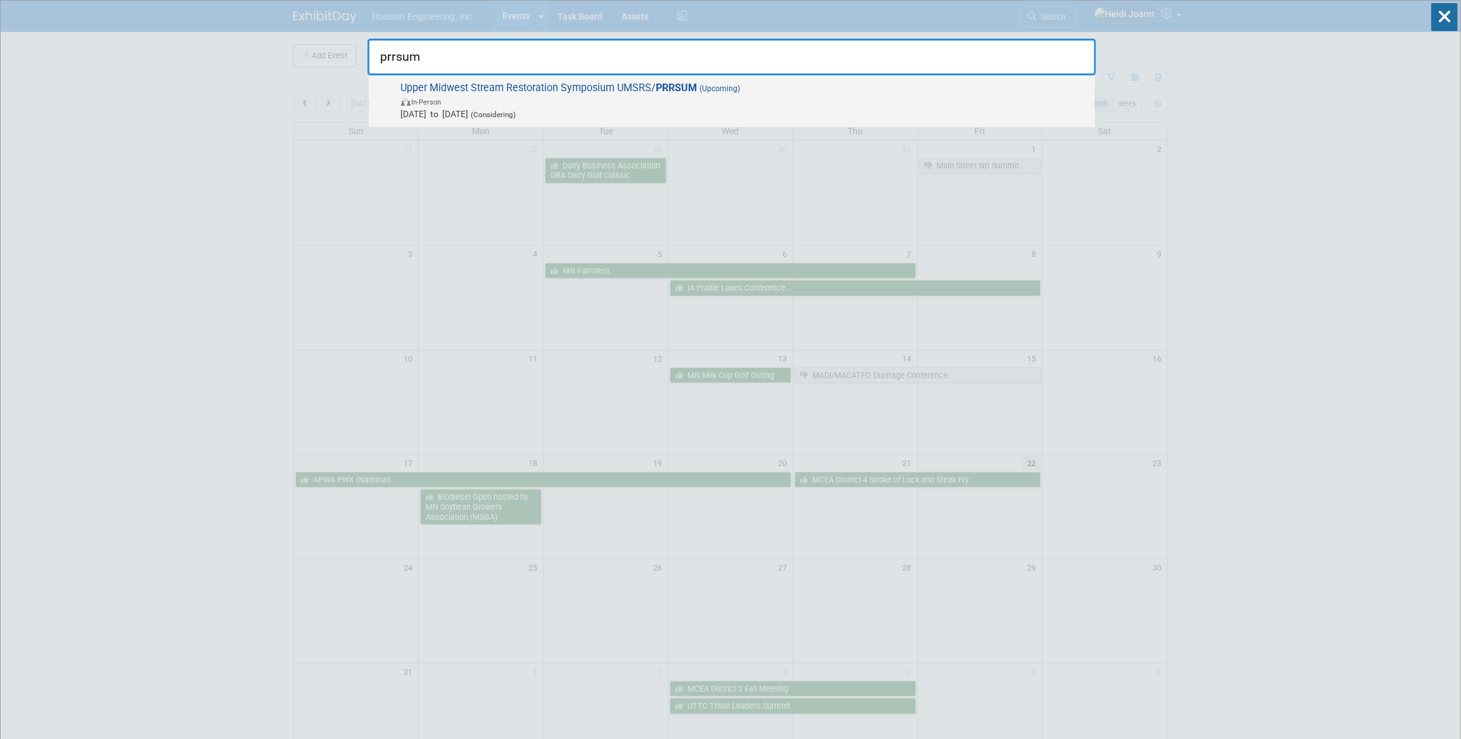
type input "prrsum"
click at [488, 98] on span "In-Person" at bounding box center [744, 101] width 687 height 13
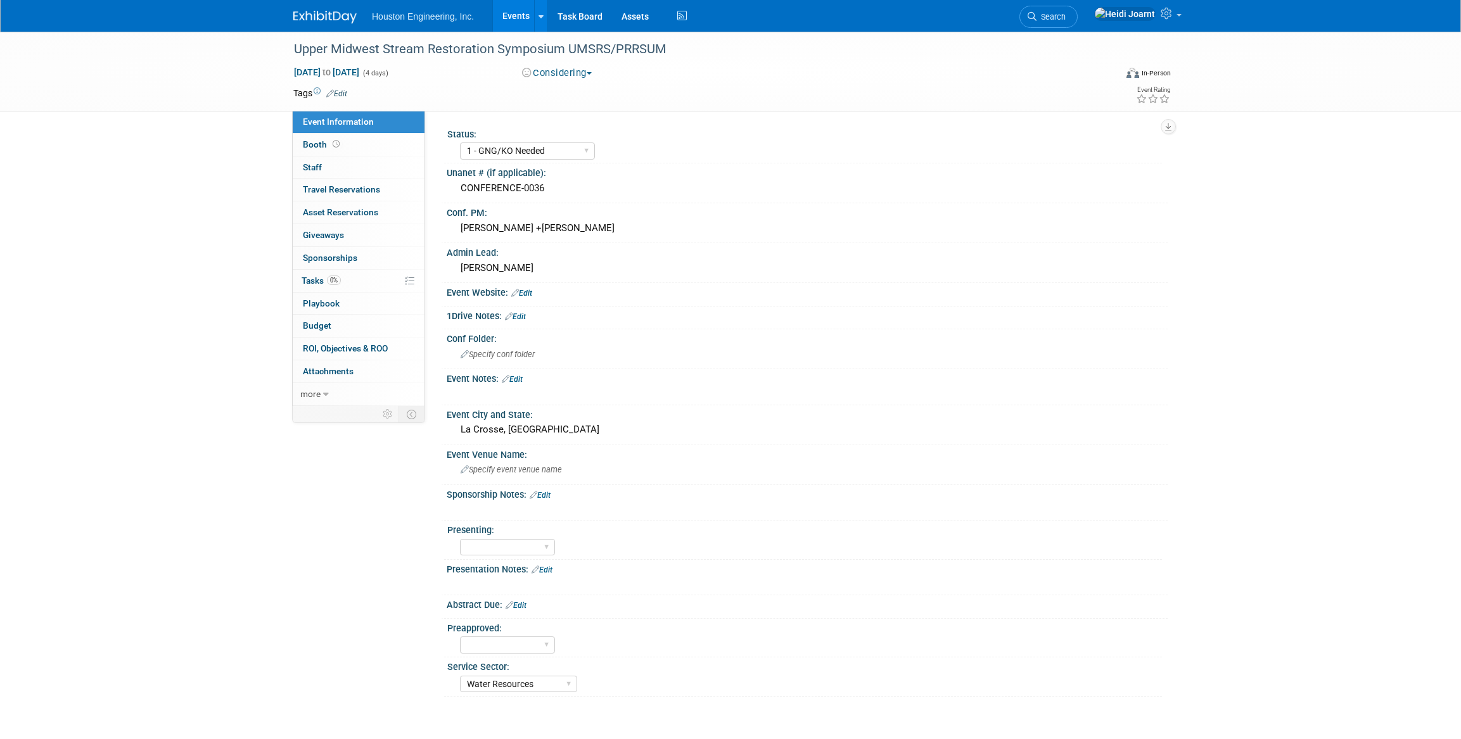
select select "1 - GNG/KO Needed"
select select "Water Resources"
click at [613, 50] on div "Upper Midwest Stream Restoration Symposium UMSRS/PRRSUM" at bounding box center [693, 49] width 807 height 23
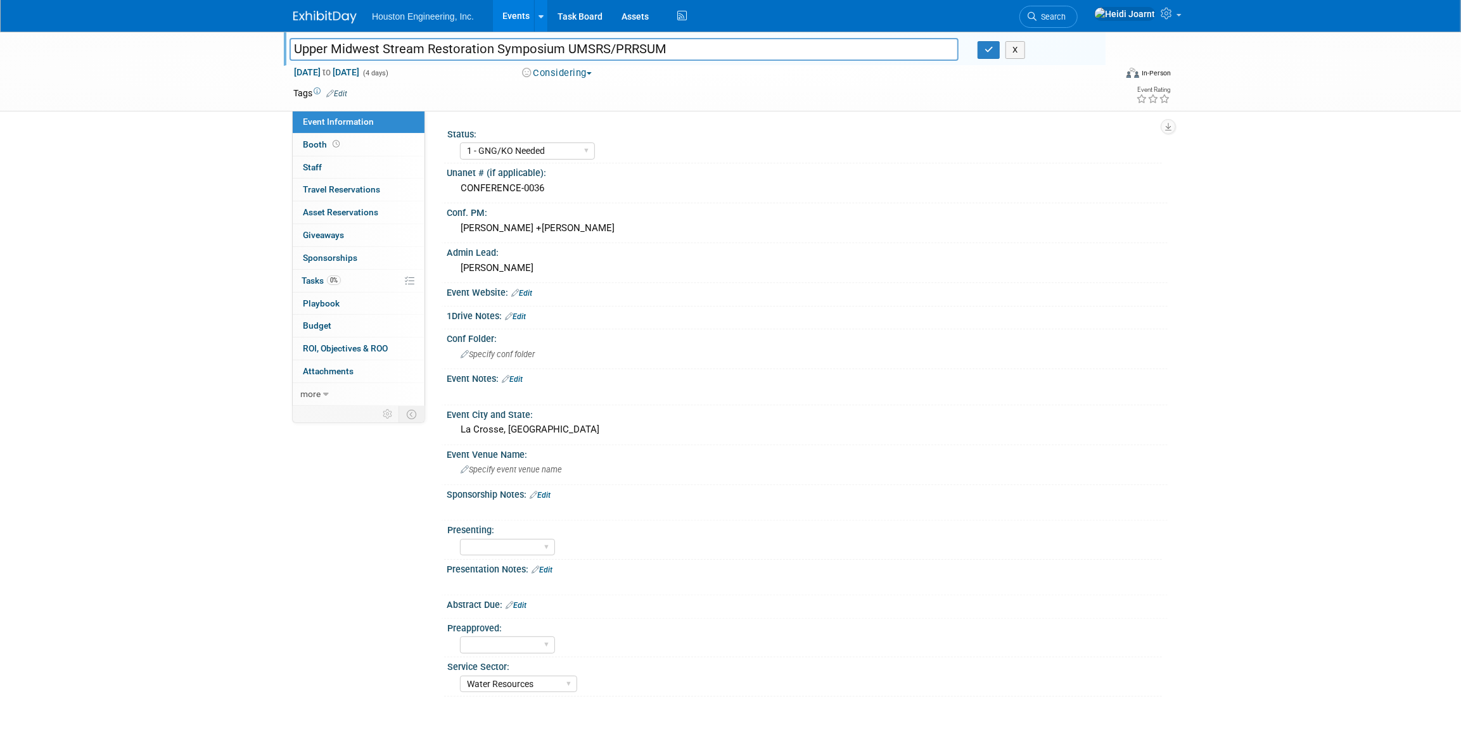
click at [547, 51] on input "Upper Midwest Stream Restoration Symposium UMSRS/PRRSUM" at bounding box center [624, 49] width 669 height 22
click at [980, 50] on button "button" at bounding box center [989, 50] width 23 height 18
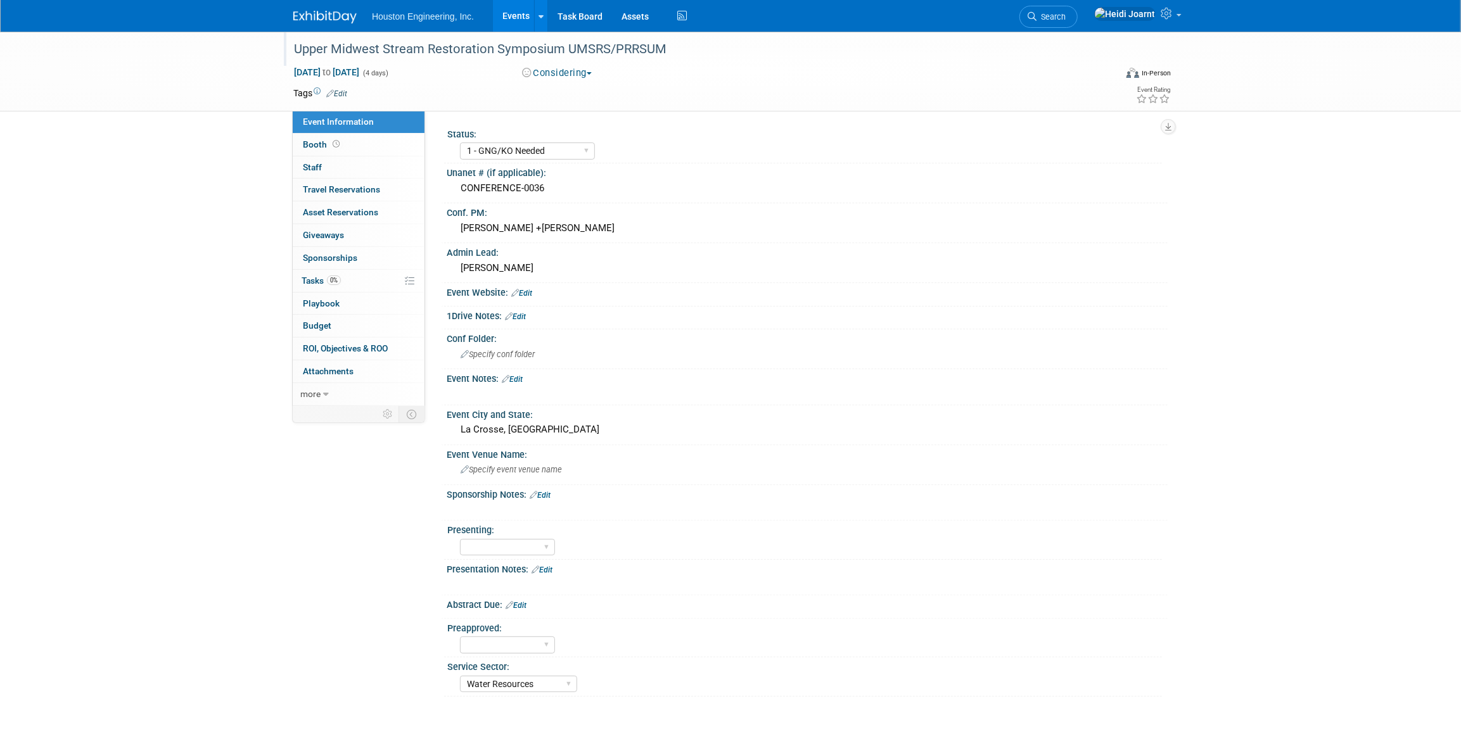
click at [529, 604] on div "Abstract Due: Edit" at bounding box center [807, 604] width 721 height 16
click at [527, 604] on link "Edit" at bounding box center [516, 605] width 21 height 9
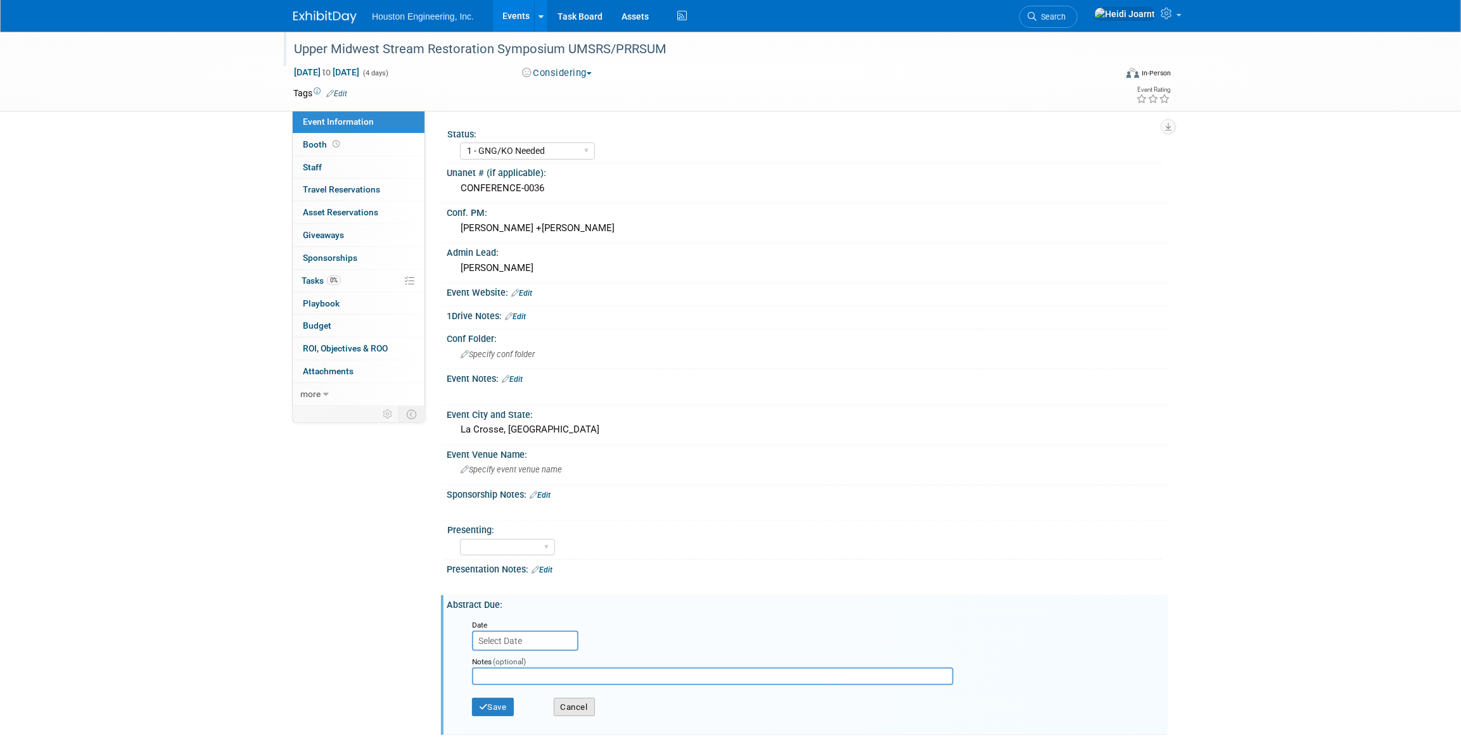
click at [567, 703] on button "Cancel" at bounding box center [574, 707] width 41 height 19
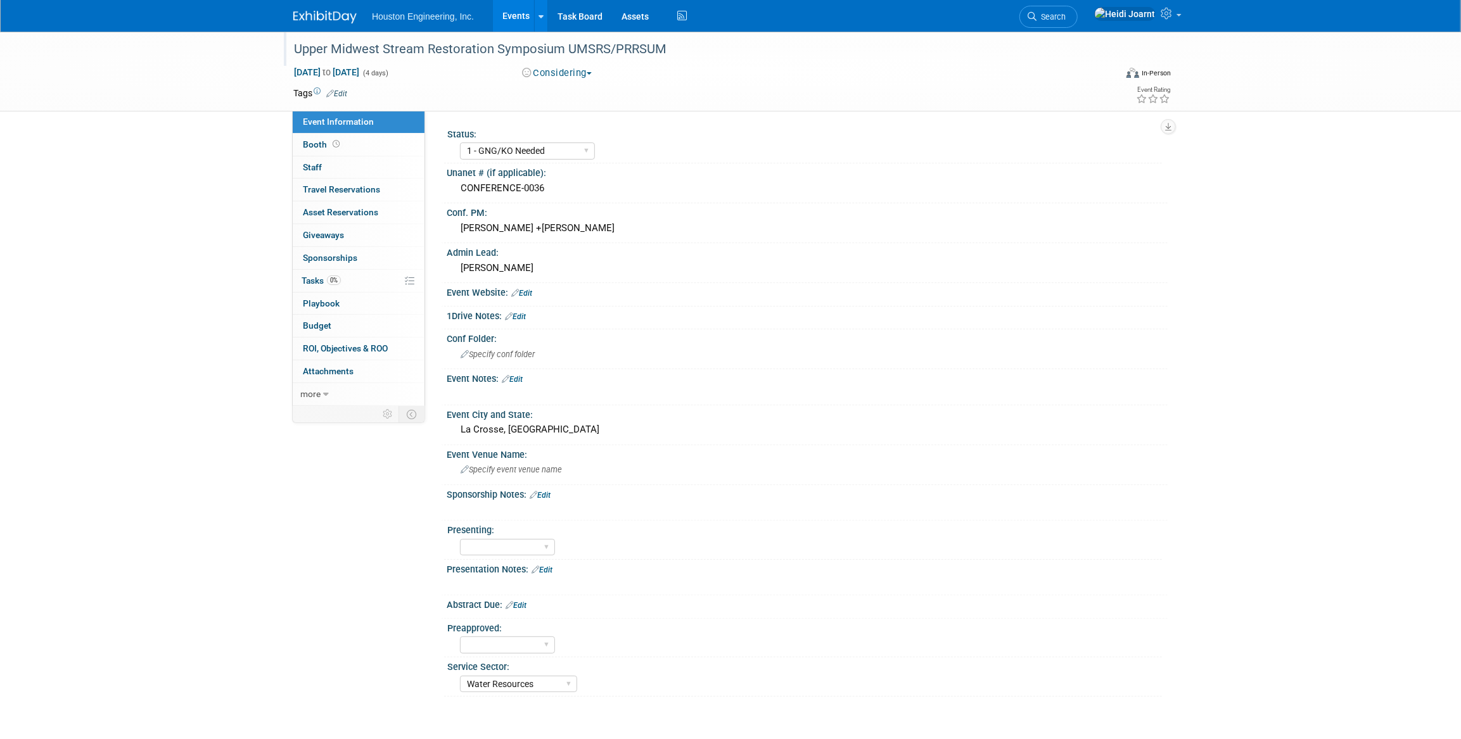
click at [547, 567] on link "Edit" at bounding box center [542, 570] width 21 height 9
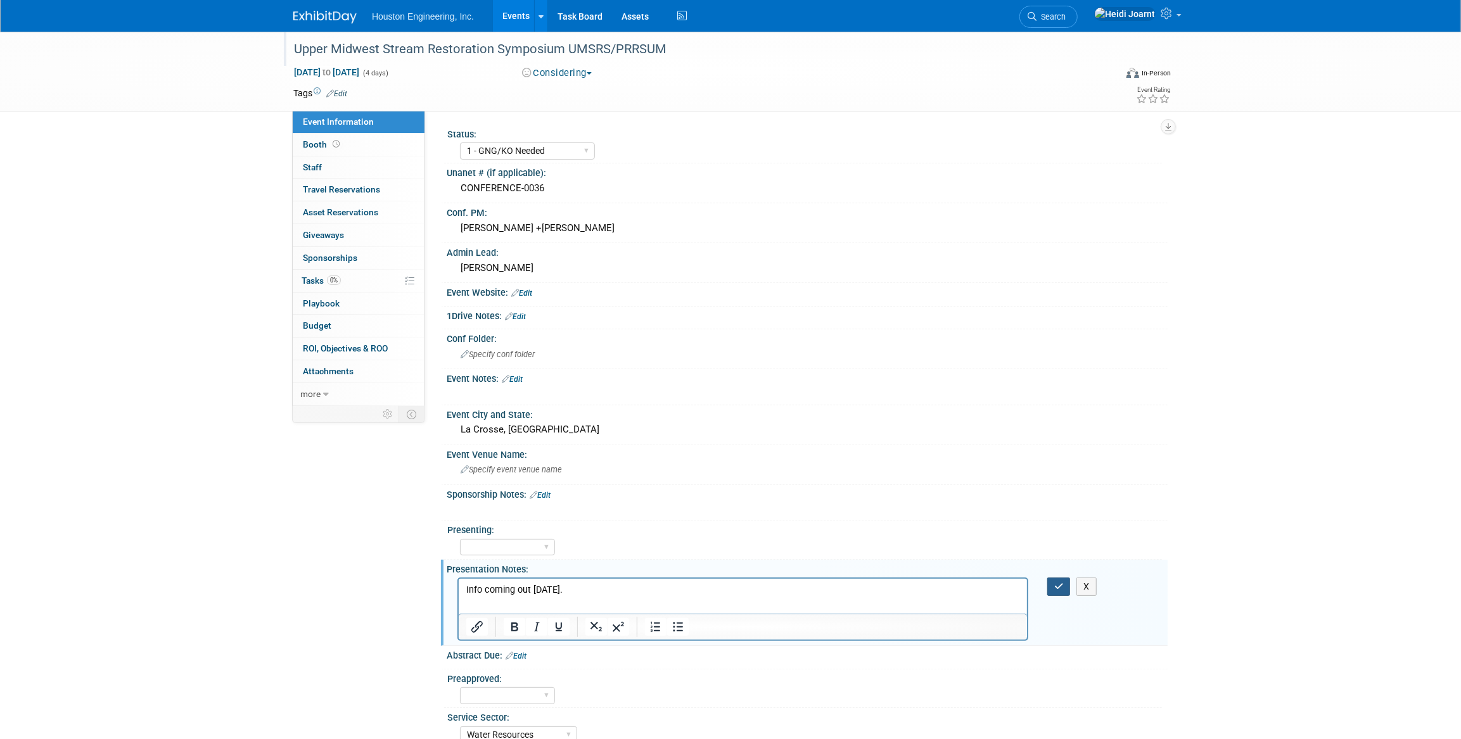
click at [1057, 585] on icon "button" at bounding box center [1059, 586] width 10 height 9
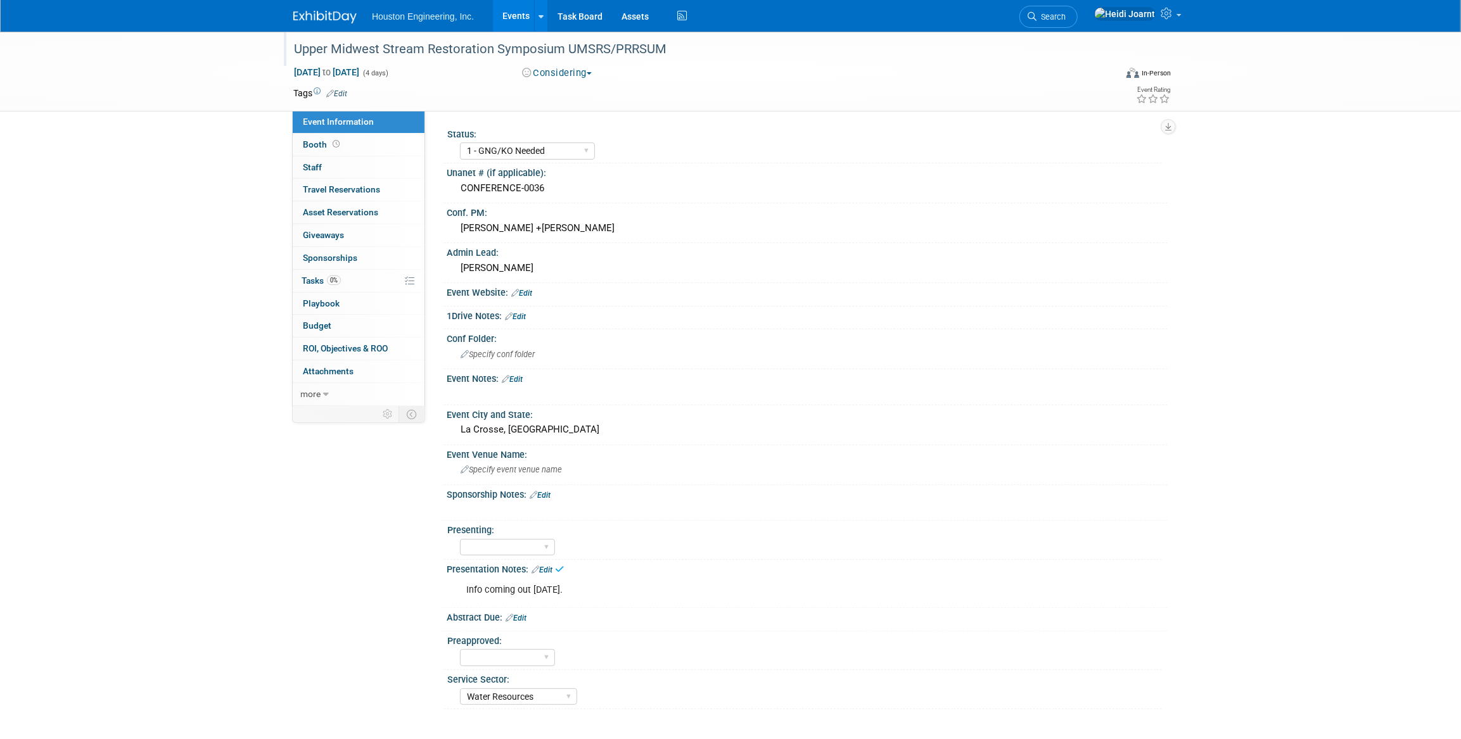
click at [521, 617] on link "Edit" at bounding box center [516, 618] width 21 height 9
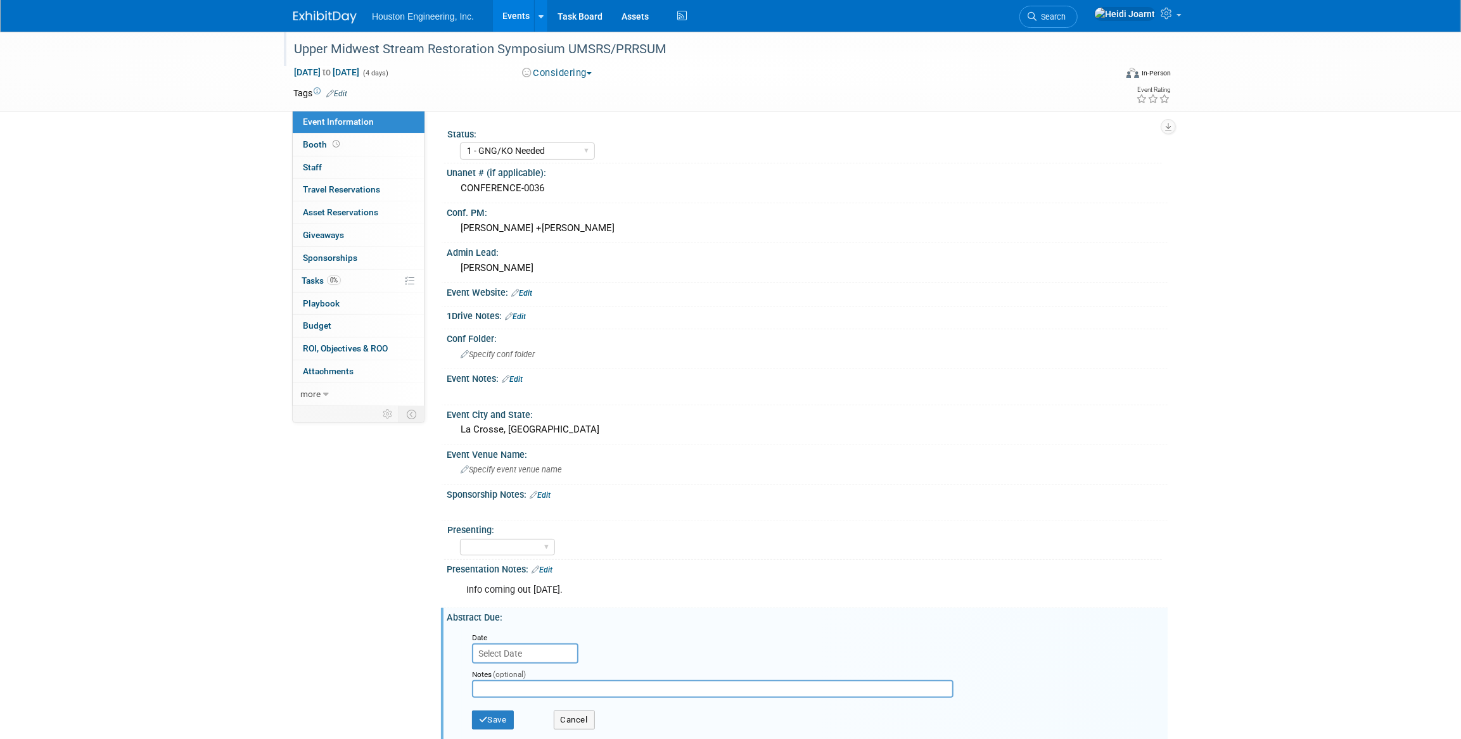
click at [532, 653] on input "text" at bounding box center [525, 654] width 106 height 20
click at [649, 447] on icon at bounding box center [653, 444] width 9 height 9
click at [649, 450] on span at bounding box center [653, 444] width 23 height 22
select select "9"
click at [632, 558] on span "24" at bounding box center [625, 558] width 25 height 25
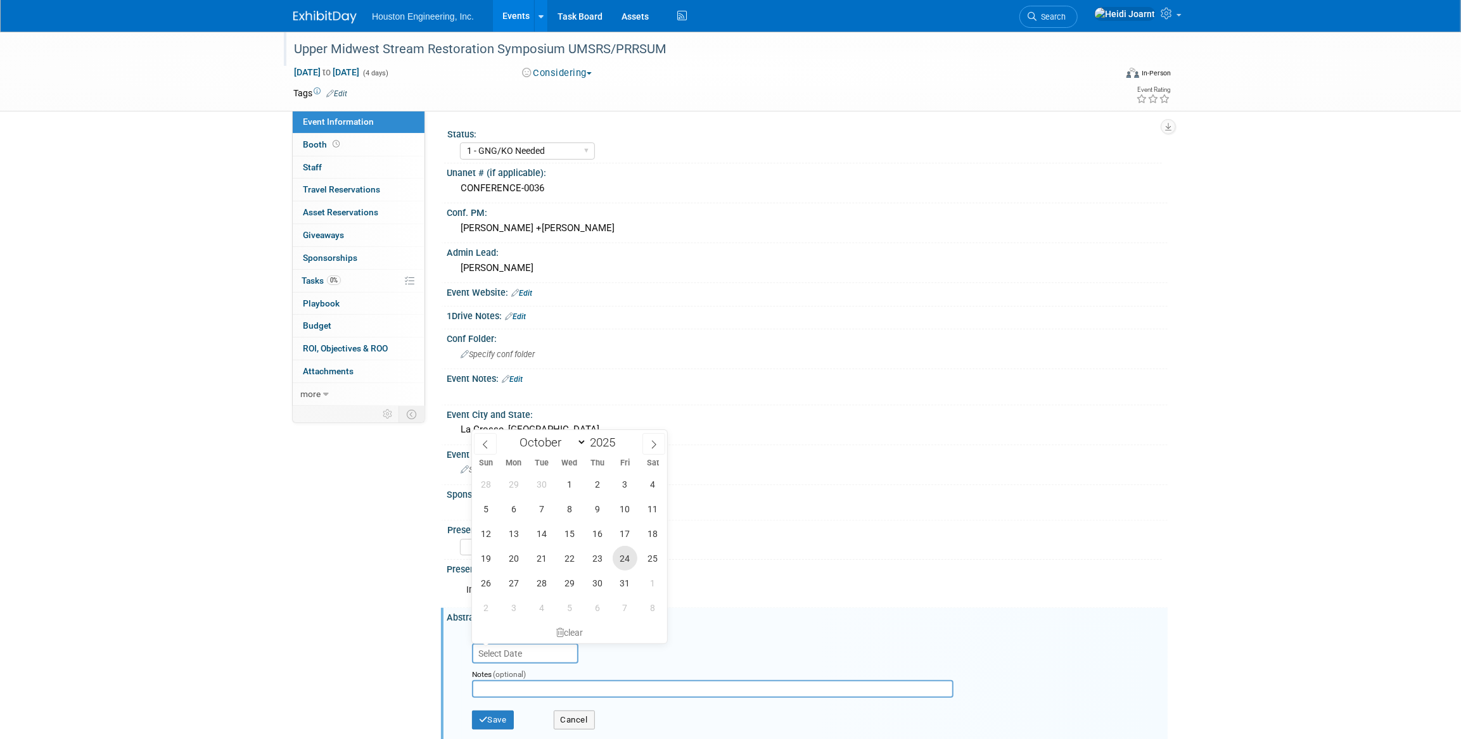
type input "Oct 24, 2025"
click at [504, 718] on button "Save" at bounding box center [493, 720] width 42 height 19
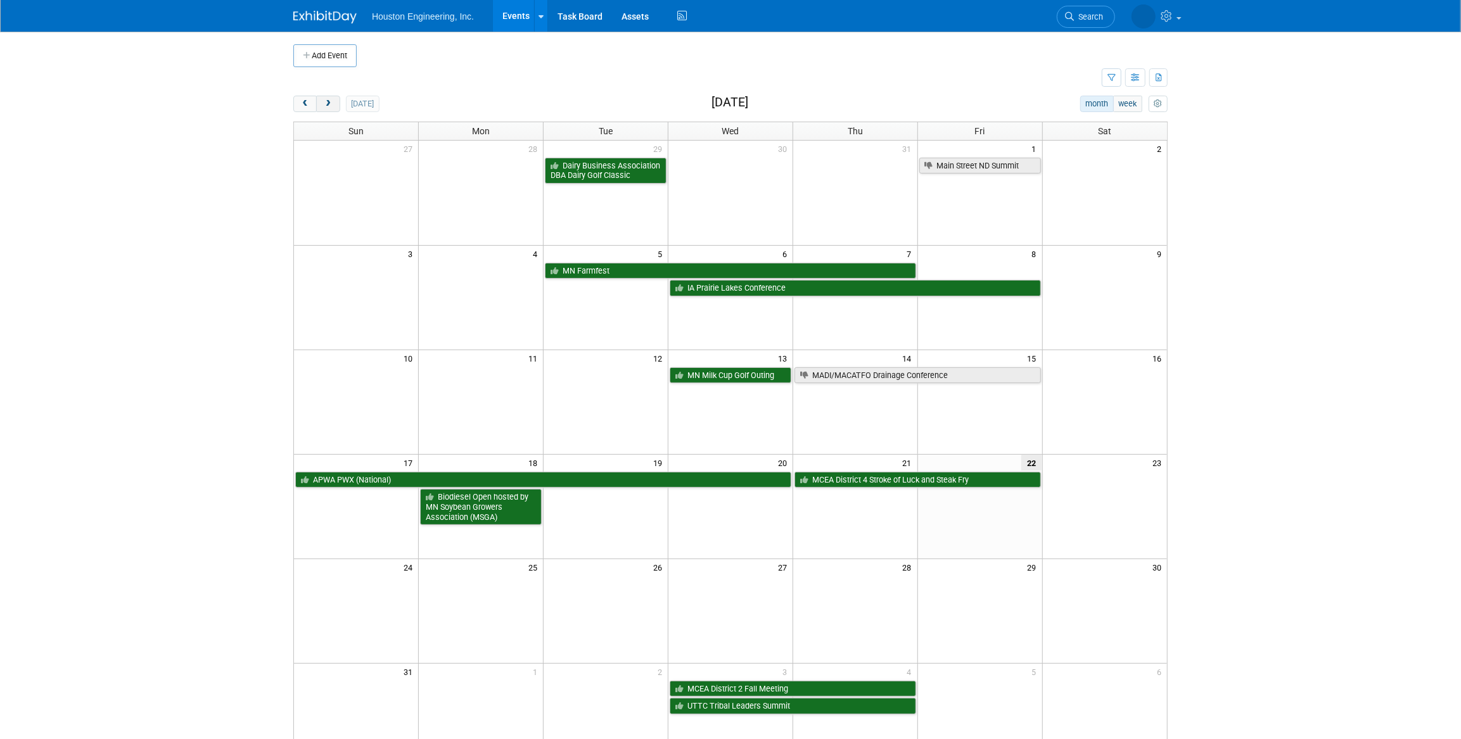
click at [329, 106] on span "next" at bounding box center [328, 104] width 10 height 8
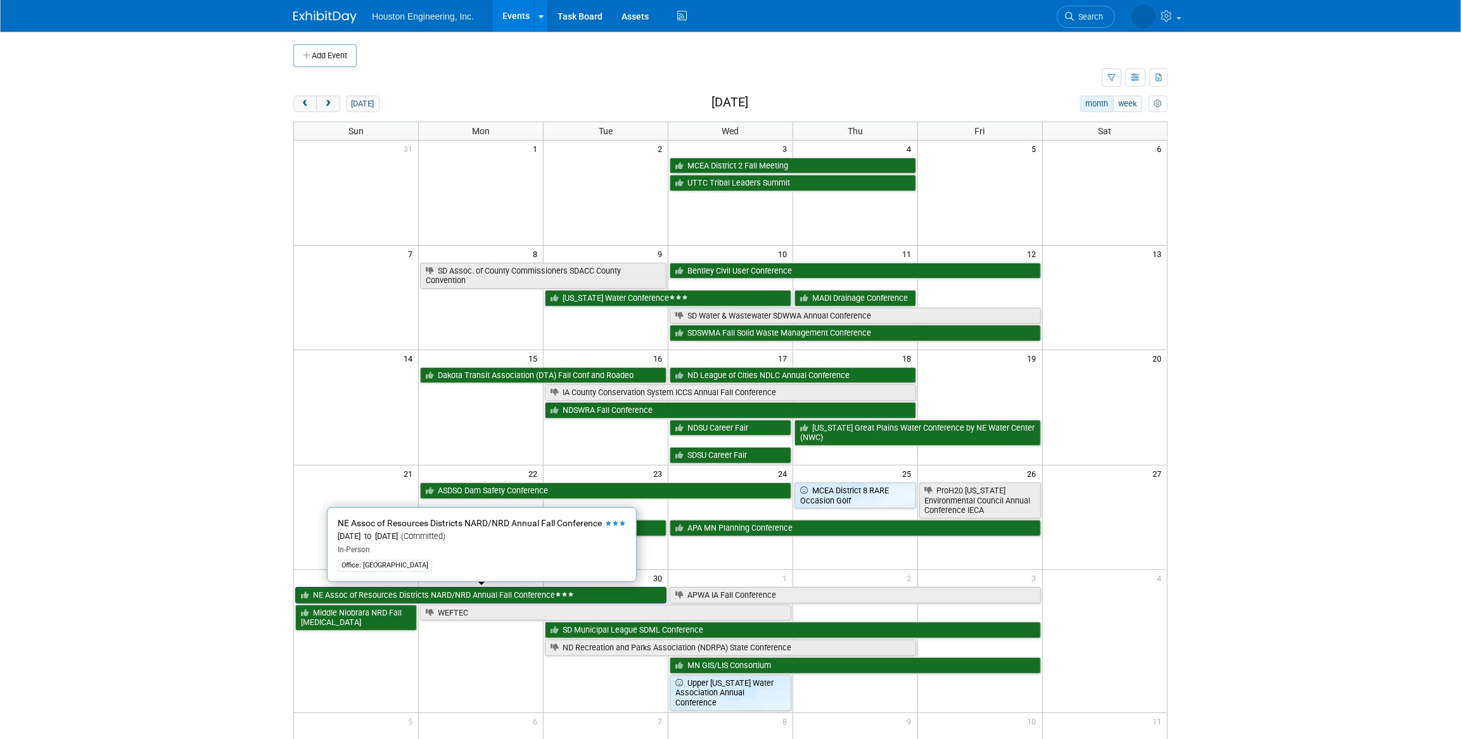
click at [467, 594] on link "NE Assoc of Resources Districts NARD/NRD Annual Fall Conference" at bounding box center [480, 595] width 371 height 16
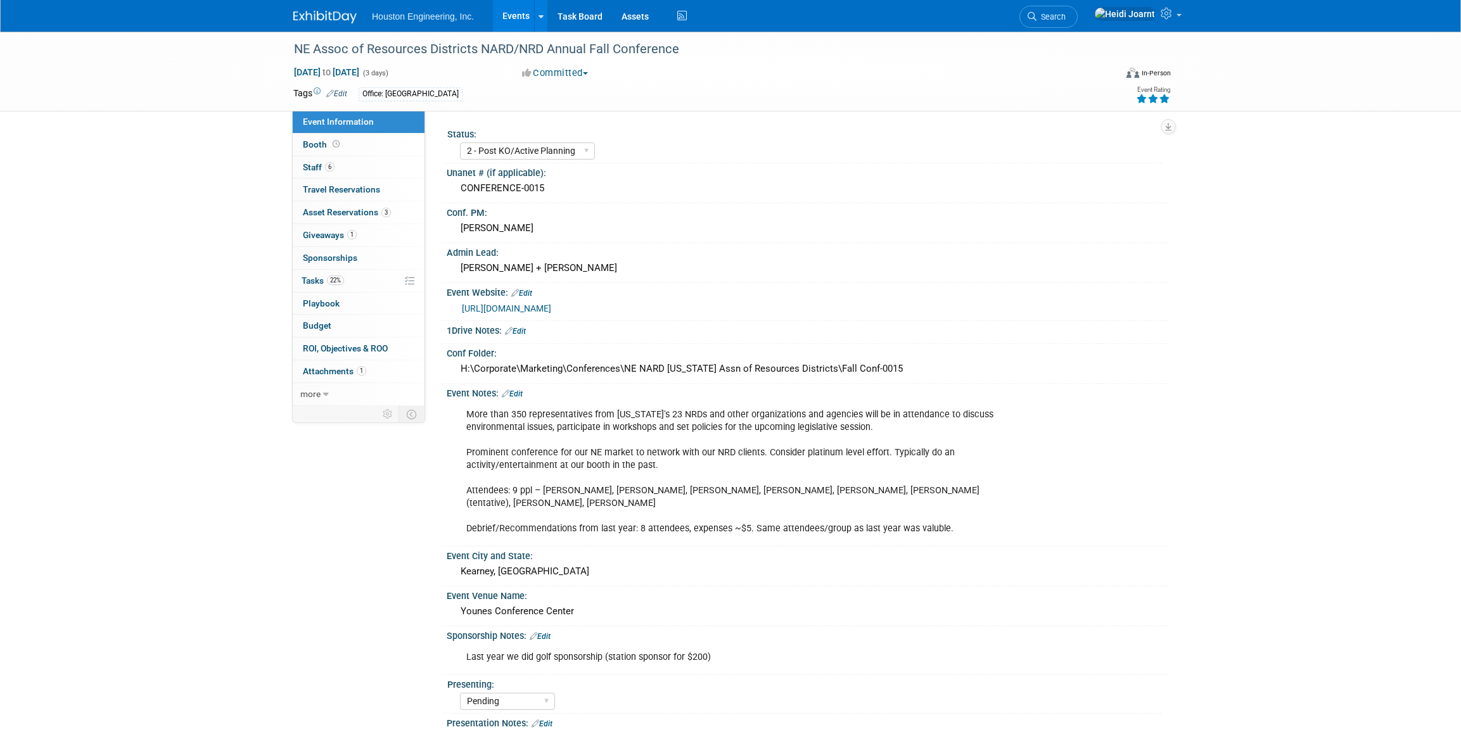
select select "2 - Post KO/Active Planning"
select select "Pending"
select select "Water Resources"
click at [356, 160] on link "6 Staff 6" at bounding box center [359, 167] width 132 height 22
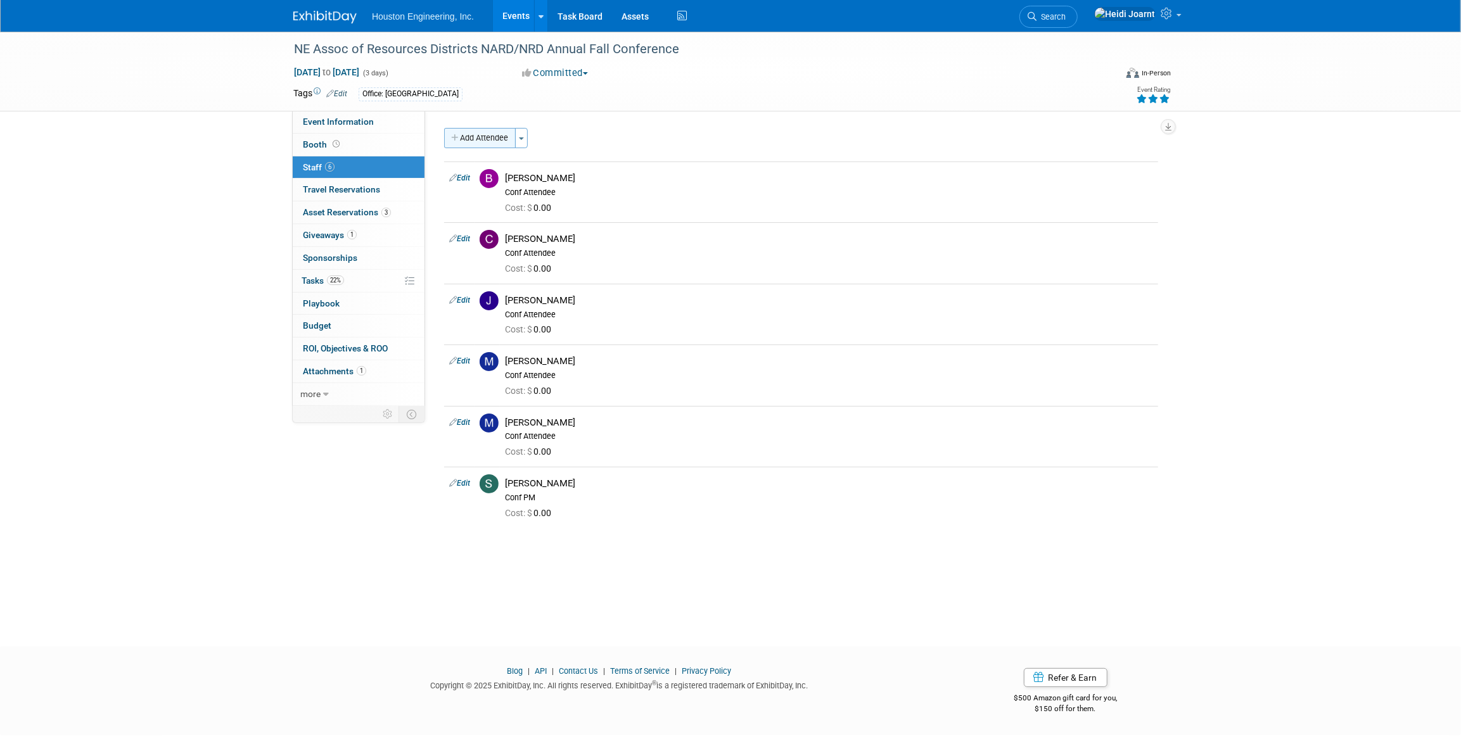
click at [502, 141] on button "Add Attendee" at bounding box center [480, 138] width 72 height 20
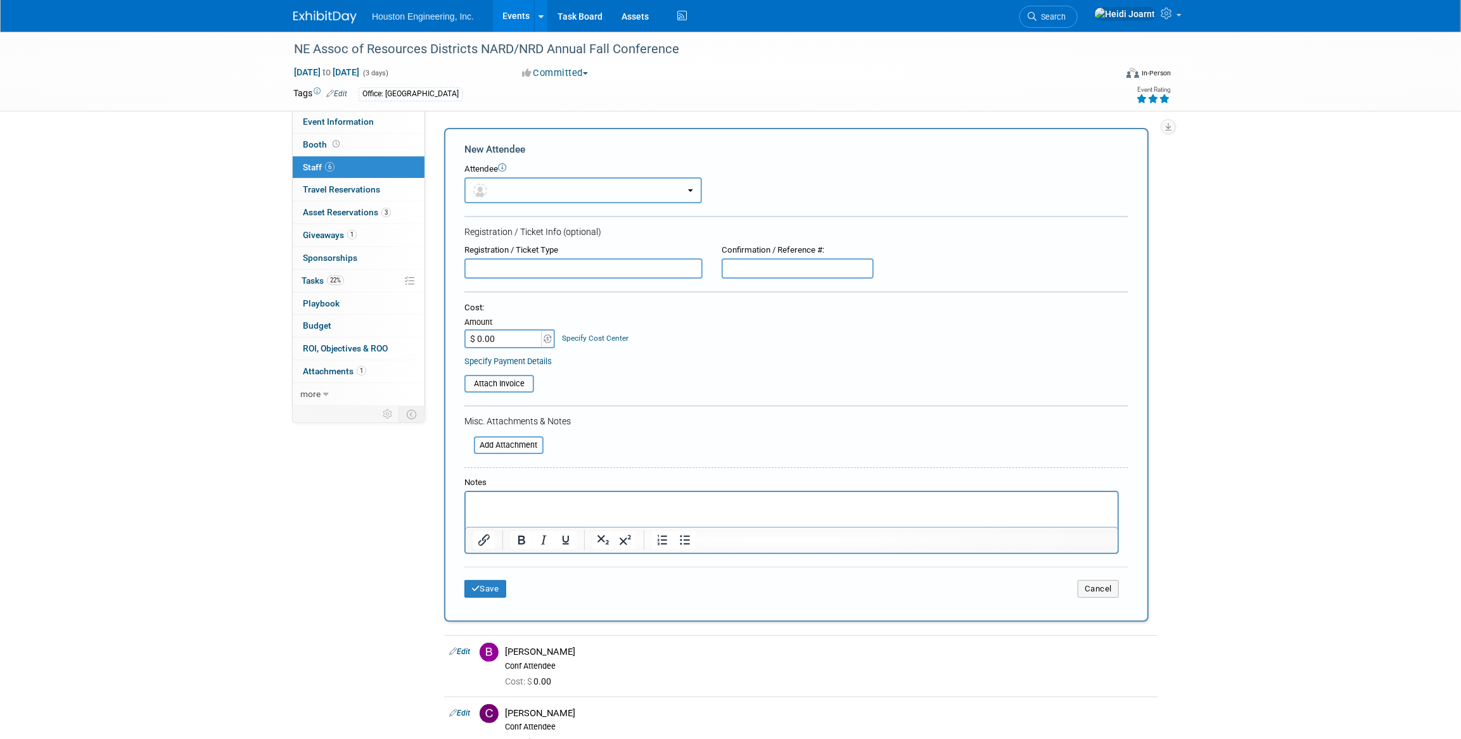
click at [497, 189] on button "button" at bounding box center [583, 190] width 238 height 26
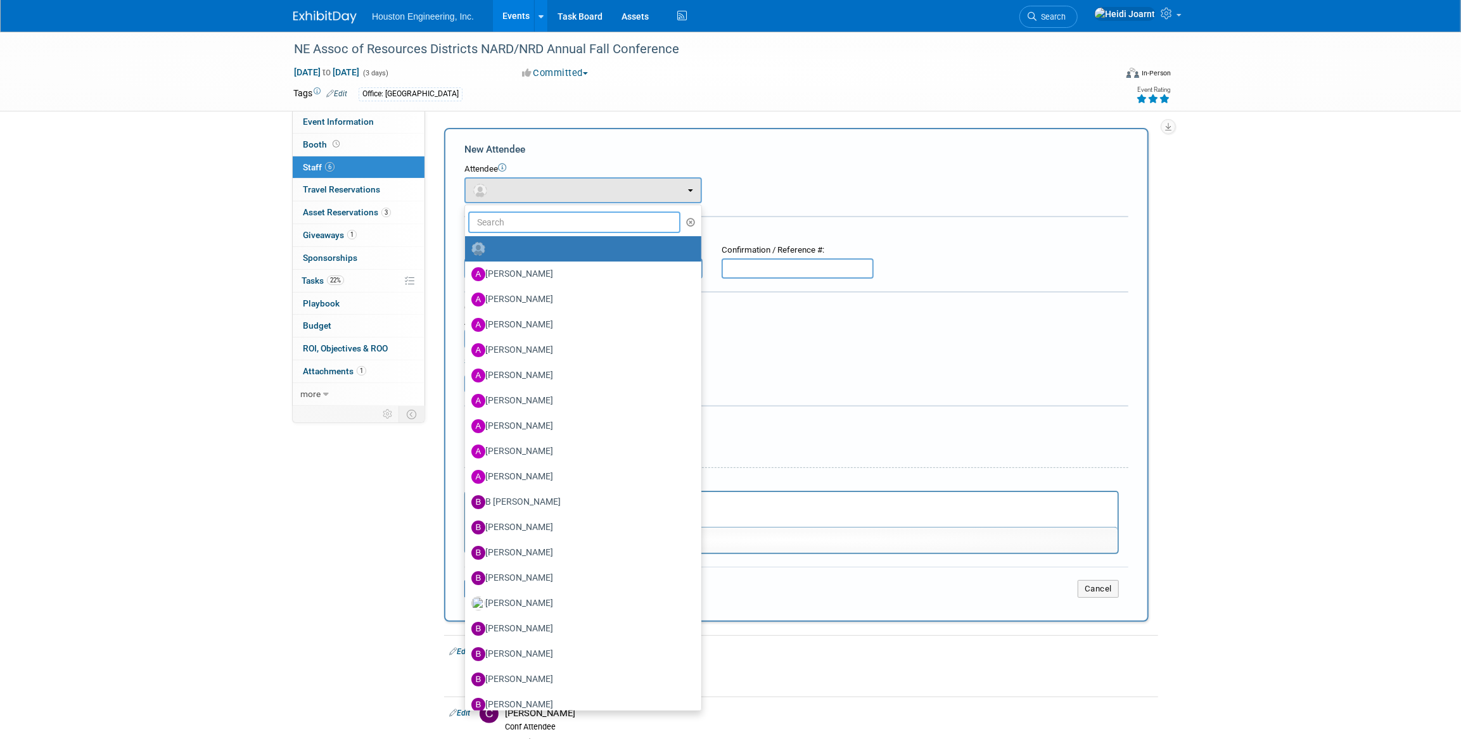
click at [518, 219] on input "text" at bounding box center [574, 223] width 212 height 22
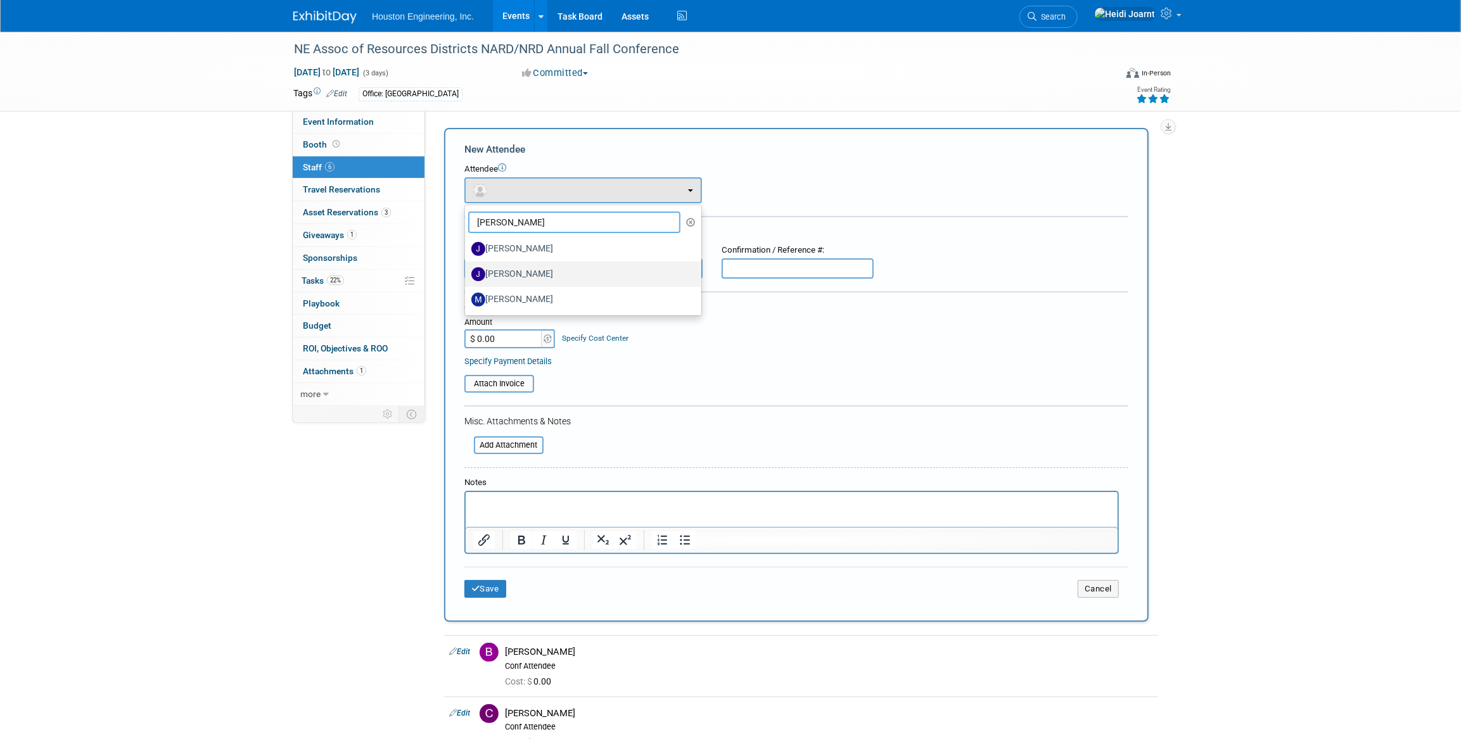
type input "jacob"
click at [544, 277] on label "Jacob Garder" at bounding box center [579, 274] width 217 height 20
click at [467, 277] on input "Jacob Garder" at bounding box center [463, 273] width 8 height 8
select select "fa011afd-ce51-445f-9d75-211197020dea"
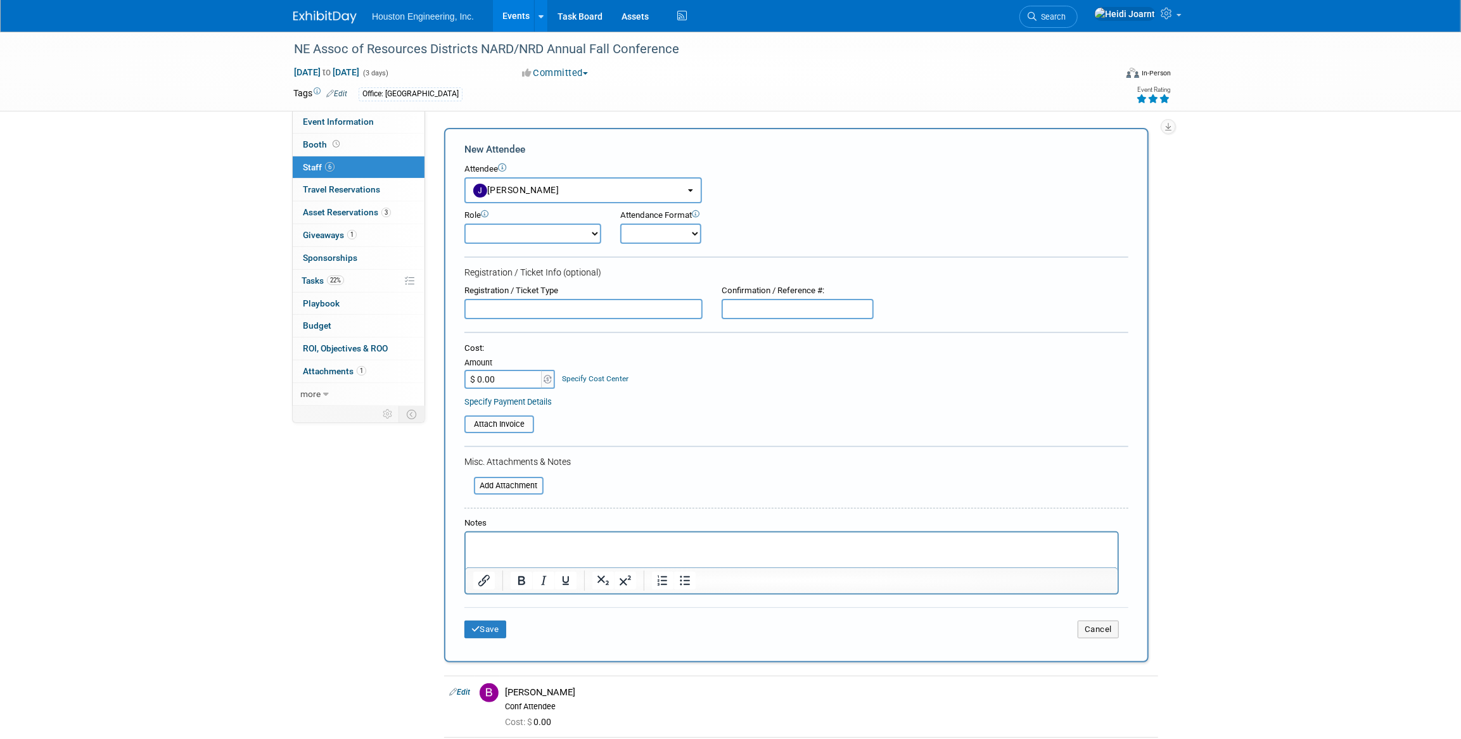
click at [528, 234] on select "Conf Attendee Conf PM Demonstrator Host Planner Presenter Sales Representative" at bounding box center [532, 234] width 137 height 20
select select "200"
click at [464, 224] on select "Conf Attendee Conf PM Demonstrator Host Planner Presenter Sales Representative" at bounding box center [532, 234] width 137 height 20
click at [490, 631] on button "Save" at bounding box center [485, 630] width 42 height 18
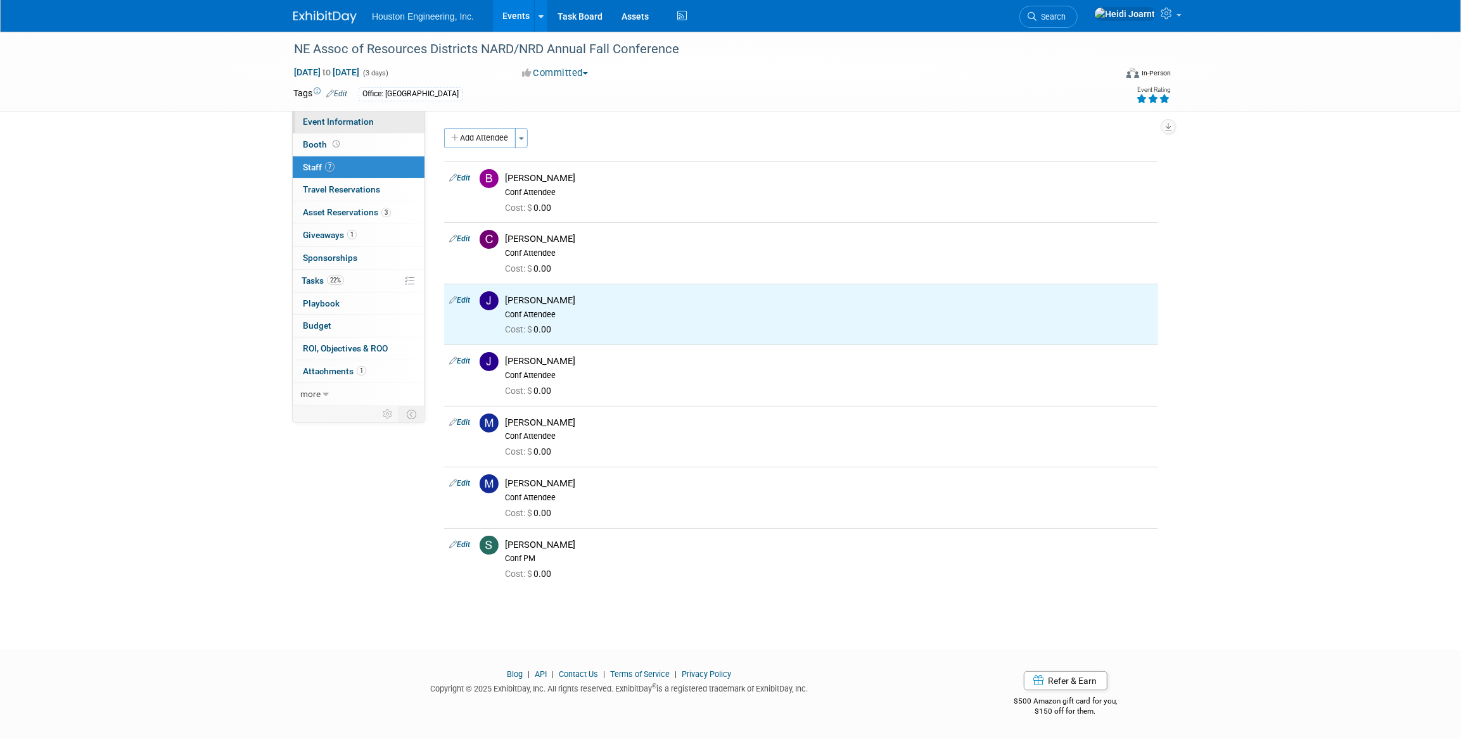
click at [356, 119] on span "Event Information" at bounding box center [338, 122] width 71 height 10
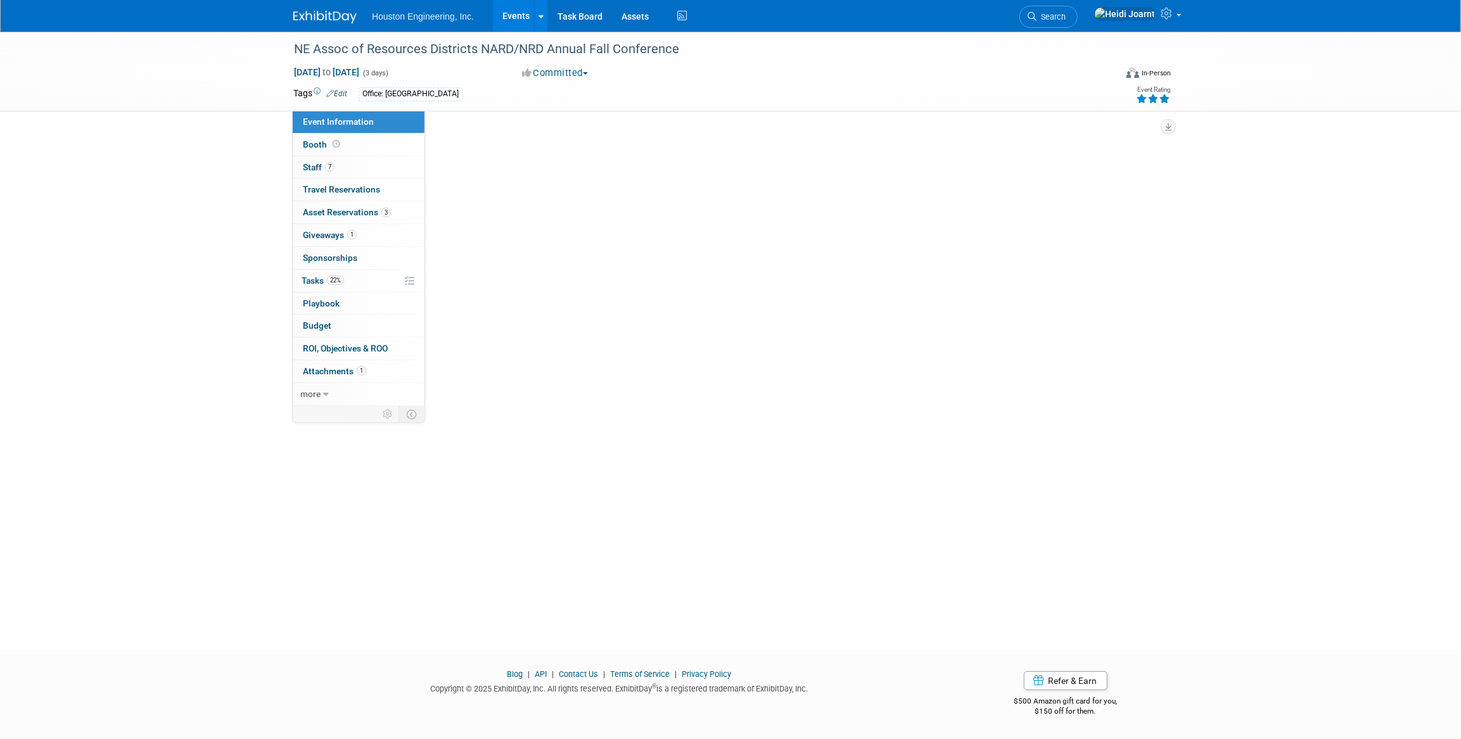
select select "2 - Post KO/Active Planning"
select select "Pending"
select select "Water Resources"
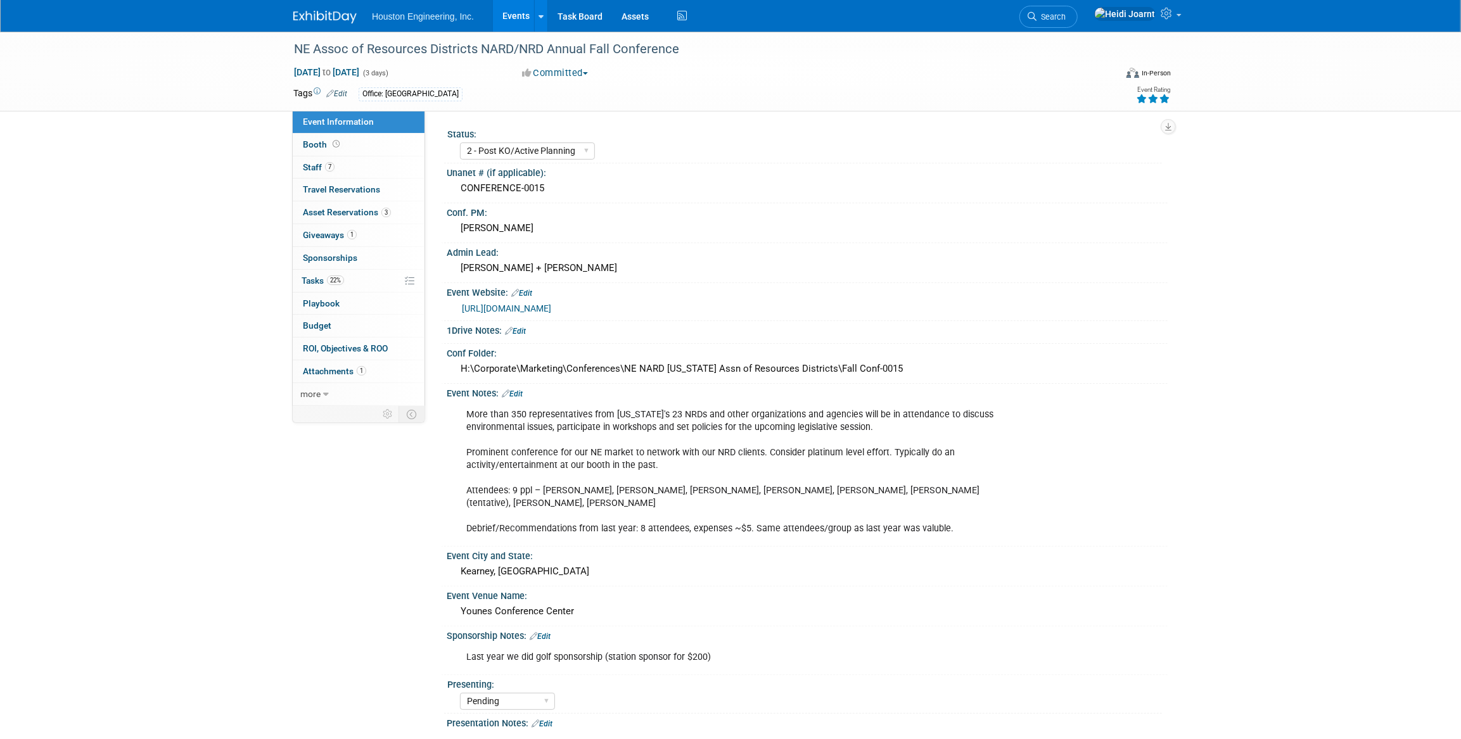
click at [513, 16] on link "Events" at bounding box center [516, 16] width 46 height 32
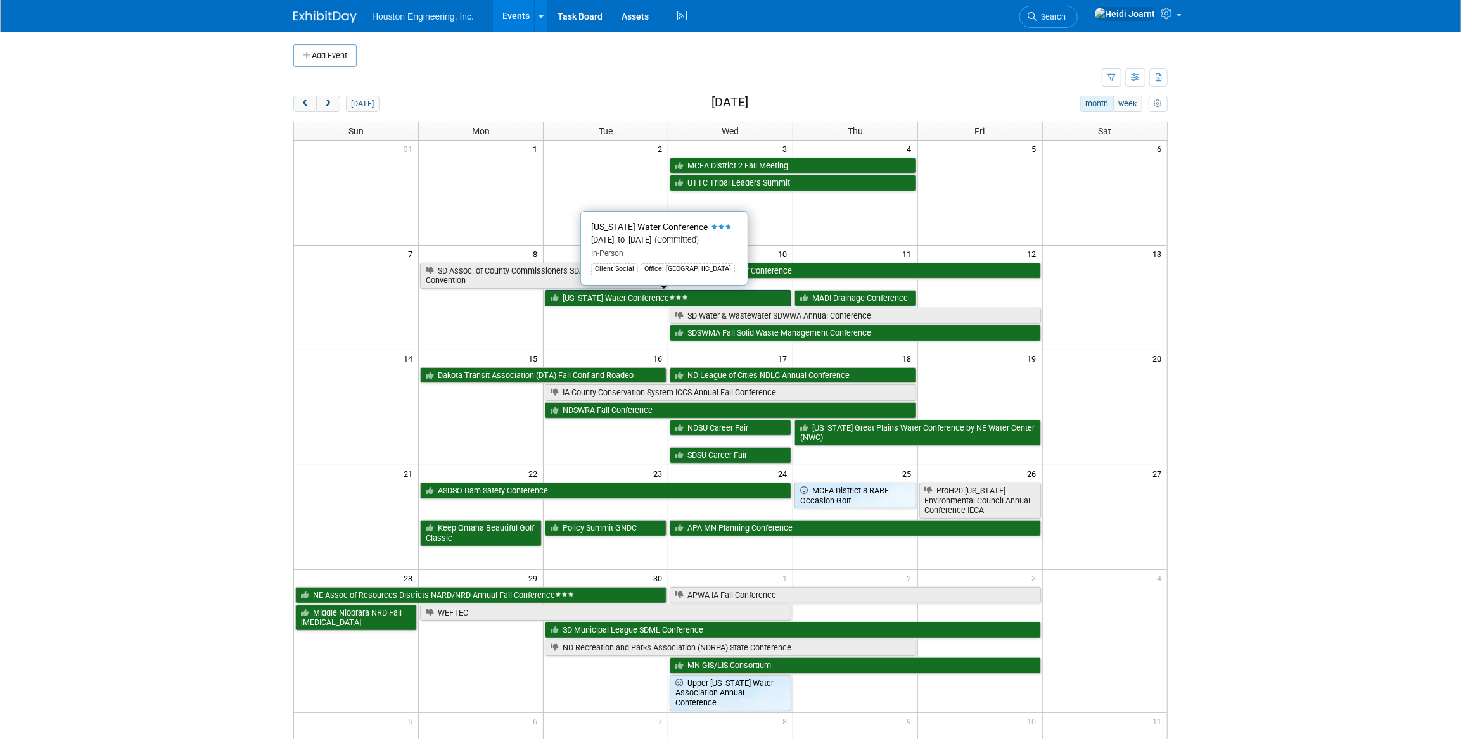
click at [682, 298] on icon at bounding box center [685, 297] width 6 height 4
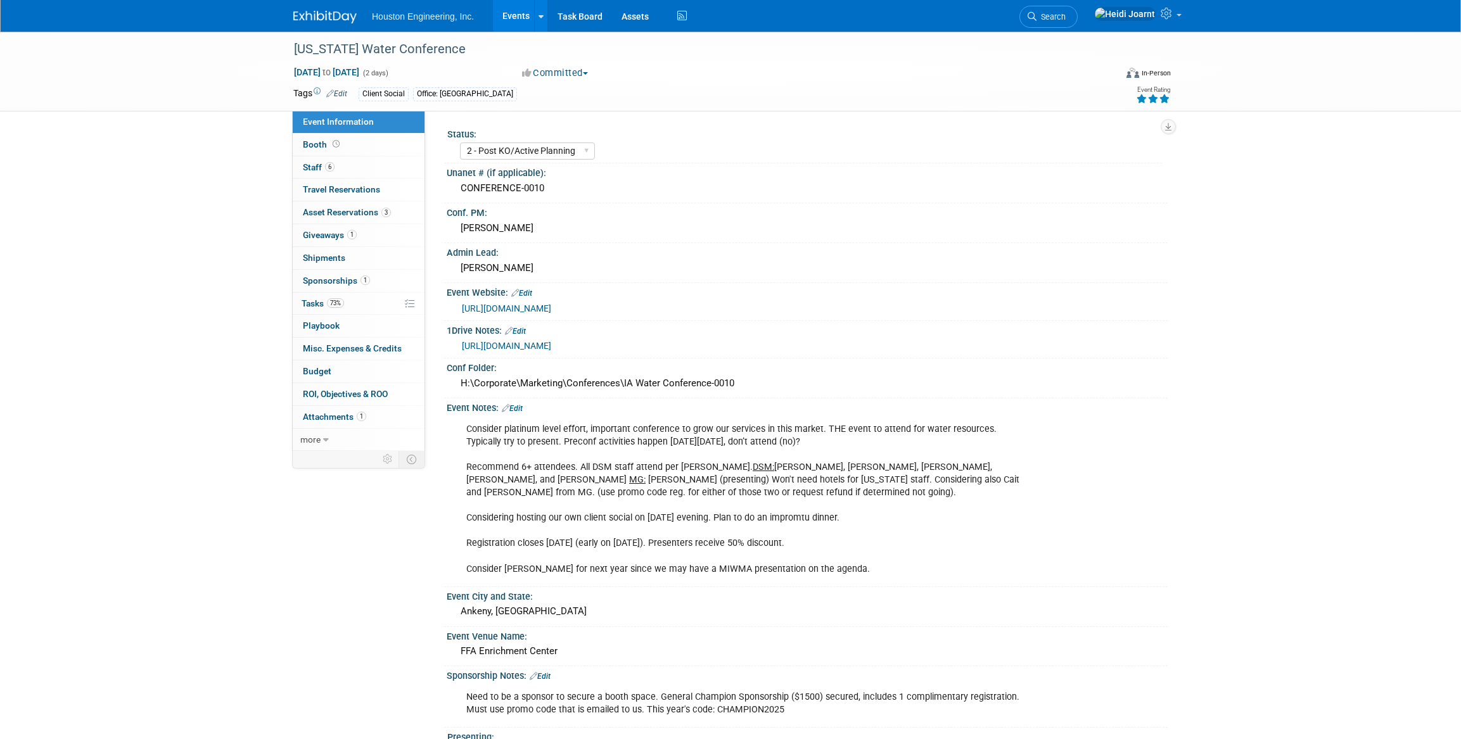
select select "2 - Post KO/Active Planning"
select select "Yes"
select select "Water Resources"
click at [355, 172] on link "6 Staff 6" at bounding box center [359, 167] width 132 height 22
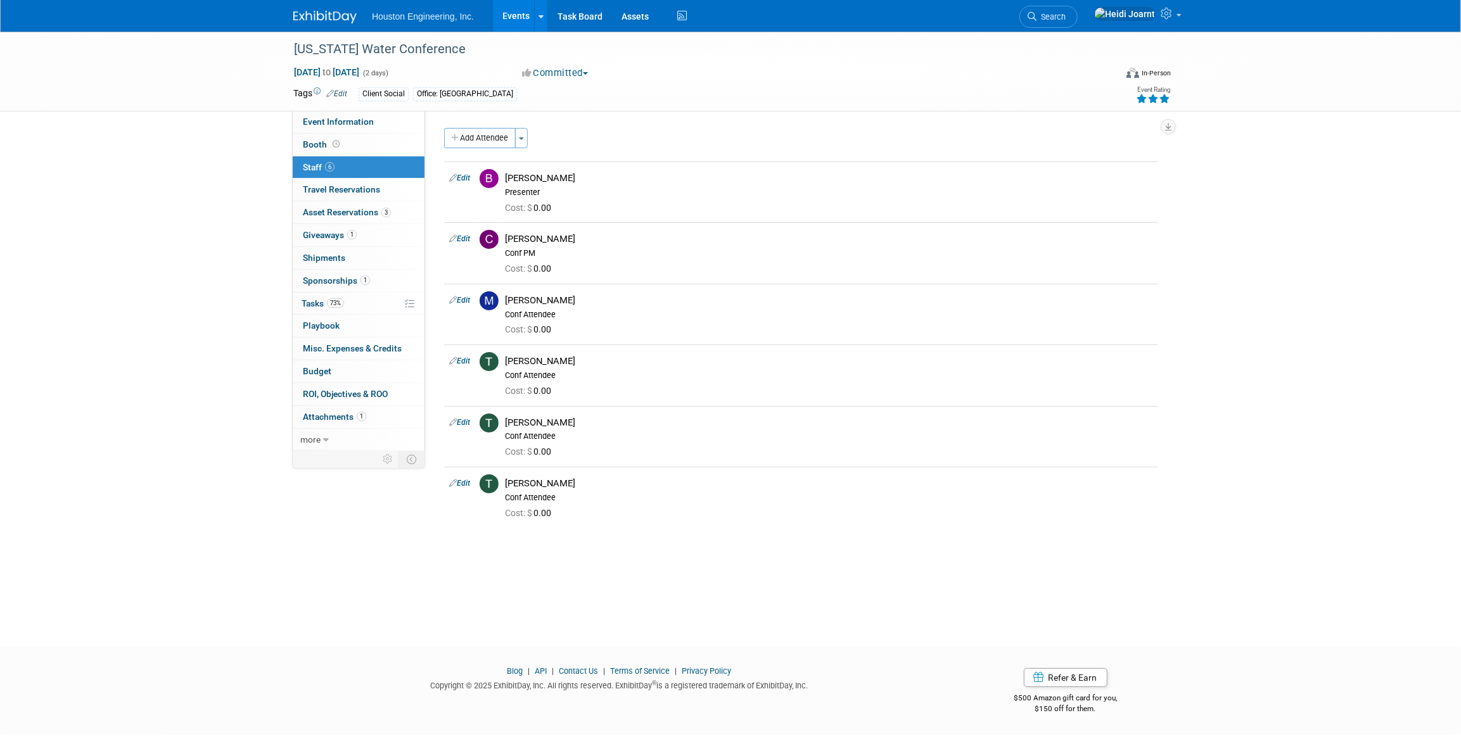
click at [530, 18] on link "Events" at bounding box center [516, 16] width 46 height 32
